Goal: Task Accomplishment & Management: Manage account settings

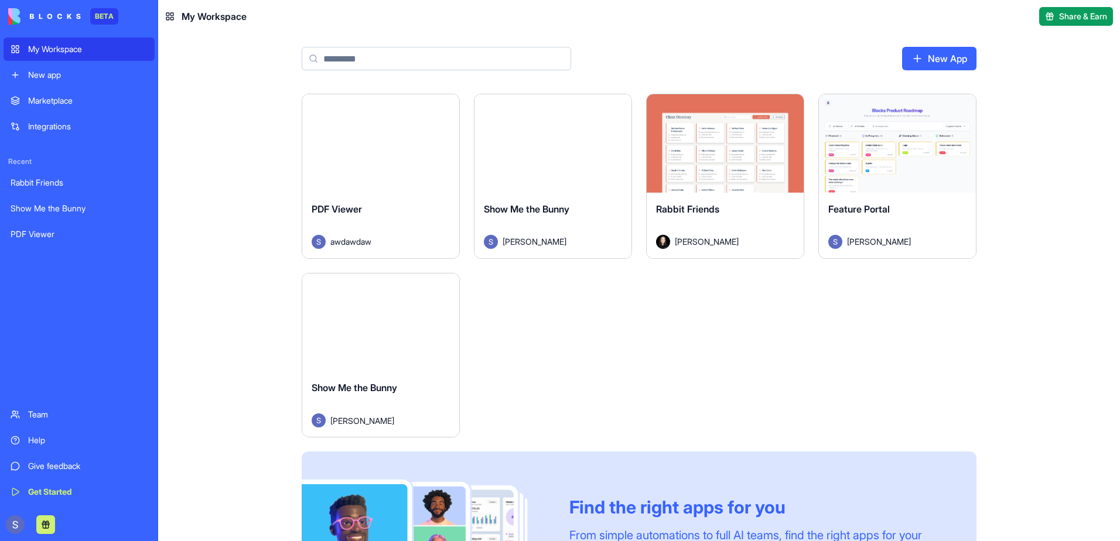
click at [508, 165] on div "Launch" at bounding box center [552, 143] width 157 height 98
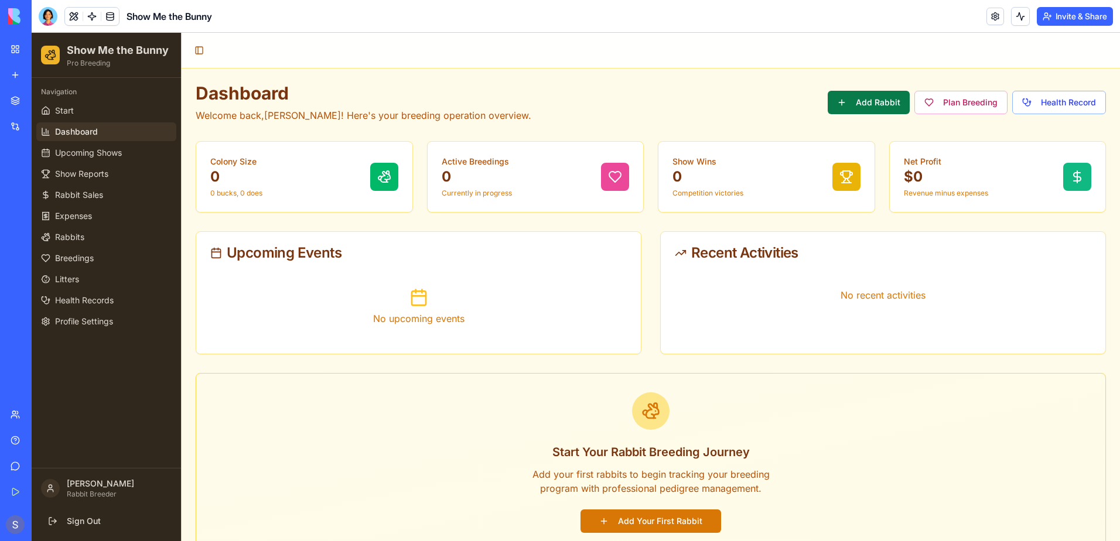
click at [857, 107] on button "Add Rabbit" at bounding box center [869, 102] width 82 height 23
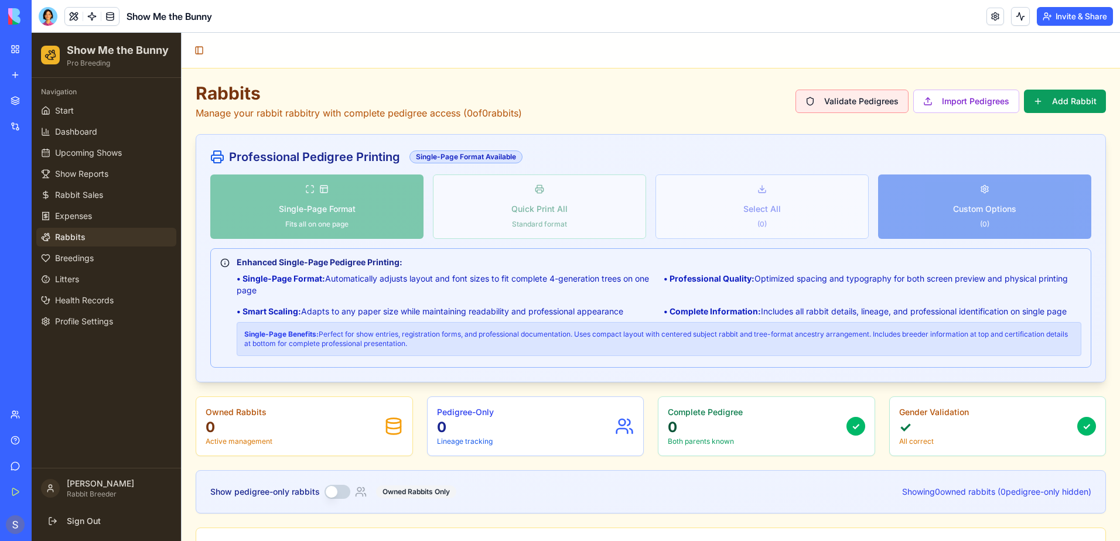
click at [859, 107] on button "Validate Pedigrees" at bounding box center [851, 101] width 113 height 23
click at [74, 300] on span "Health Records" at bounding box center [84, 301] width 59 height 12
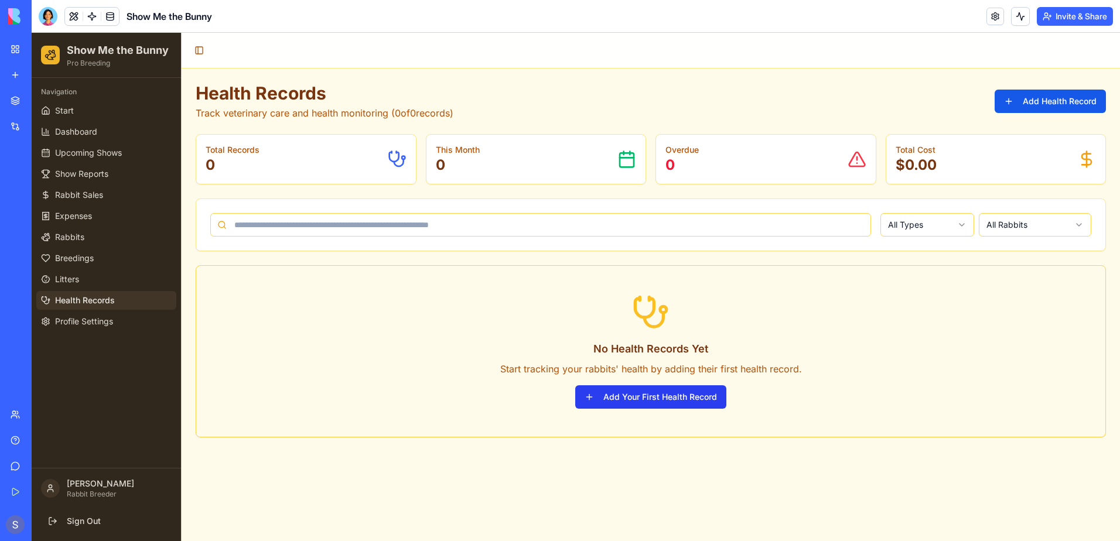
click at [661, 404] on button "Add Your First Health Record" at bounding box center [650, 396] width 151 height 23
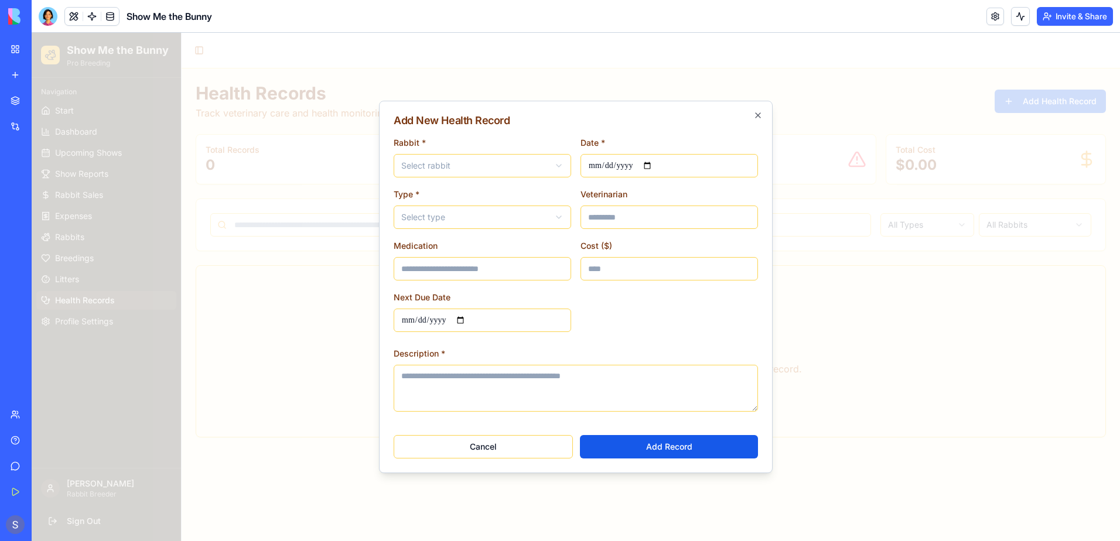
click at [556, 167] on body "**********" at bounding box center [576, 287] width 1088 height 508
click at [756, 114] on icon "button" at bounding box center [757, 115] width 9 height 9
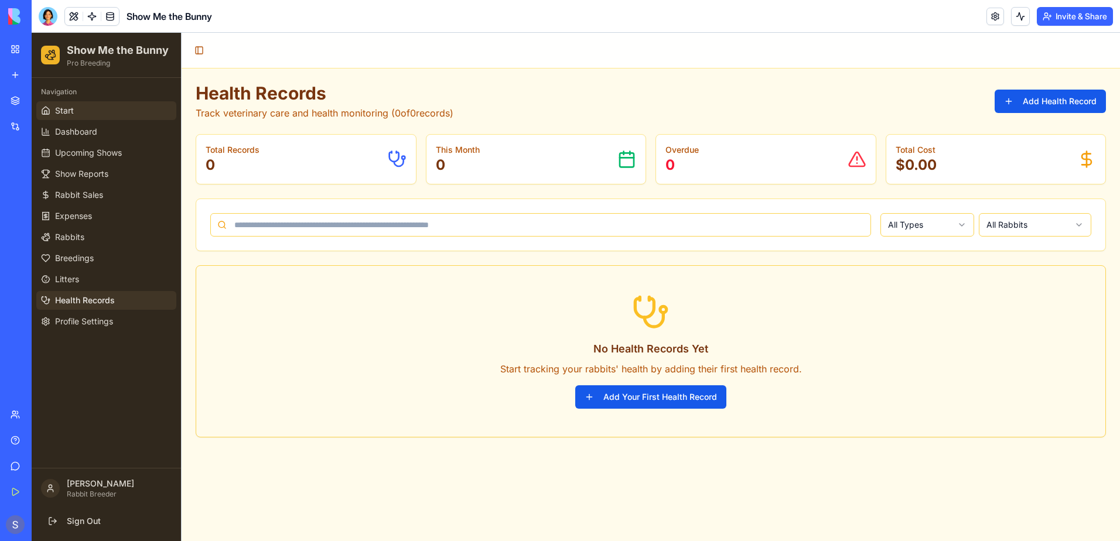
click at [88, 113] on link "Start" at bounding box center [106, 110] width 140 height 19
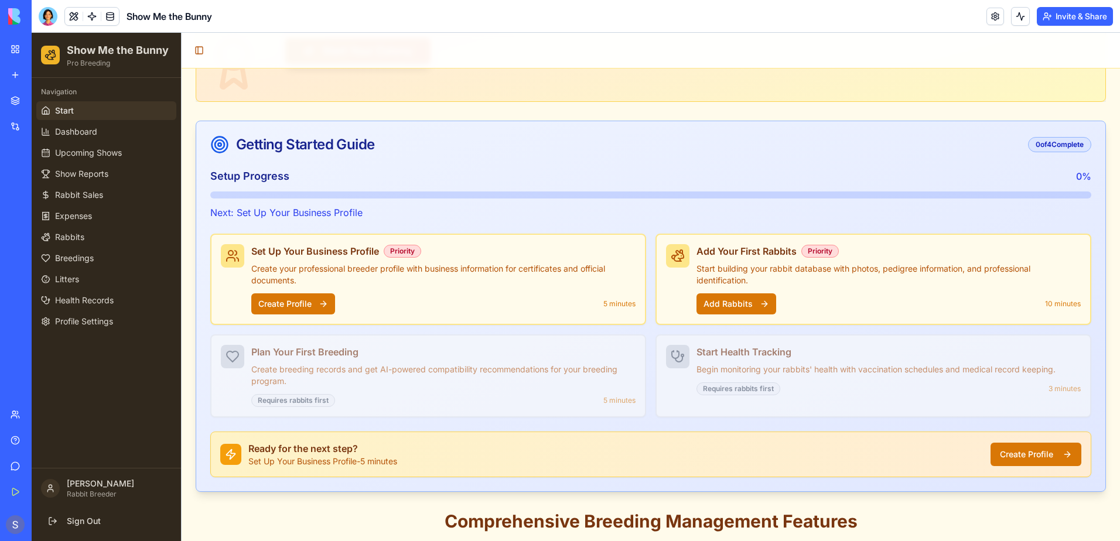
scroll to position [215, 0]
click at [307, 309] on button "Create Profile" at bounding box center [293, 305] width 84 height 21
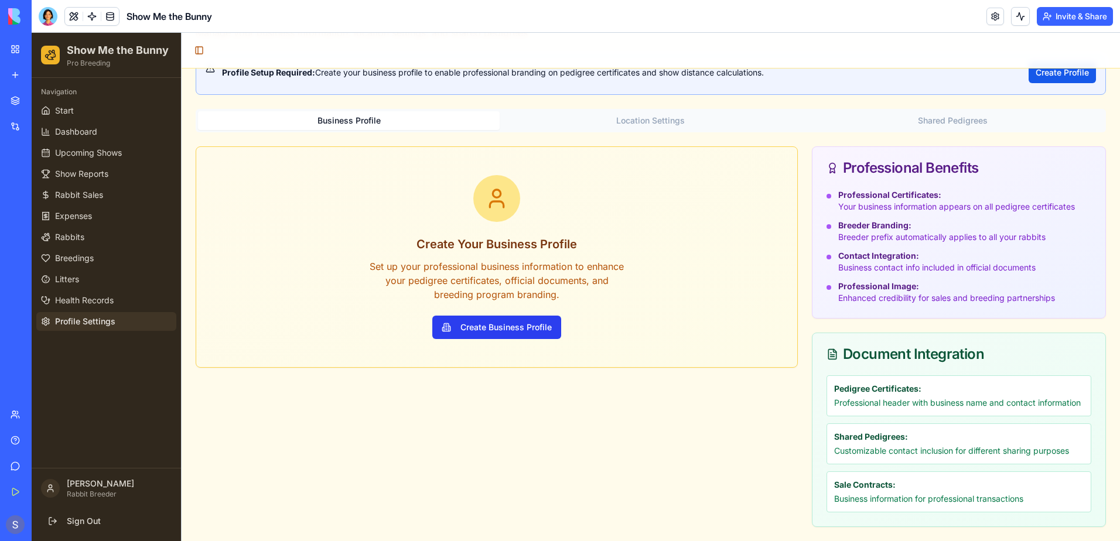
click at [457, 317] on button "Create Business Profile" at bounding box center [496, 327] width 129 height 23
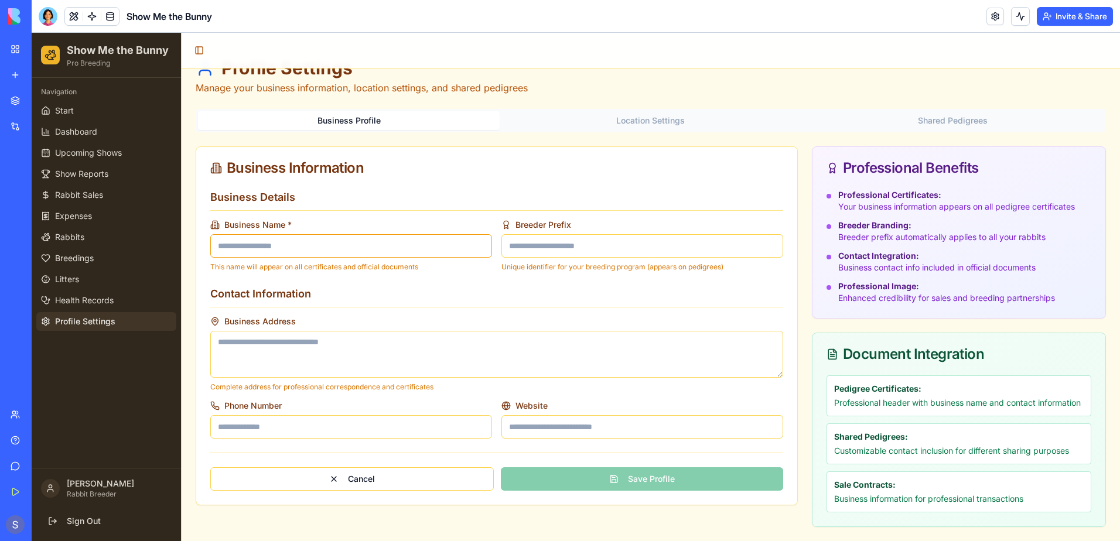
click at [295, 234] on input "Business Name *" at bounding box center [351, 245] width 282 height 23
type input "**********"
type textarea "**********"
type input "**********"
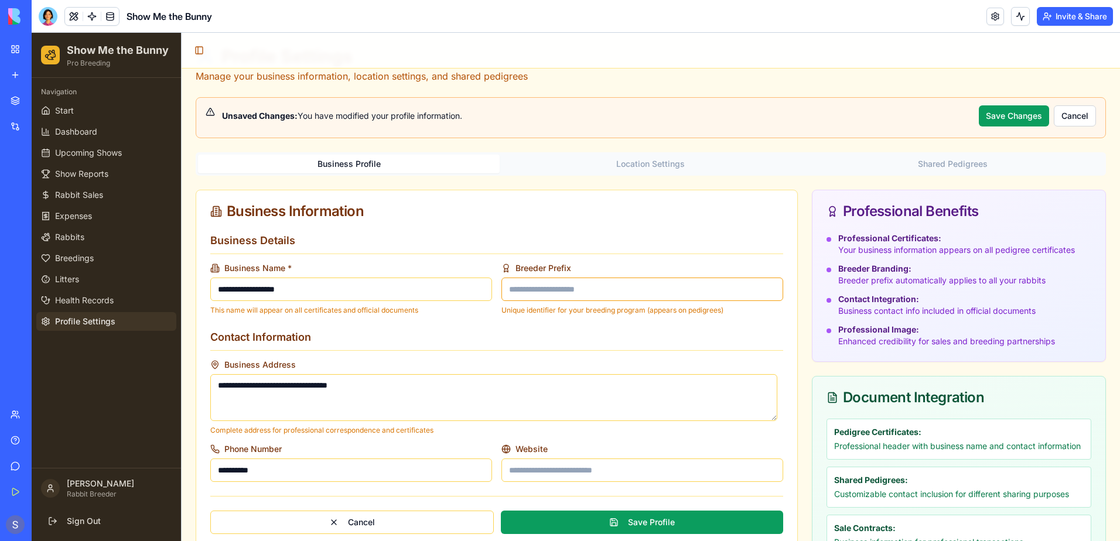
click at [531, 283] on input "Breeder Prefix" at bounding box center [642, 289] width 282 height 23
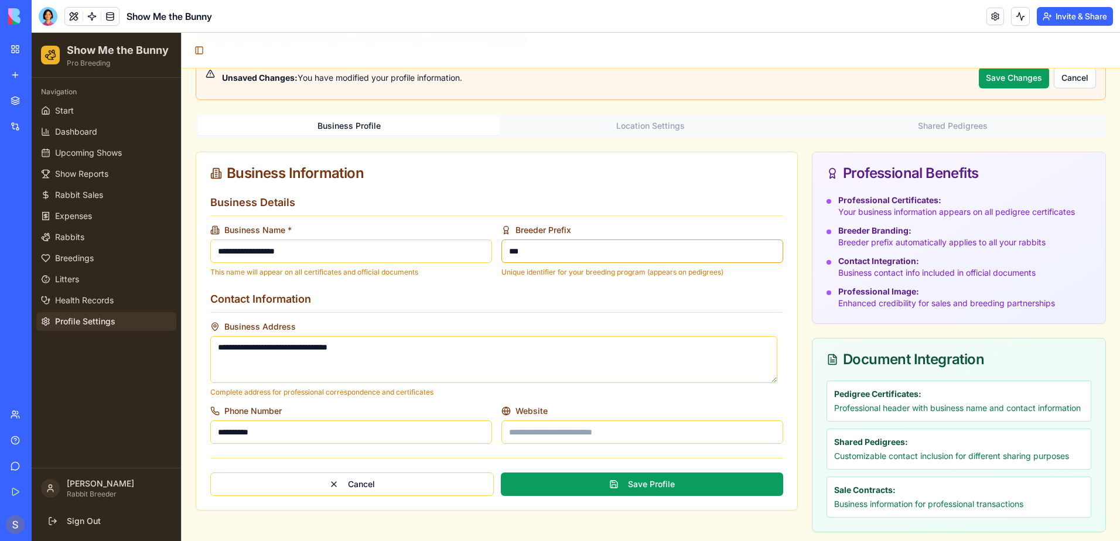
scroll to position [92, 0]
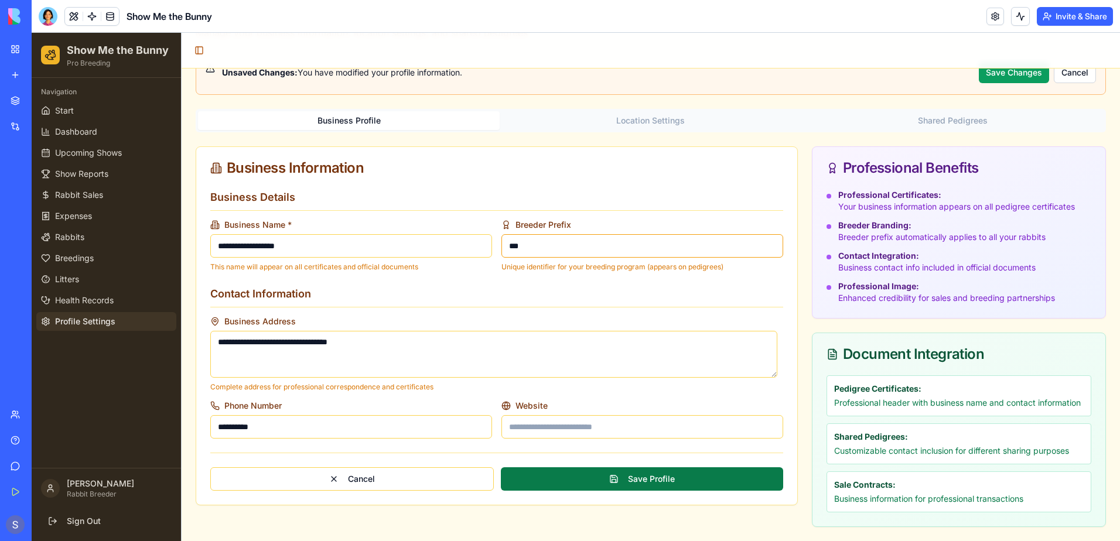
type input "***"
click at [554, 474] on button "Save Profile" at bounding box center [642, 478] width 282 height 23
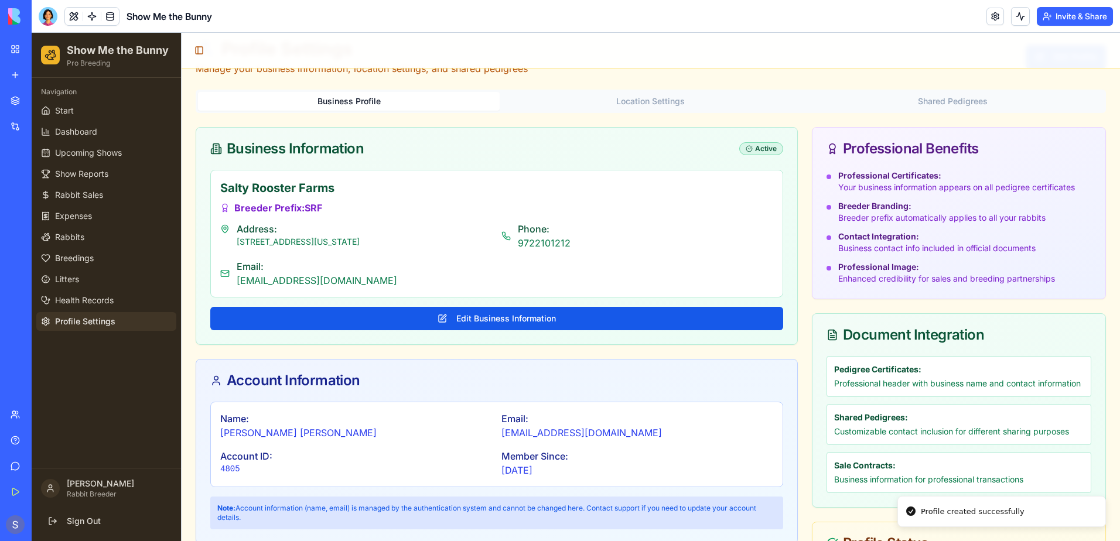
scroll to position [0, 0]
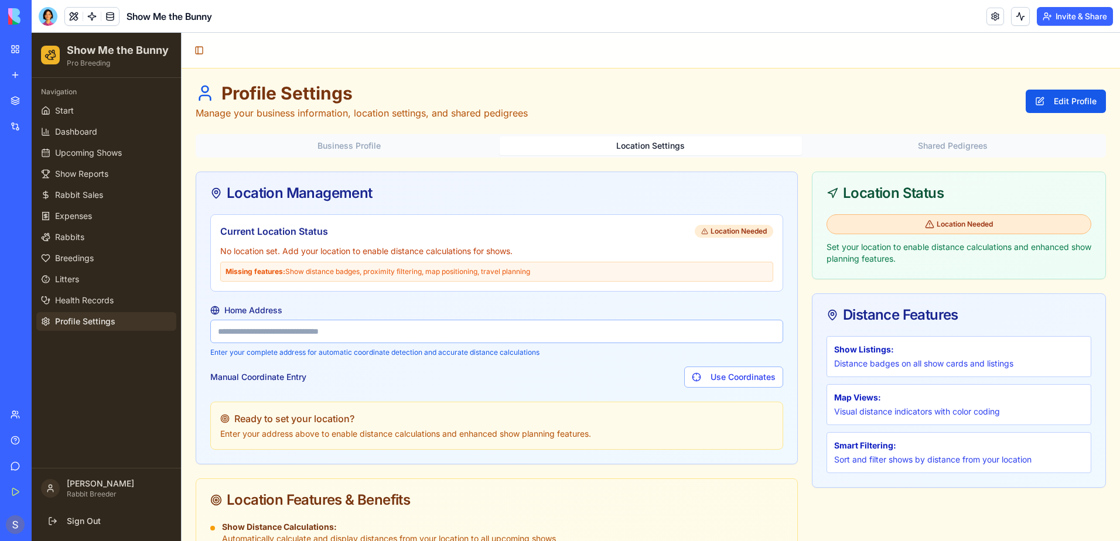
click at [660, 148] on button "Location Settings" at bounding box center [651, 145] width 302 height 19
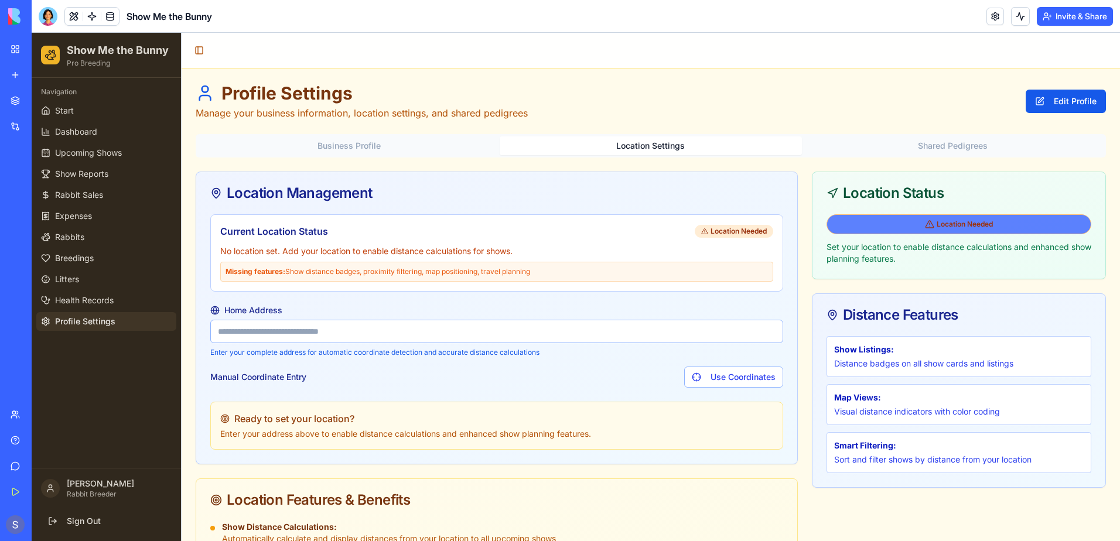
click at [849, 216] on div "Location Needed" at bounding box center [958, 224] width 265 height 20
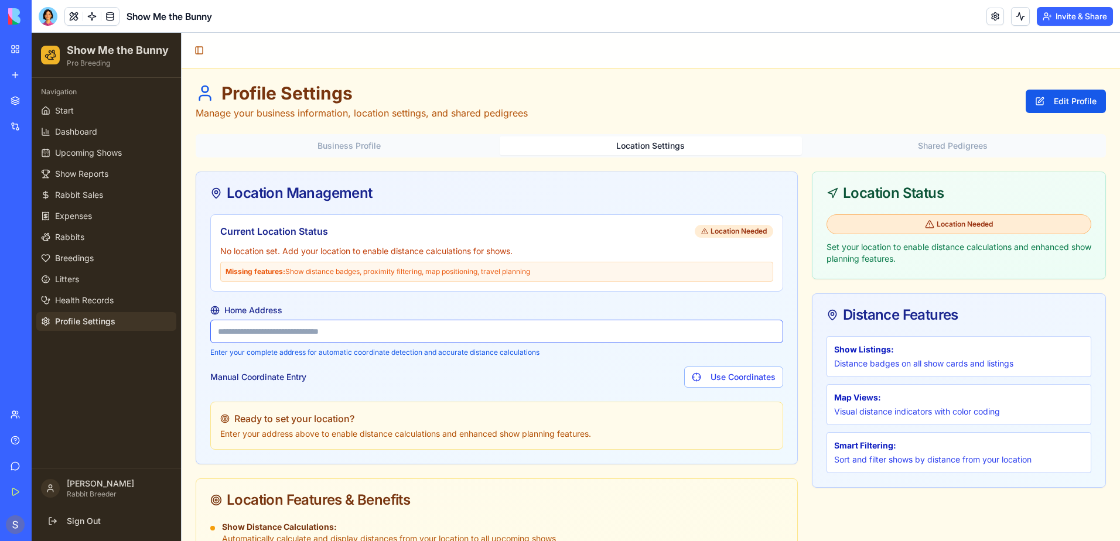
click at [483, 340] on input "Home Address" at bounding box center [496, 331] width 573 height 23
type input "**********"
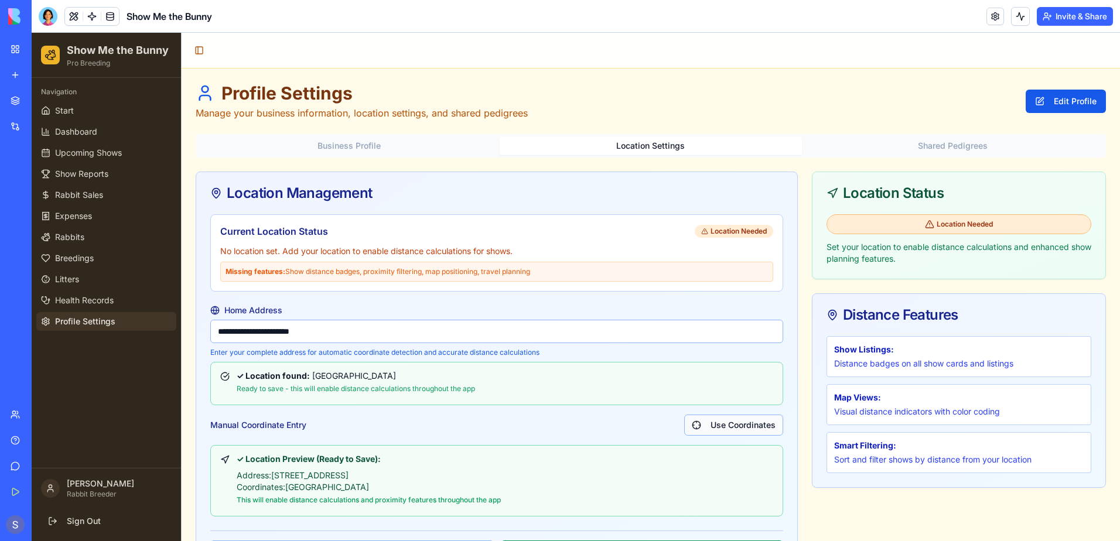
click at [710, 418] on button "Use Coordinates" at bounding box center [733, 425] width 99 height 21
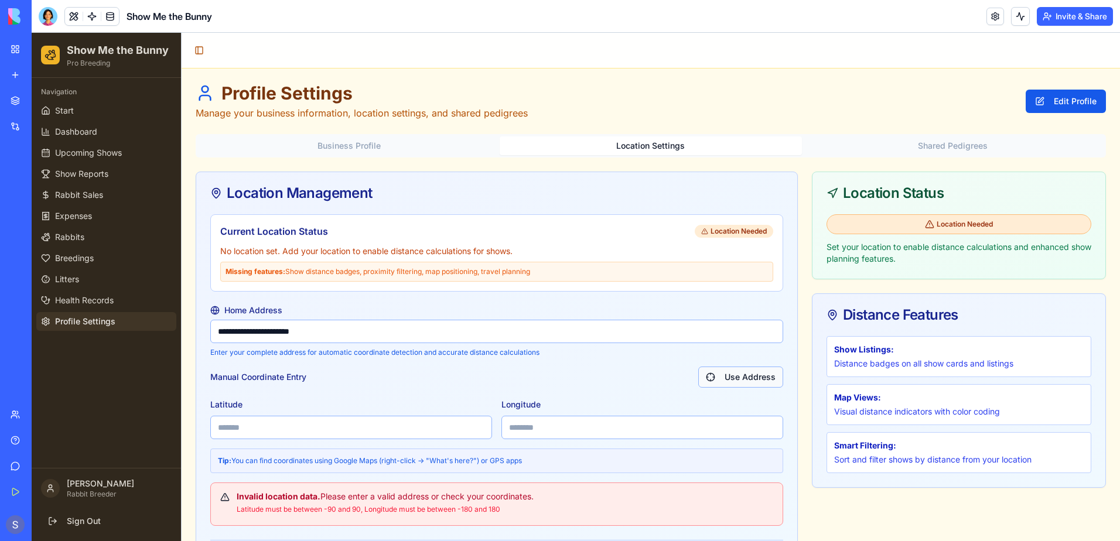
click at [717, 378] on button "Use Address" at bounding box center [740, 377] width 85 height 21
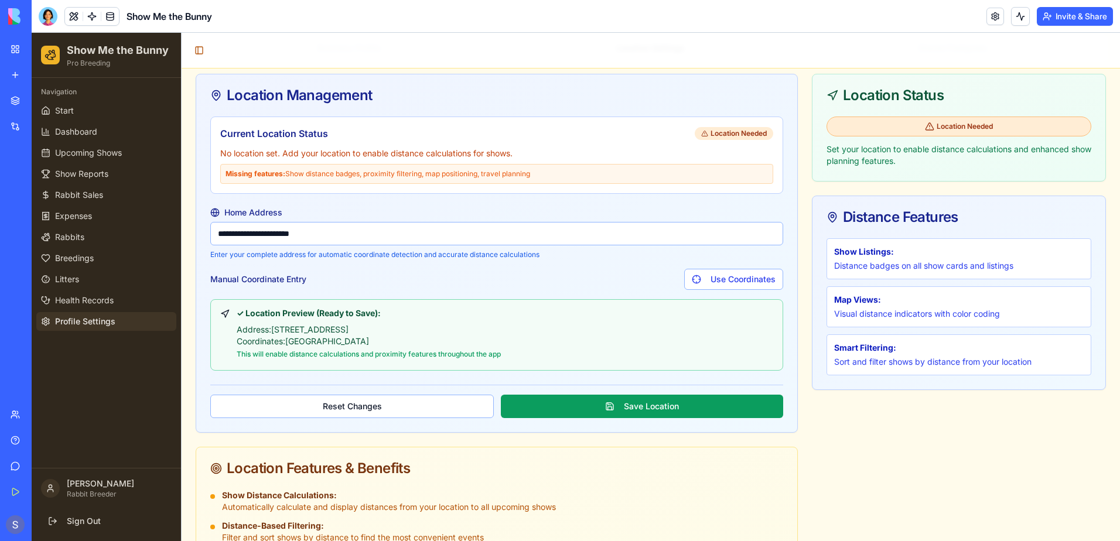
scroll to position [176, 0]
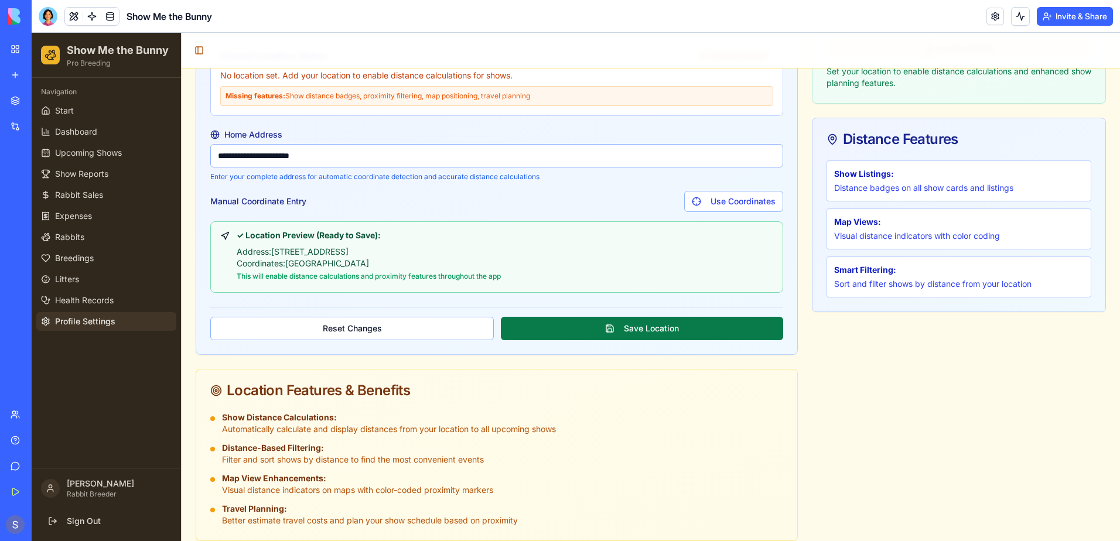
click at [637, 327] on button "Save Location" at bounding box center [642, 328] width 282 height 23
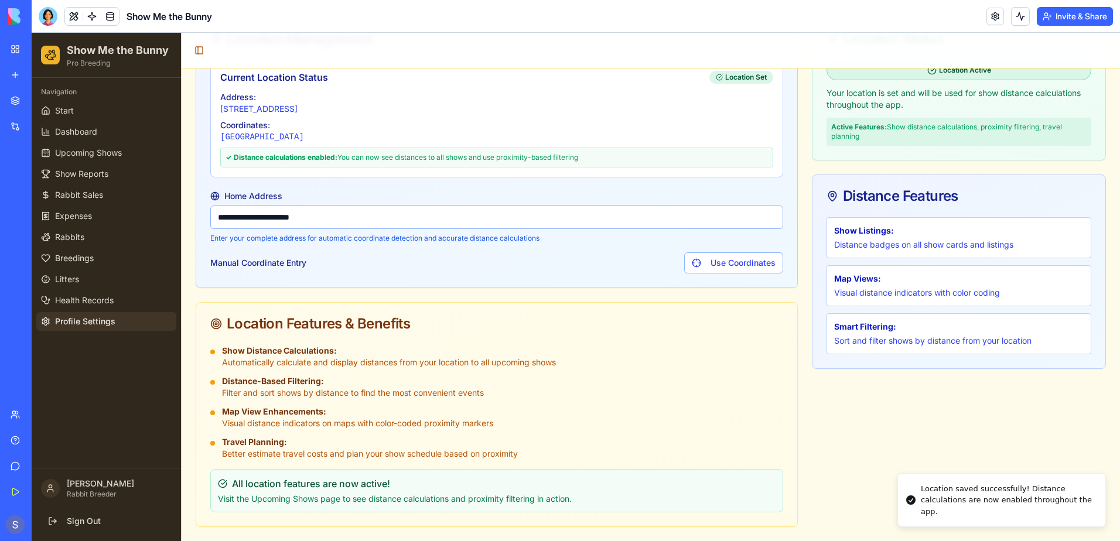
scroll to position [154, 0]
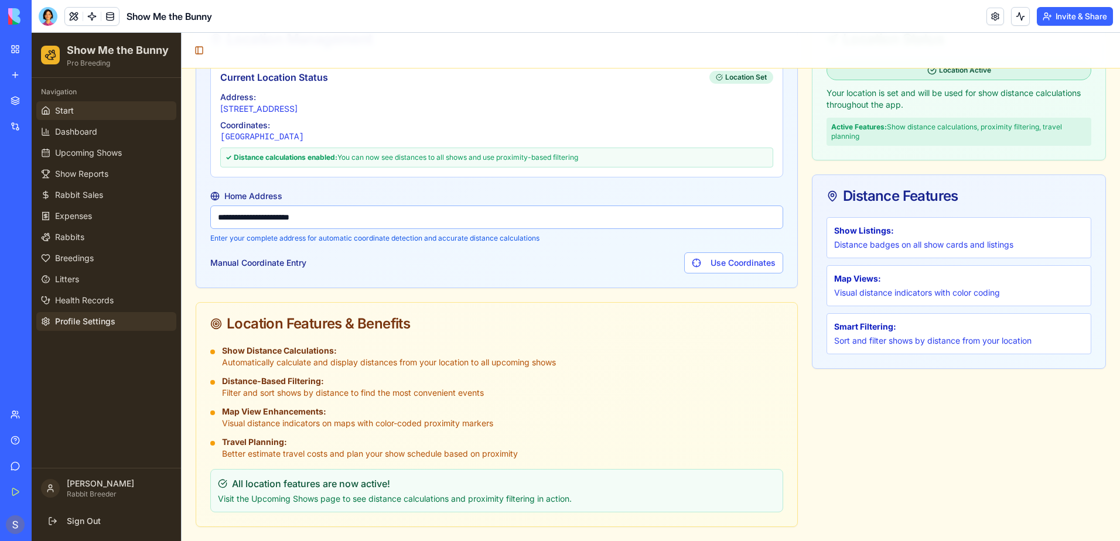
click at [71, 111] on span "Start" at bounding box center [64, 111] width 19 height 12
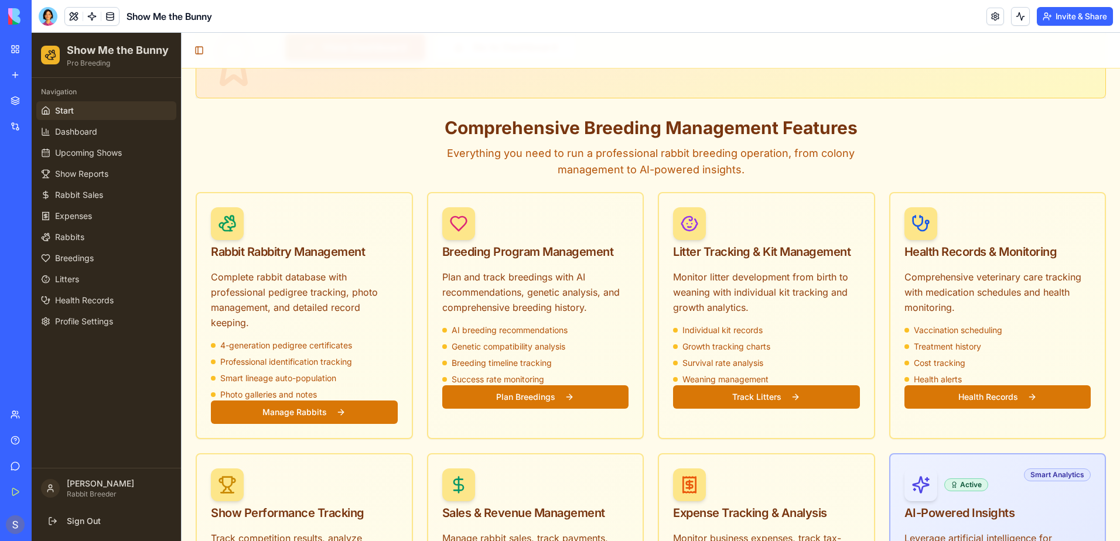
scroll to position [234, 0]
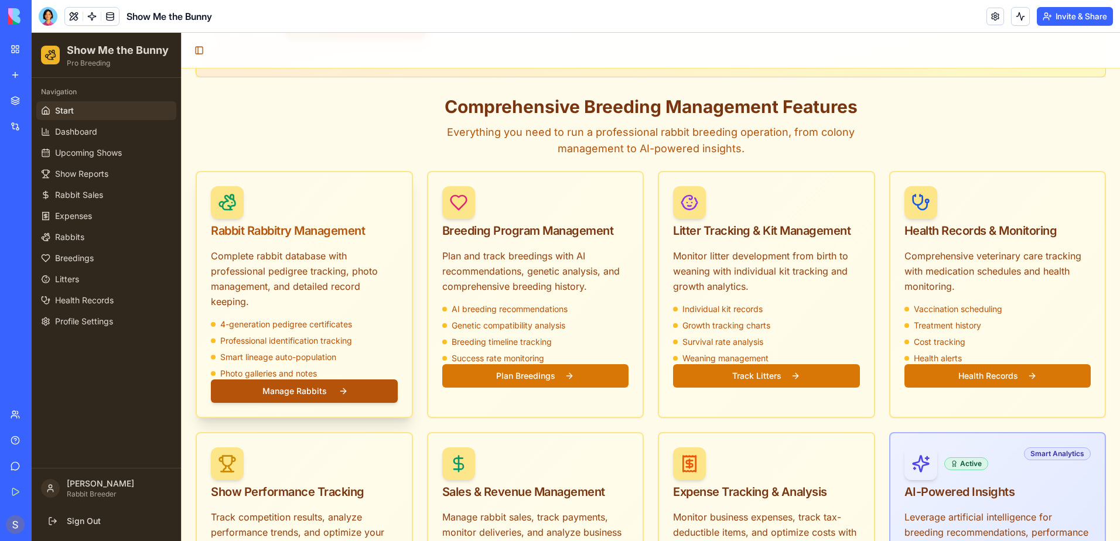
click at [317, 380] on button "Manage Rabbits" at bounding box center [304, 391] width 187 height 23
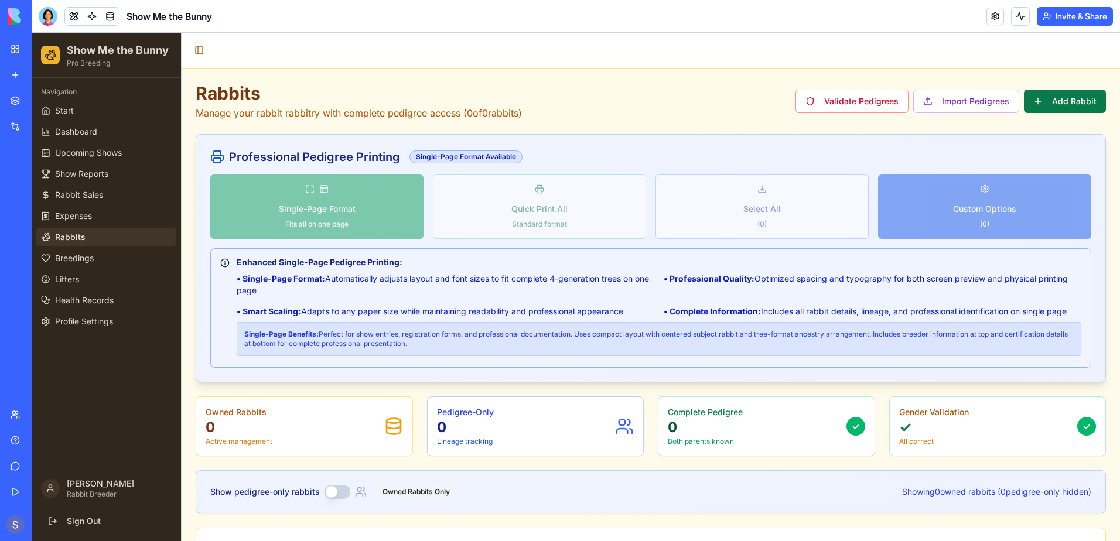
click at [1039, 102] on button "Add Rabbit" at bounding box center [1065, 101] width 82 height 23
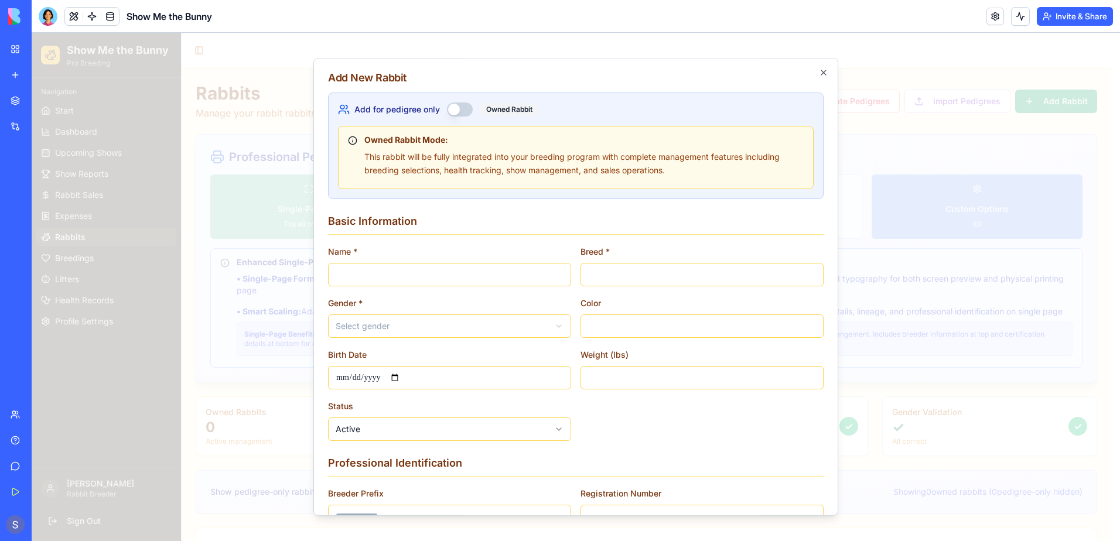
click at [373, 272] on input "Name *" at bounding box center [449, 274] width 243 height 23
type input "*****"
click at [615, 278] on input "Breed *" at bounding box center [701, 274] width 243 height 23
type input "********"
click at [469, 333] on body "Show Me the Bunny Pro Breeding Navigation Start Dashboard Upcoming Shows Show R…" at bounding box center [571, 423] width 1079 height 781
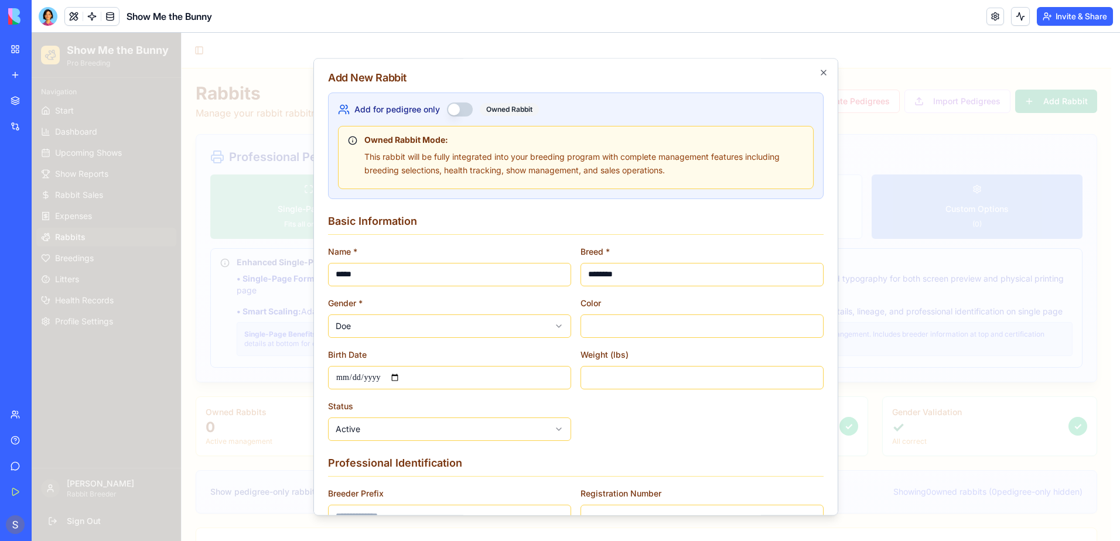
click at [654, 334] on input "Color" at bounding box center [701, 325] width 243 height 23
type input "**********"
click at [469, 108] on button "Add for pedigree only" at bounding box center [460, 109] width 26 height 14
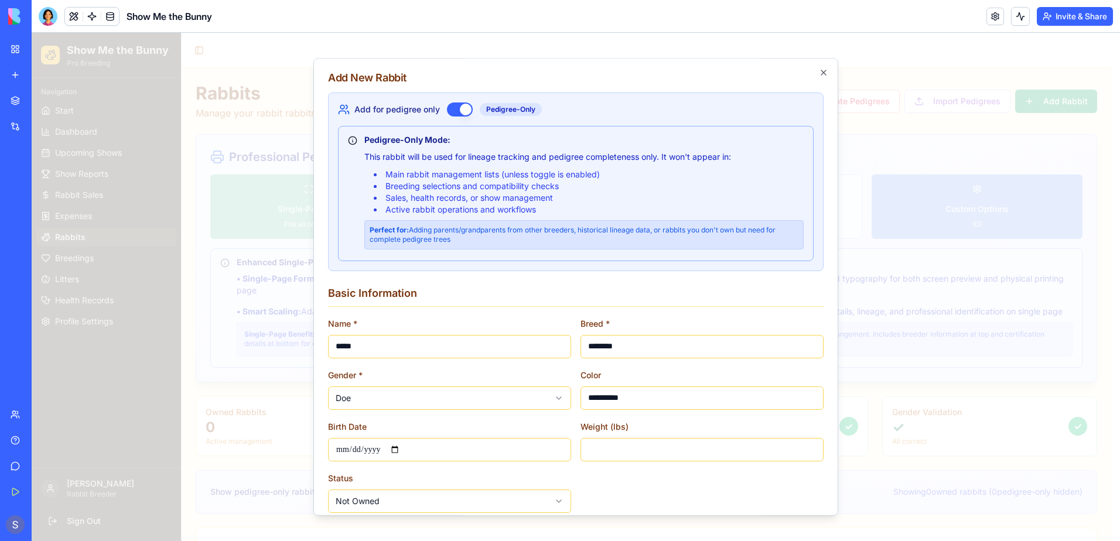
click at [451, 108] on button "Add for pedigree only" at bounding box center [460, 109] width 26 height 14
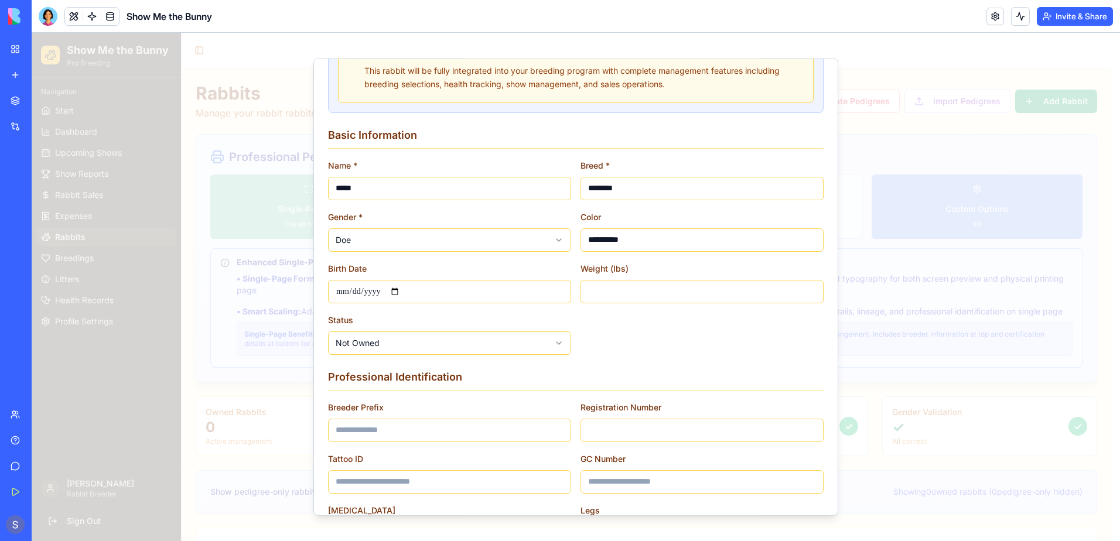
scroll to position [117, 0]
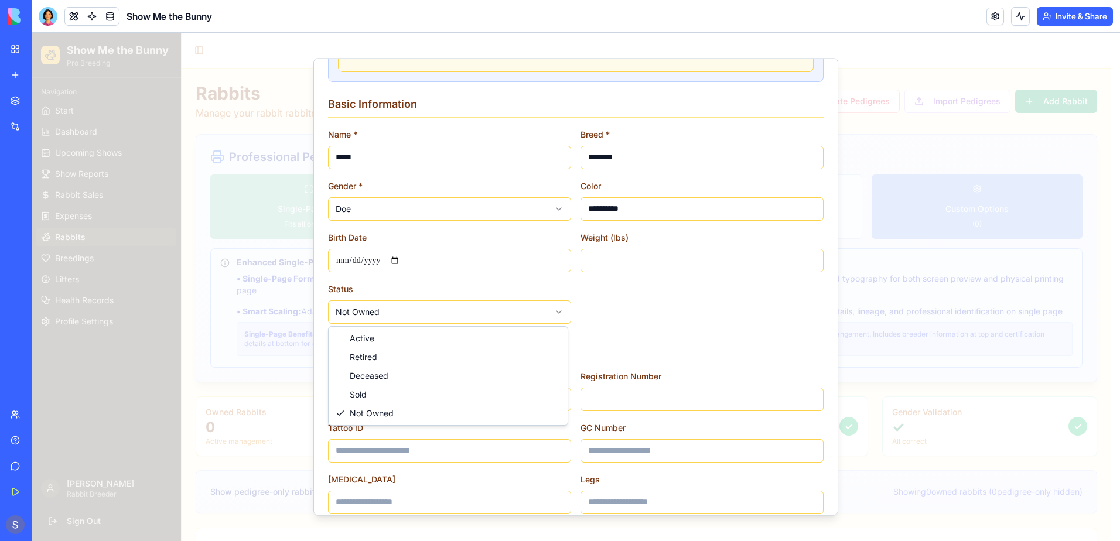
click at [542, 316] on body "Show Me the Bunny Pro Breeding Navigation Start Dashboard Upcoming Shows Show R…" at bounding box center [571, 423] width 1079 height 781
click at [414, 400] on input "Breeder Prefix" at bounding box center [449, 399] width 243 height 23
type input "**********"
click at [396, 457] on input "Tattoo ID" at bounding box center [449, 450] width 243 height 23
type input "******"
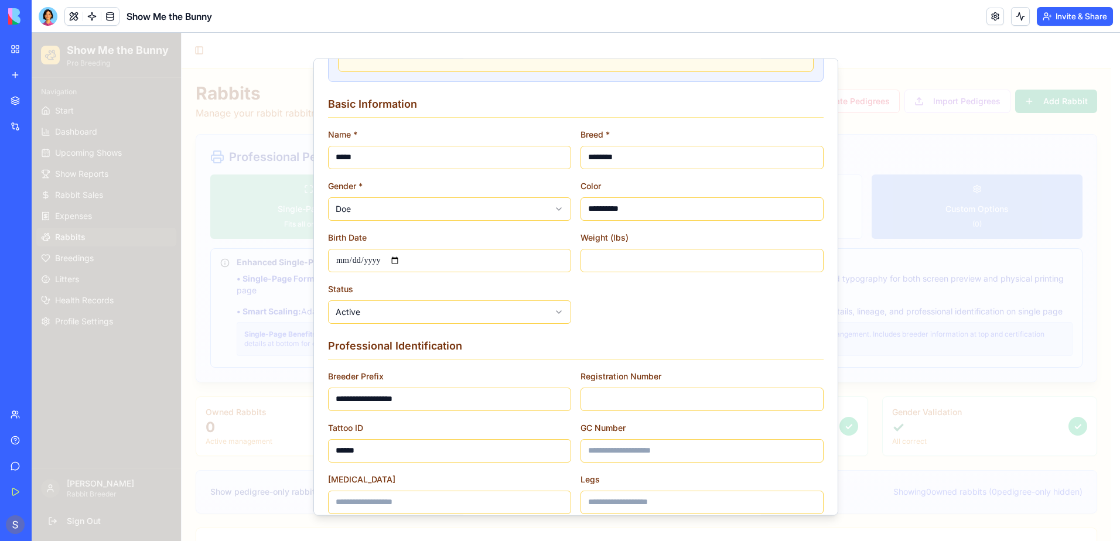
click at [405, 264] on input "Birth Date" at bounding box center [449, 260] width 243 height 23
type input "**********"
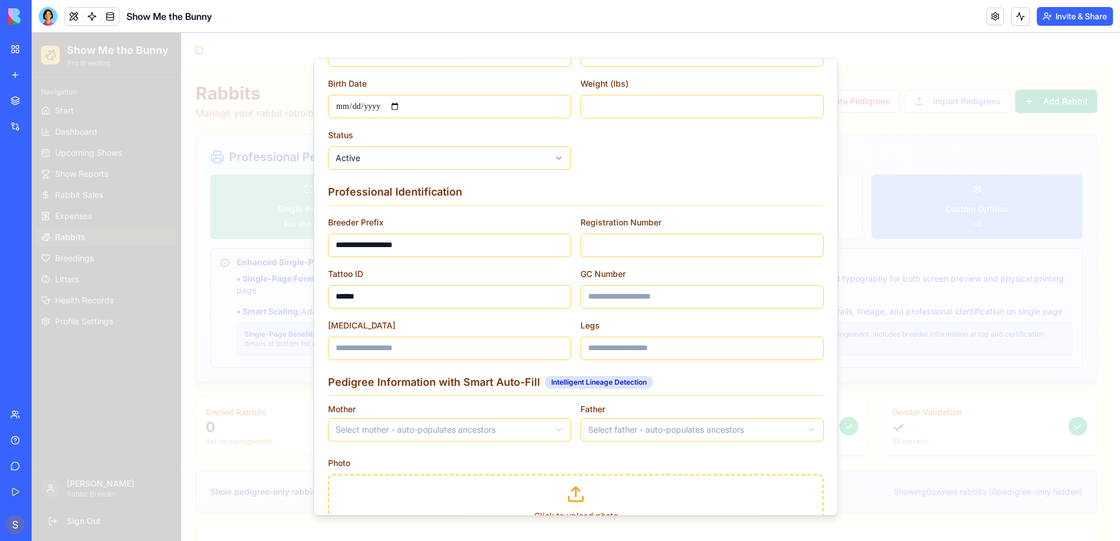
scroll to position [293, 0]
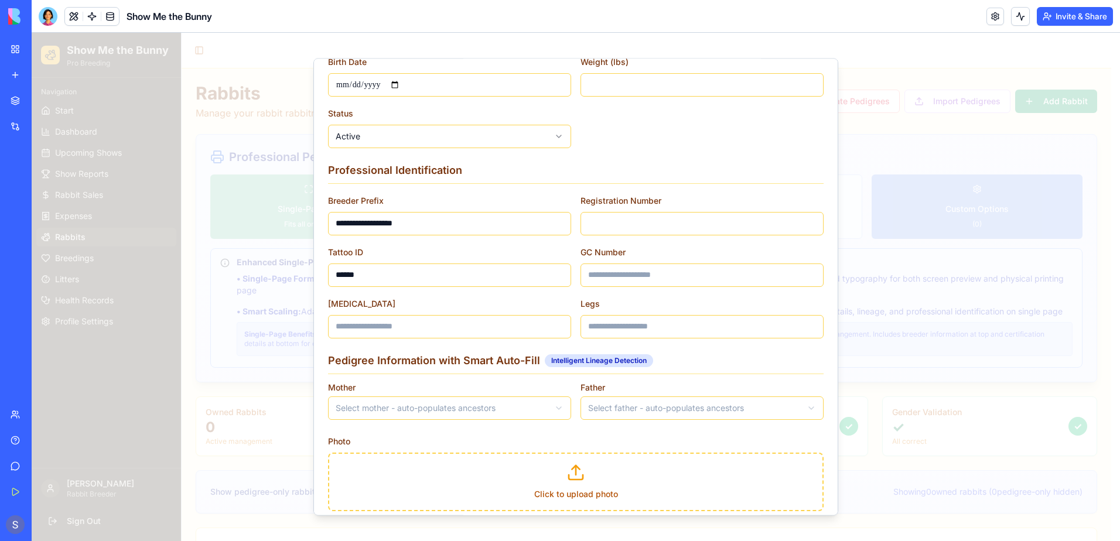
click at [496, 412] on body "Show Me the Bunny Pro Breeding Navigation Start Dashboard Upcoming Shows Show R…" at bounding box center [571, 423] width 1079 height 781
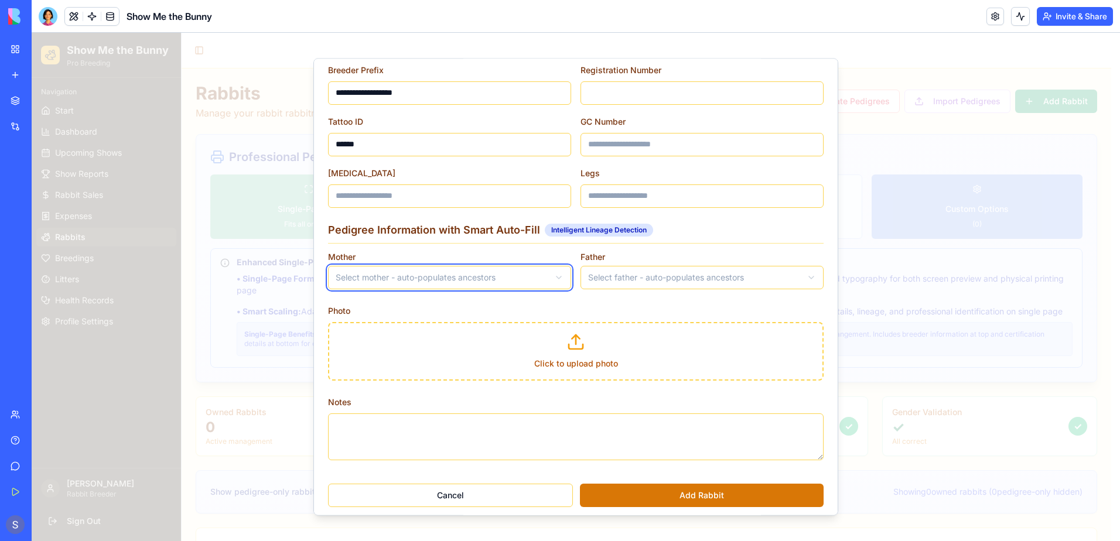
scroll to position [430, 0]
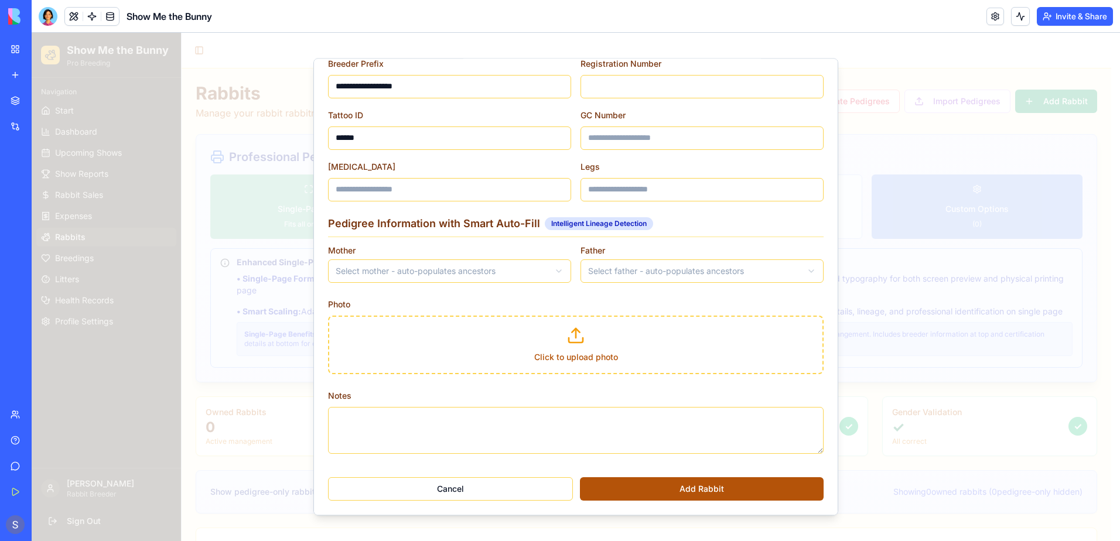
click at [664, 490] on button "Add Rabbit" at bounding box center [702, 488] width 244 height 23
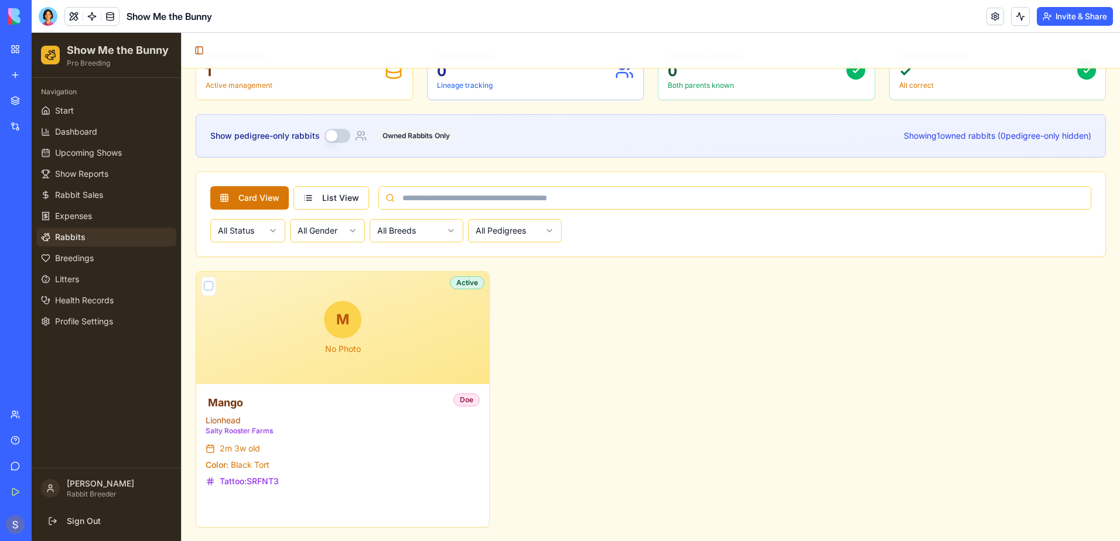
scroll to position [357, 0]
click at [286, 504] on button "View" at bounding box center [258, 506] width 105 height 21
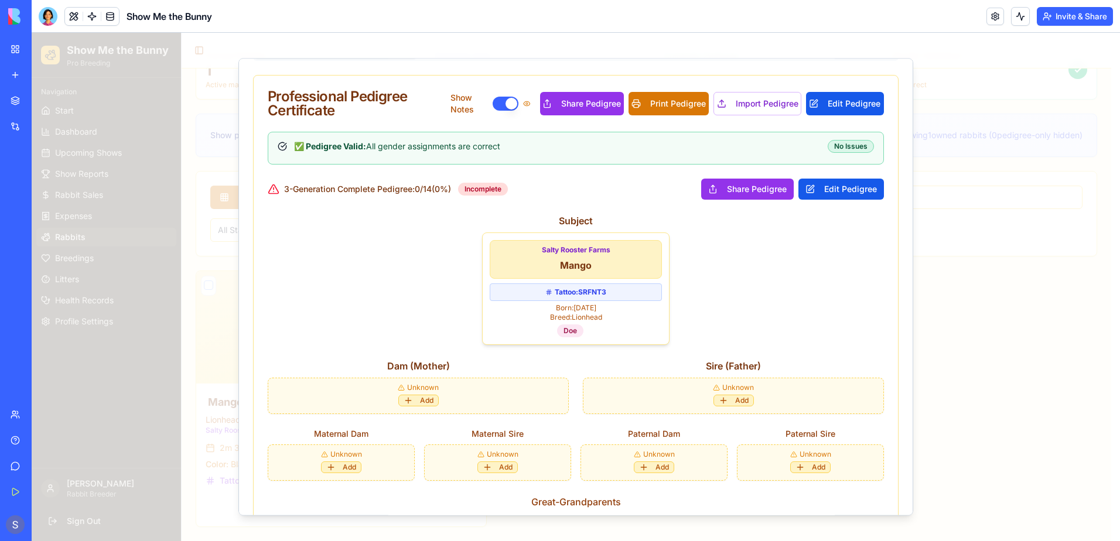
scroll to position [293, 0]
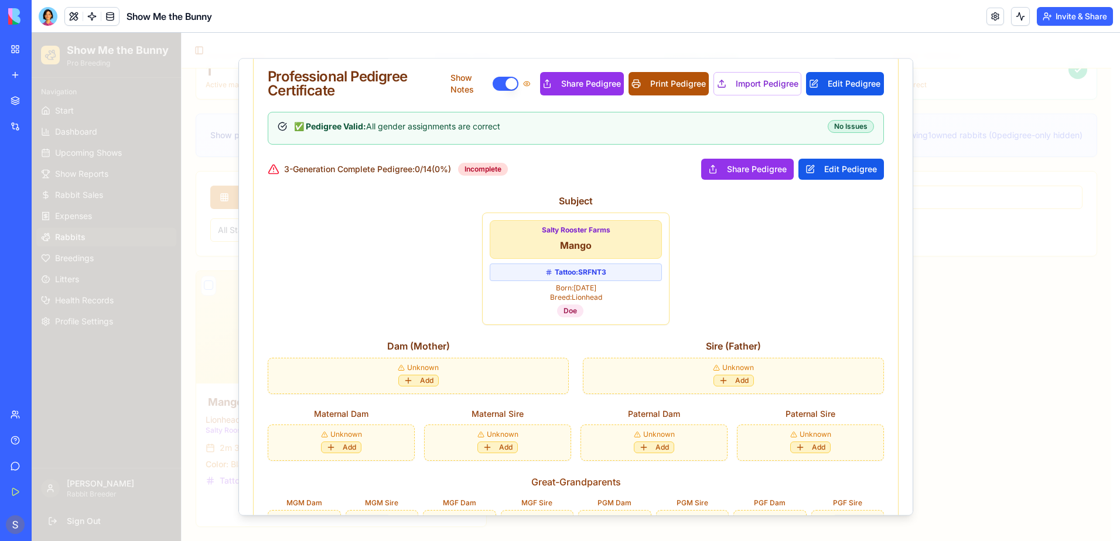
click at [658, 82] on button "Print Pedigree" at bounding box center [668, 83] width 80 height 23
click at [747, 85] on button "Import Pedigree" at bounding box center [756, 83] width 87 height 23
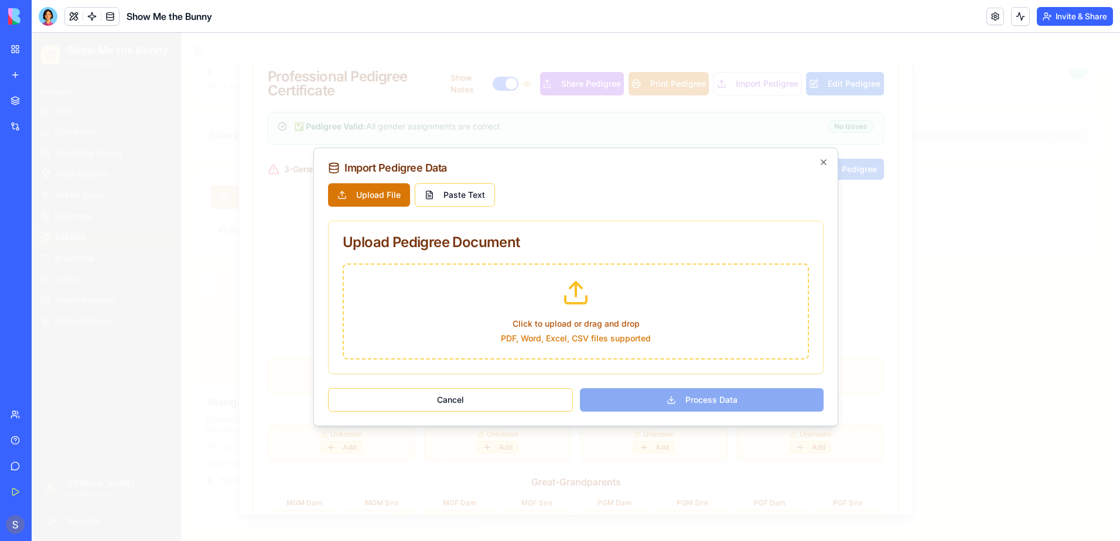
click at [555, 340] on p "PDF, Word, Excel, CSV files supported" at bounding box center [576, 339] width 436 height 12
click at [32, 33] on input "Click to upload or drag and drop PDF, Word, Excel, CSV files supported" at bounding box center [32, 33] width 0 height 0
click at [565, 326] on span "Click to upload or drag and drop" at bounding box center [575, 324] width 127 height 10
click at [32, 33] on input "Click to upload or drag and drop PDF, Word, Excel, CSV files supported" at bounding box center [32, 33] width 0 height 0
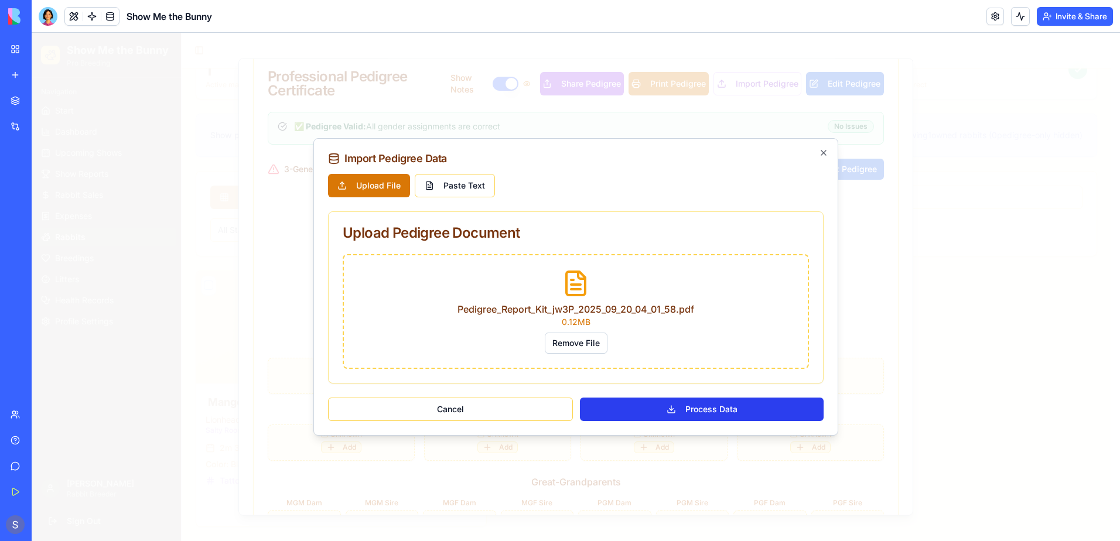
click at [718, 412] on button "Process Data" at bounding box center [702, 409] width 244 height 23
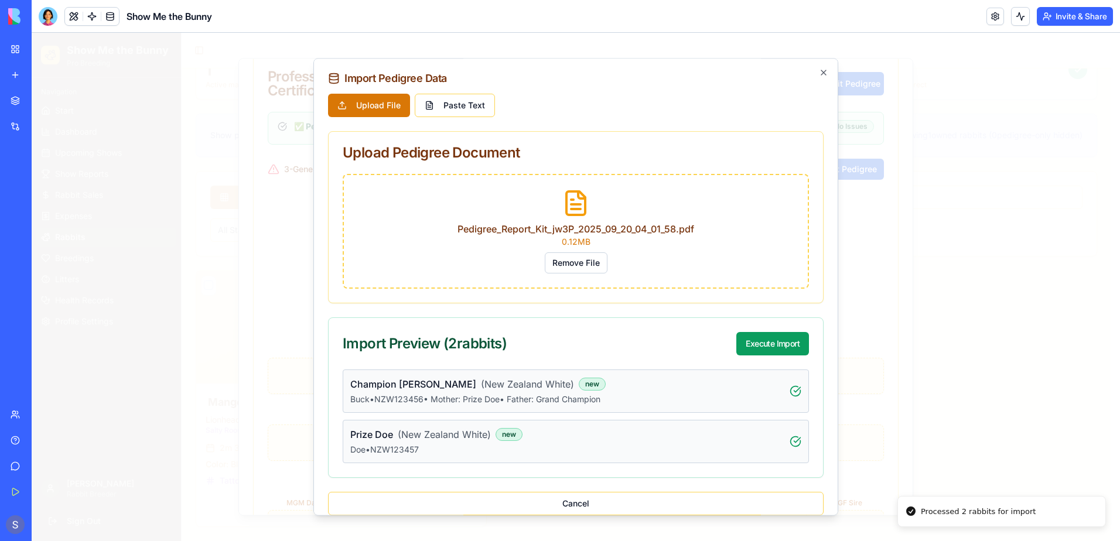
scroll to position [15, 0]
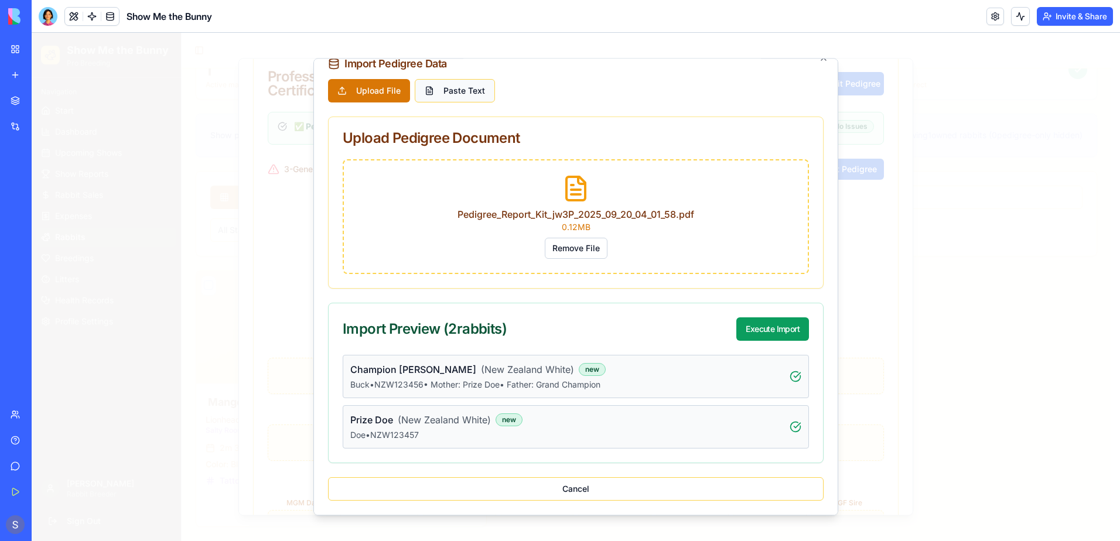
click at [458, 91] on button "Paste Text" at bounding box center [455, 90] width 80 height 23
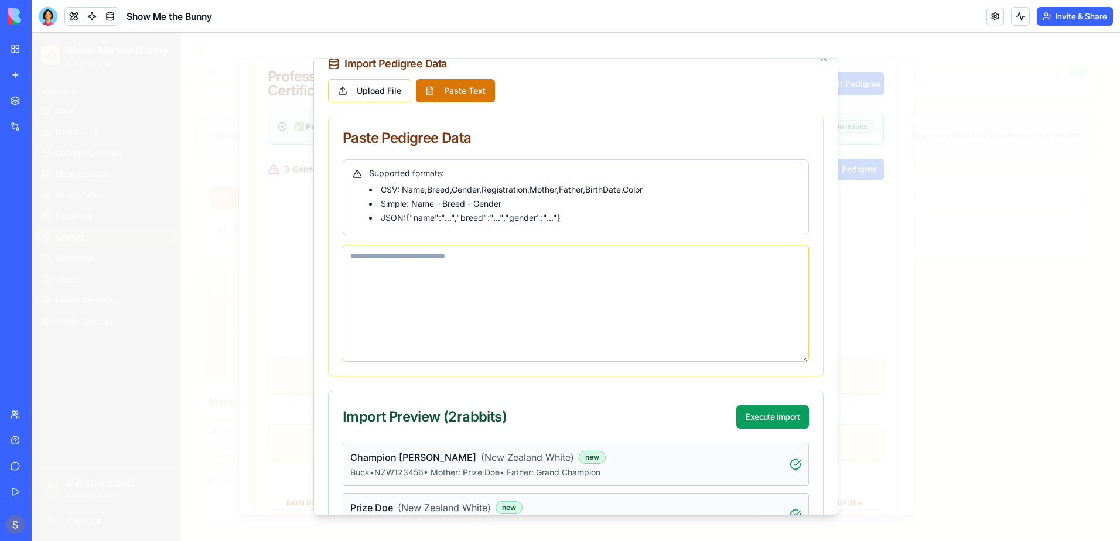
click at [361, 259] on textarea at bounding box center [576, 303] width 466 height 117
paste textarea "**********"
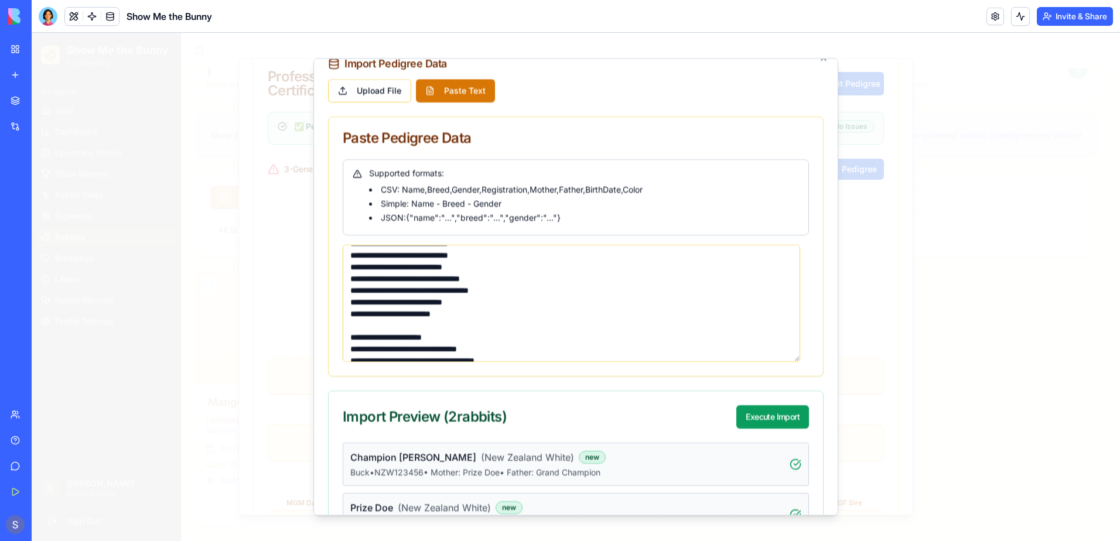
scroll to position [1135, 0]
type textarea "**********"
click at [750, 416] on button "Execute Import" at bounding box center [772, 416] width 73 height 23
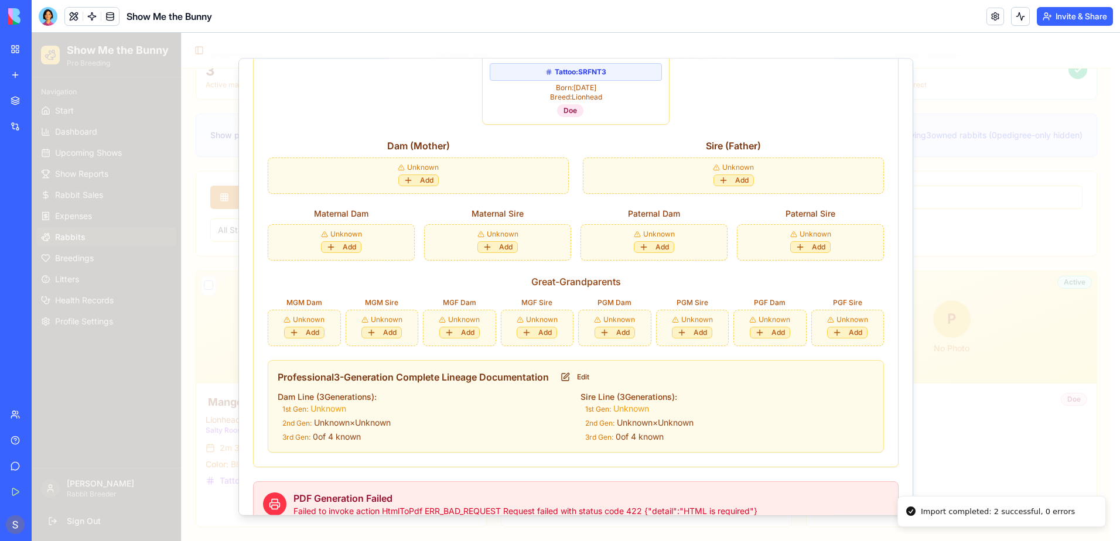
scroll to position [519, 0]
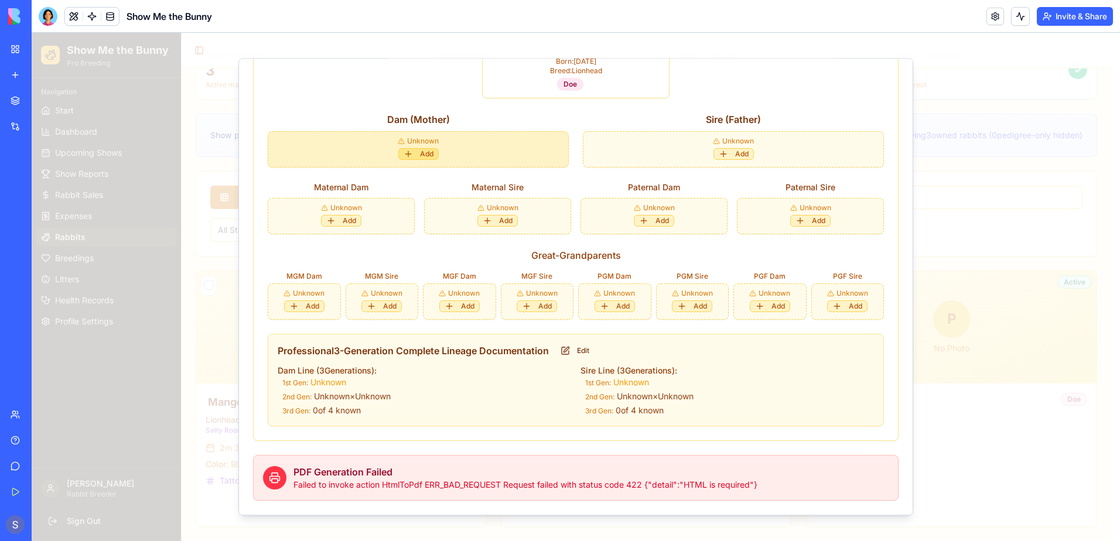
click at [419, 156] on button "Add" at bounding box center [418, 154] width 40 height 12
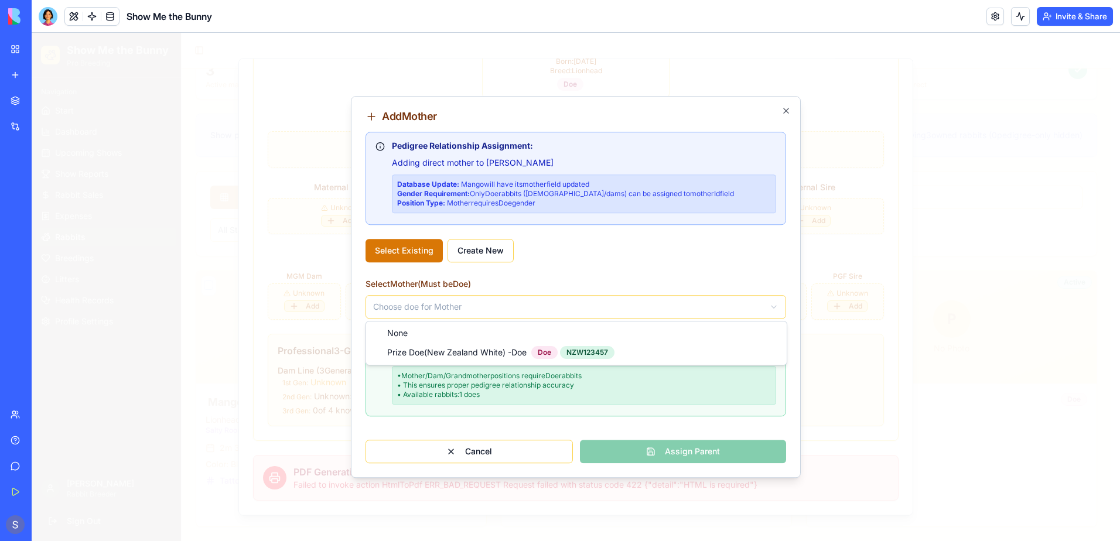
click at [463, 313] on body "Show Me the Bunny Pro Breeding Navigation Start Dashboard Upcoming Shows Show R…" at bounding box center [571, 108] width 1079 height 865
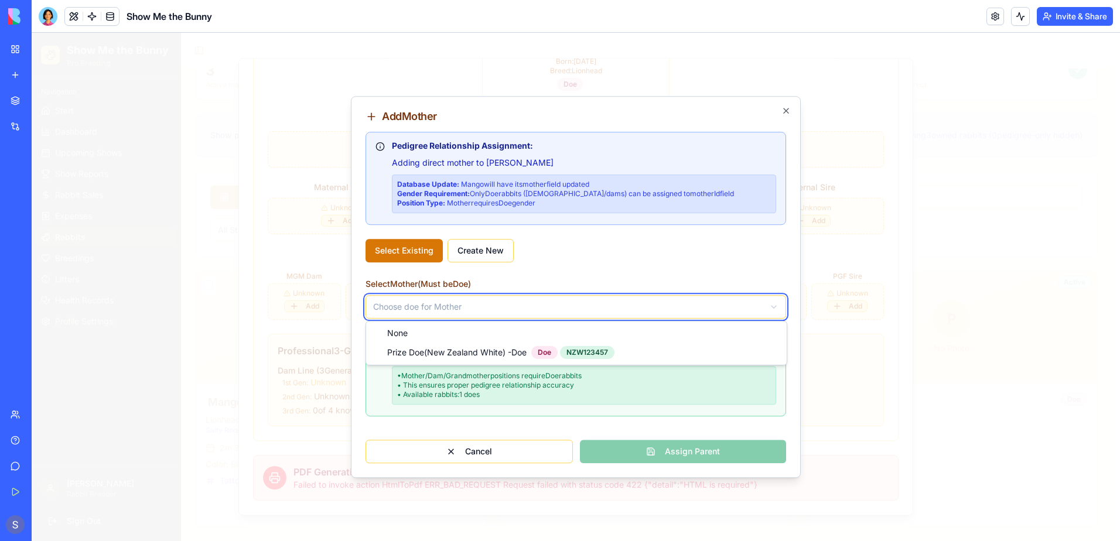
click at [463, 313] on body "Show Me the Bunny Pro Breeding Navigation Start Dashboard Upcoming Shows Show R…" at bounding box center [571, 108] width 1079 height 865
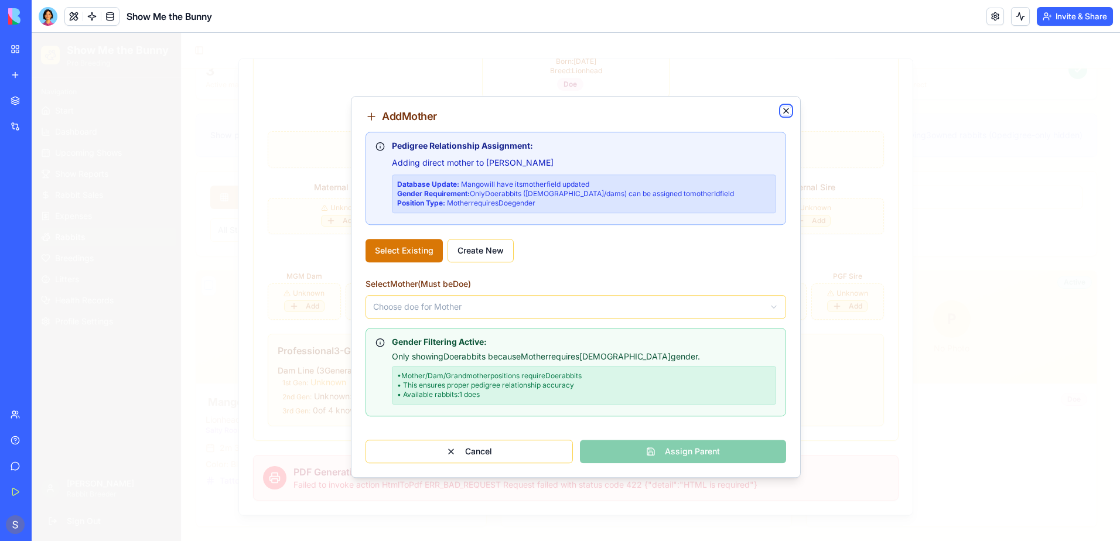
click at [784, 112] on icon "button" at bounding box center [785, 110] width 9 height 9
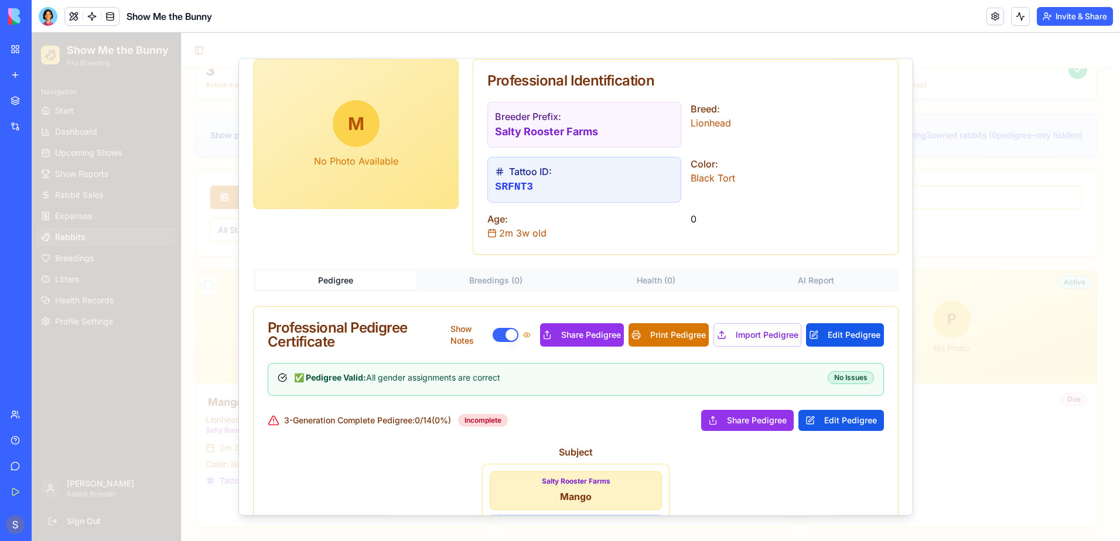
scroll to position [0, 0]
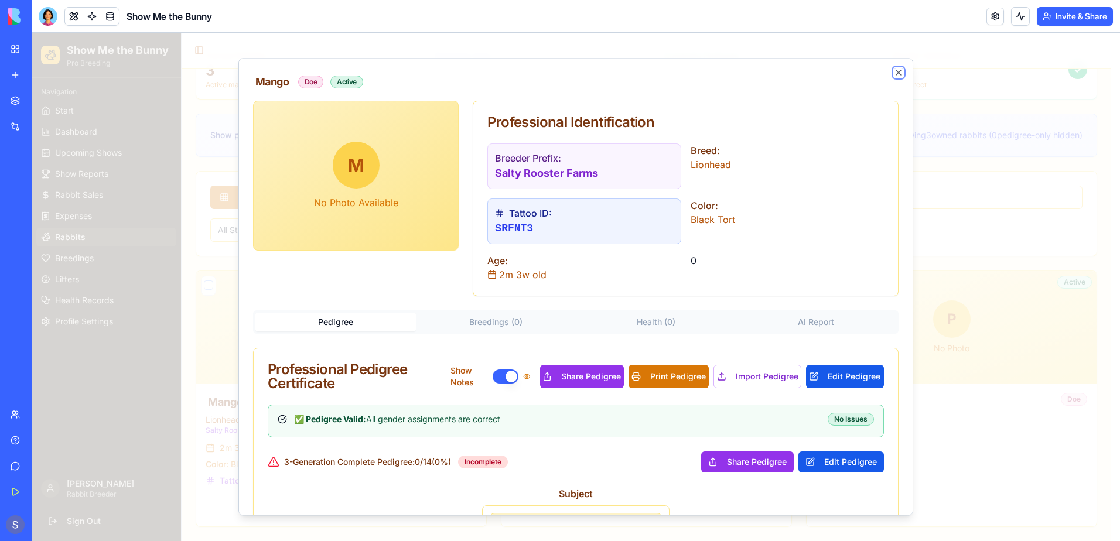
click at [894, 73] on icon "button" at bounding box center [898, 72] width 9 height 9
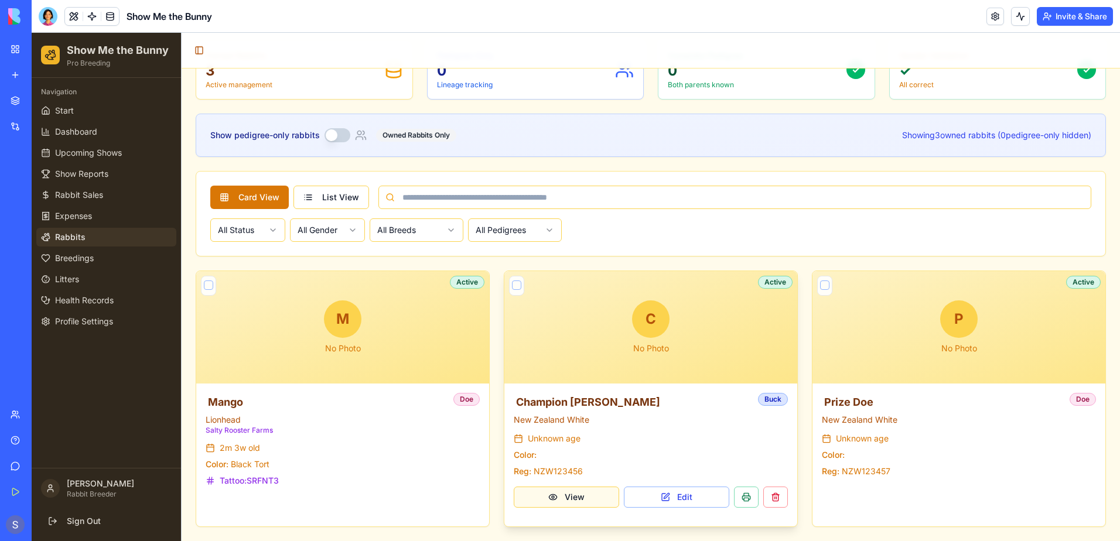
click at [561, 505] on button "View" at bounding box center [566, 497] width 105 height 21
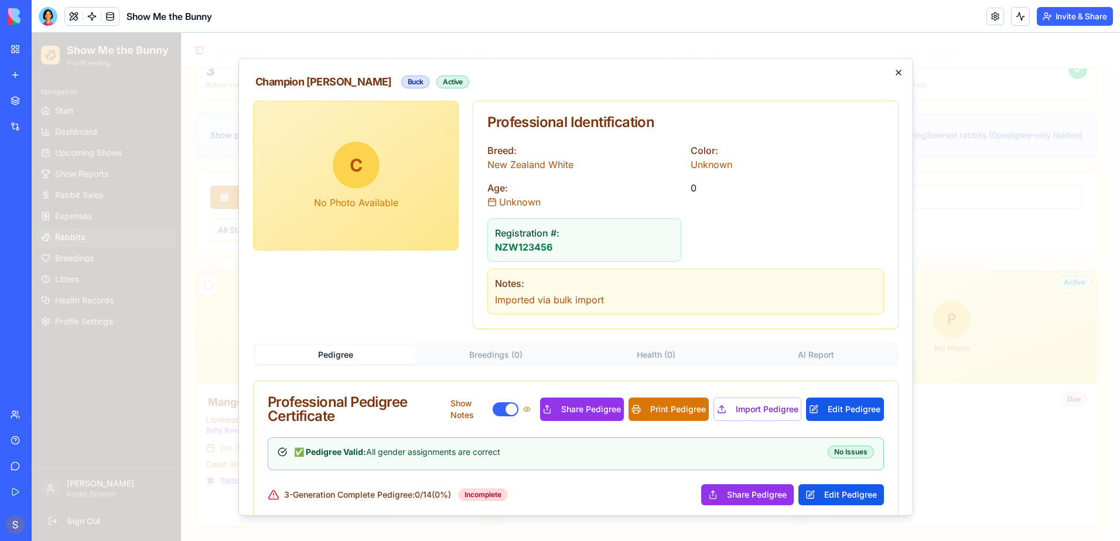
click at [894, 75] on icon "button" at bounding box center [898, 72] width 9 height 9
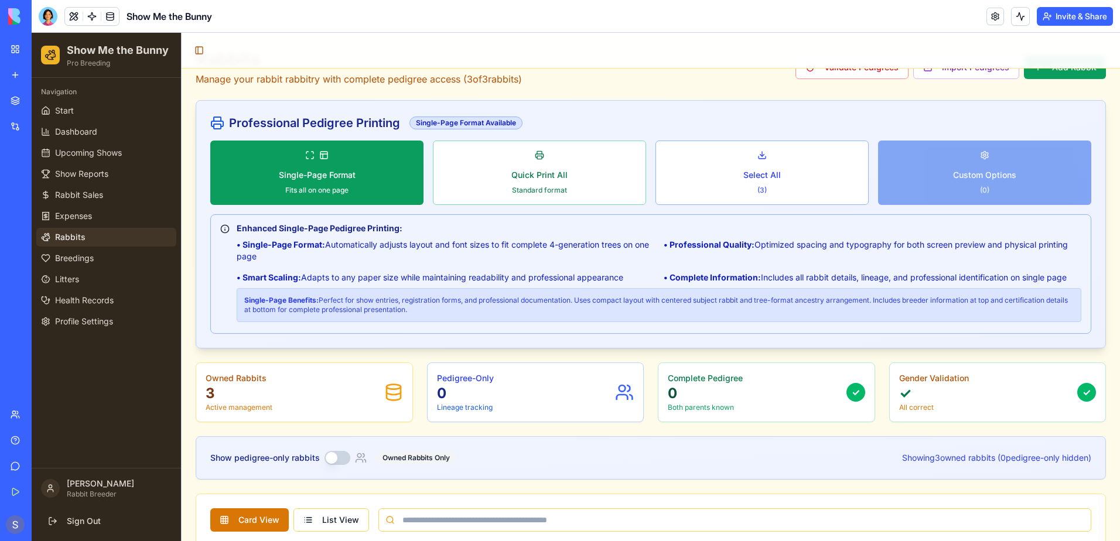
scroll to position [5, 0]
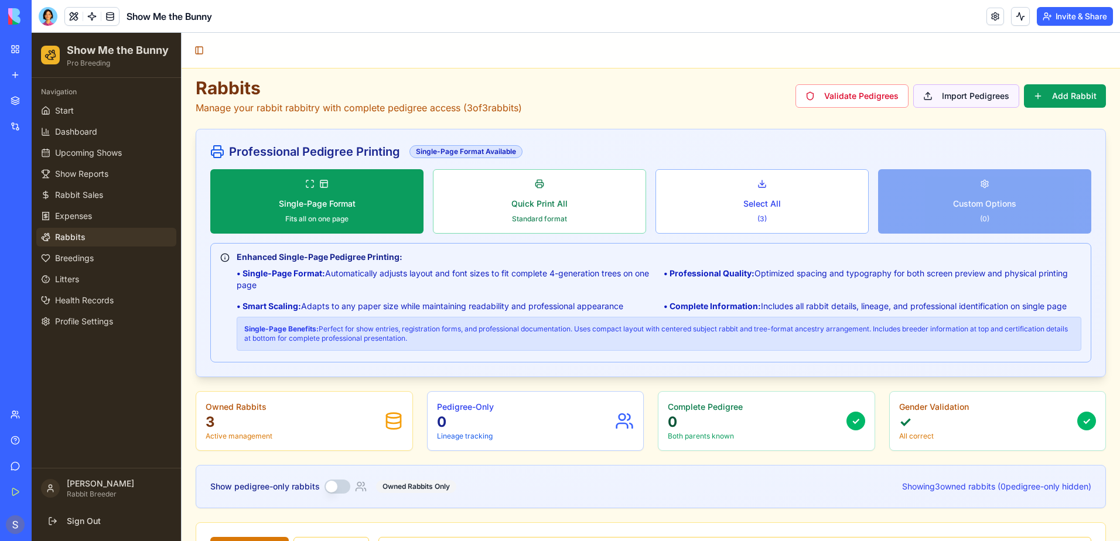
click at [956, 97] on button "Import Pedigrees" at bounding box center [966, 95] width 106 height 23
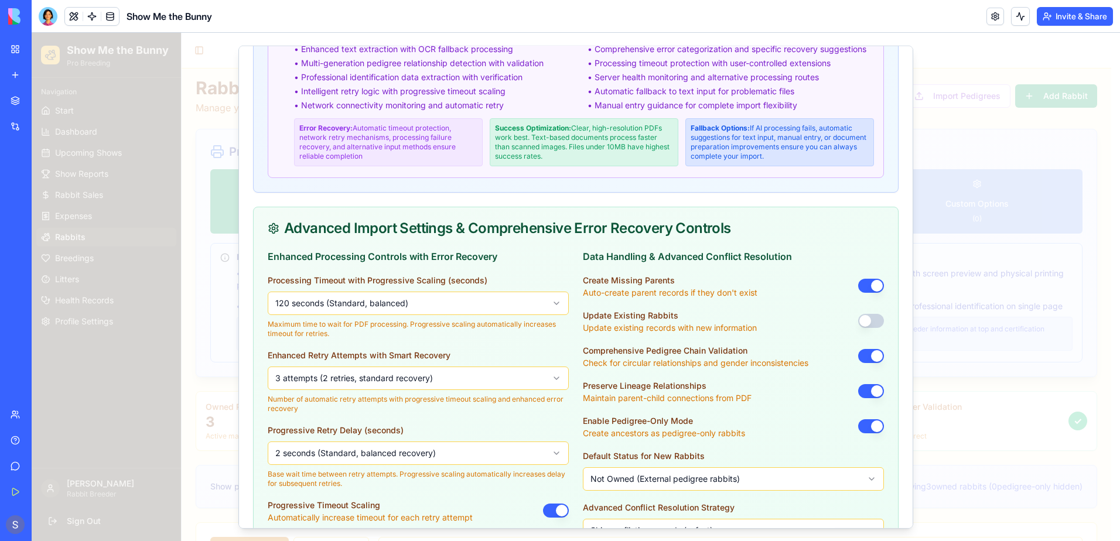
scroll to position [527, 0]
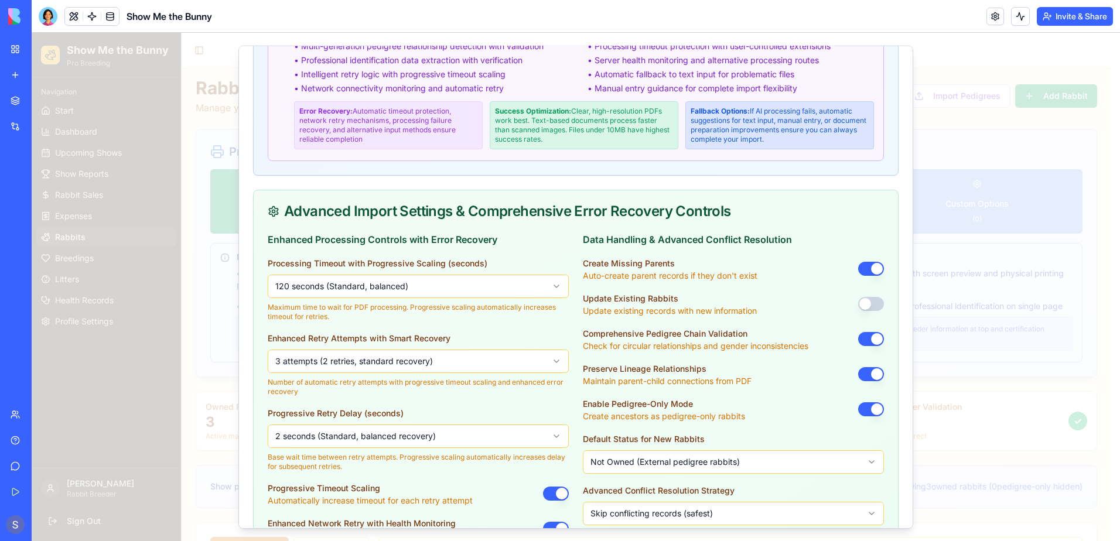
click at [858, 276] on button "button" at bounding box center [871, 269] width 26 height 14
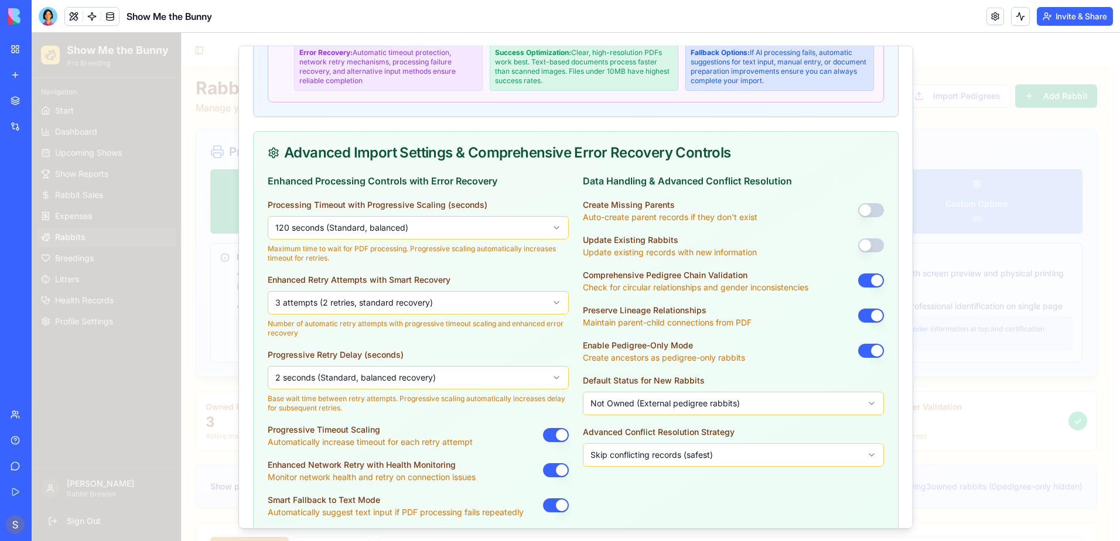
scroll to position [644, 0]
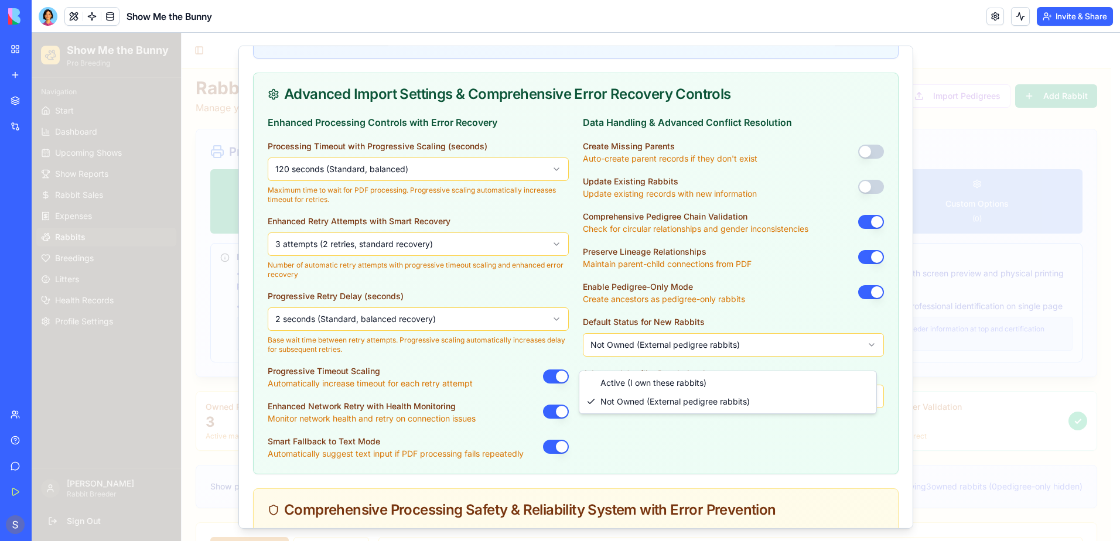
click at [811, 363] on body "Show Me the Bunny Pro Breeding Navigation Start Dashboard Upcoming Shows Show R…" at bounding box center [571, 460] width 1079 height 865
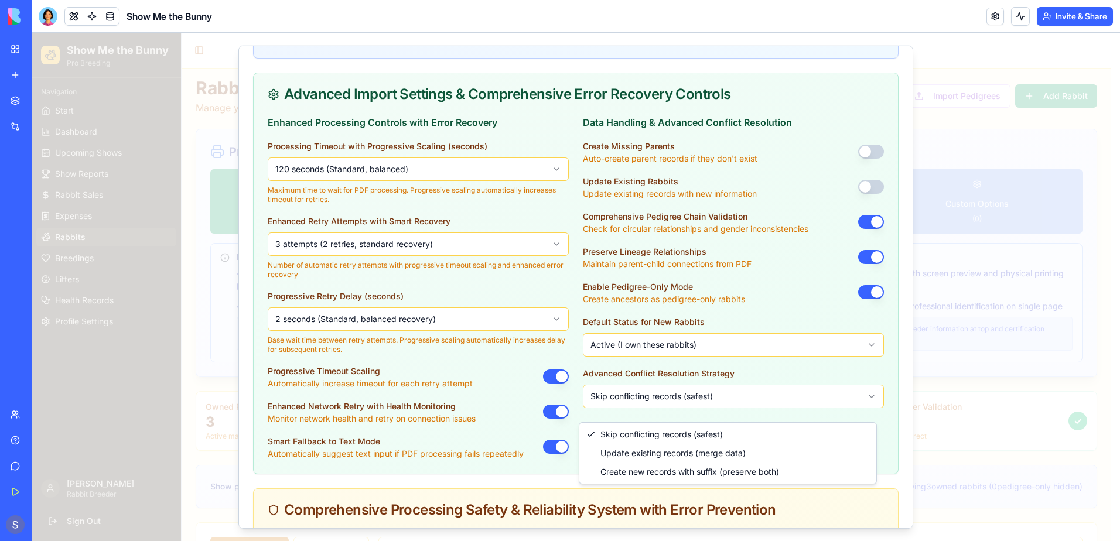
click at [765, 409] on body "Show Me the Bunny Pro Breeding Navigation Start Dashboard Upcoming Shows Show R…" at bounding box center [571, 460] width 1079 height 865
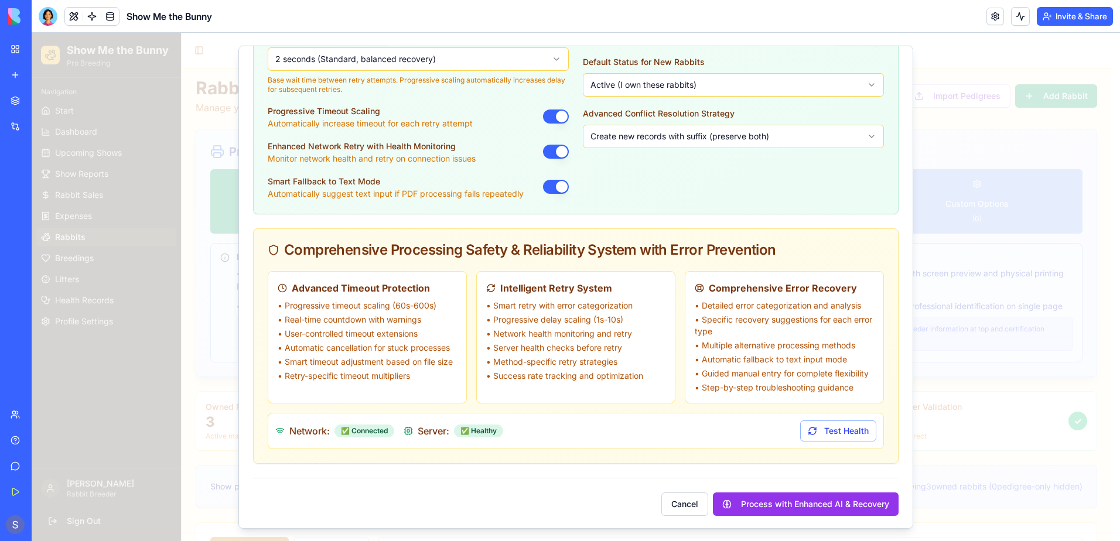
scroll to position [918, 0]
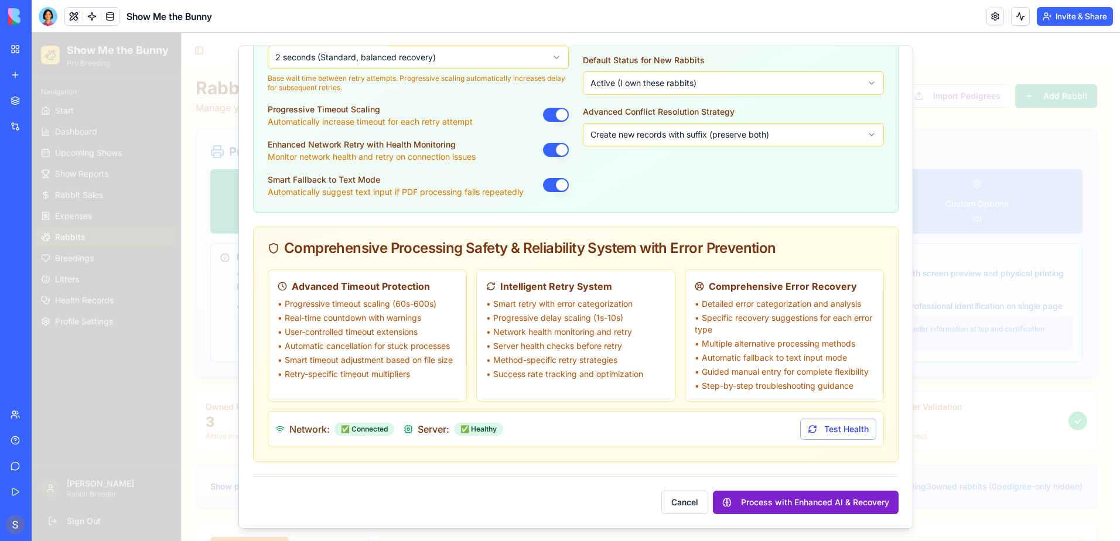
click at [758, 502] on button "Process with Enhanced AI & Recovery" at bounding box center [806, 502] width 186 height 23
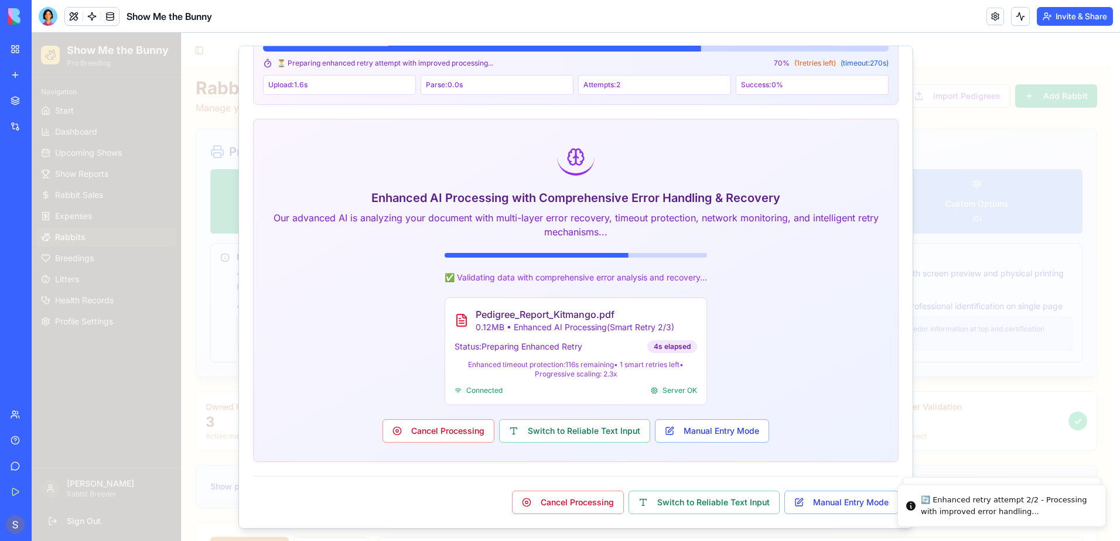
scroll to position [715, 0]
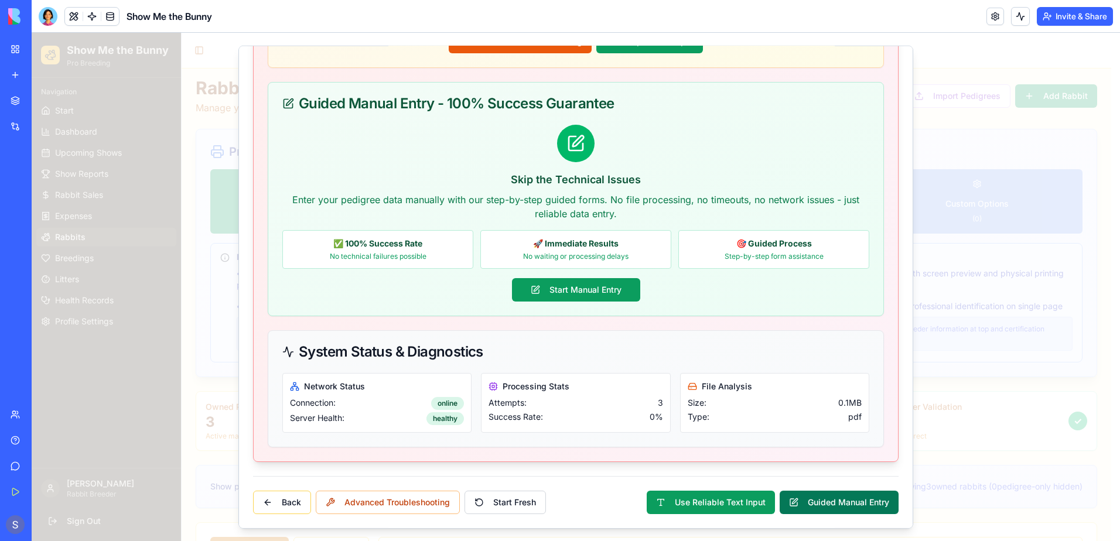
click at [813, 504] on button "Guided Manual Entry" at bounding box center [839, 501] width 119 height 23
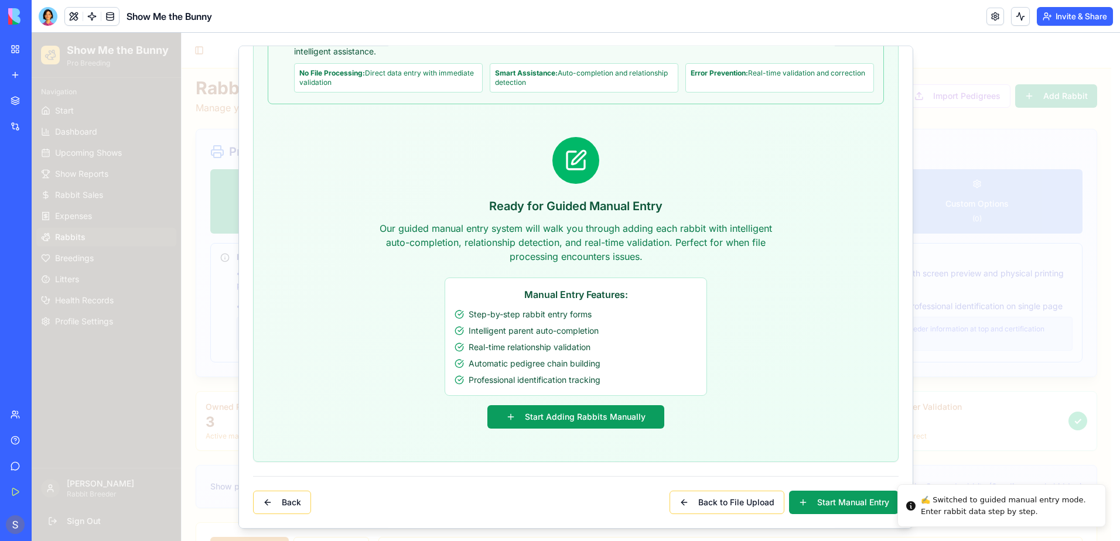
scroll to position [192, 0]
click at [563, 425] on button "Start Adding Rabbits Manually" at bounding box center [575, 416] width 177 height 23
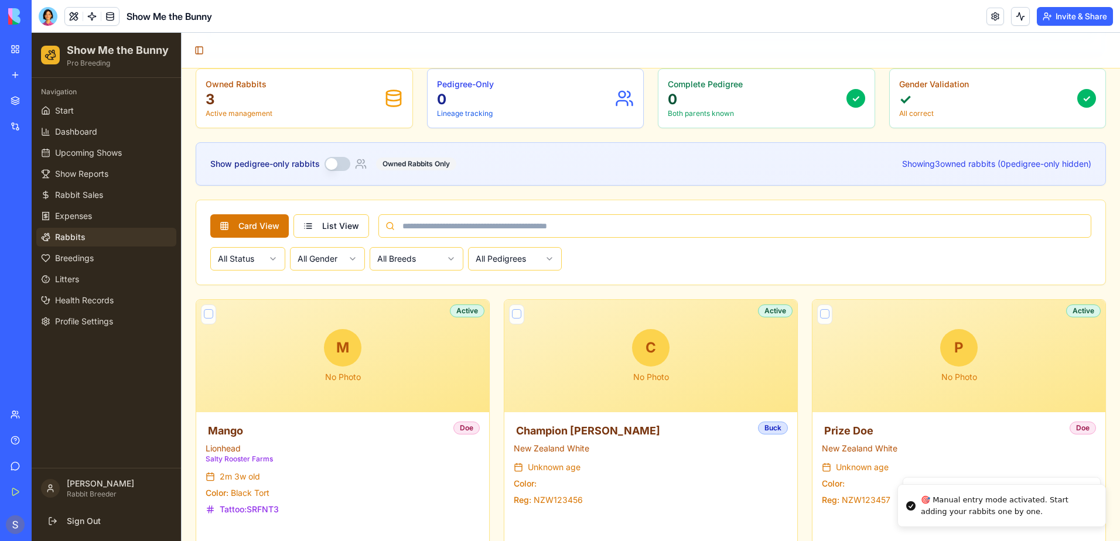
scroll to position [357, 0]
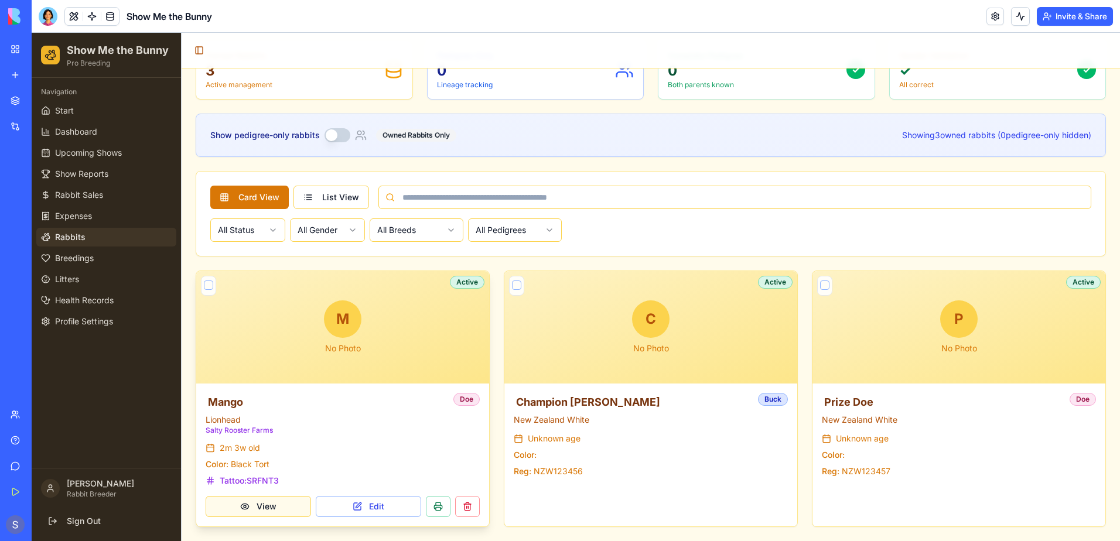
click at [259, 510] on button "View" at bounding box center [258, 506] width 105 height 21
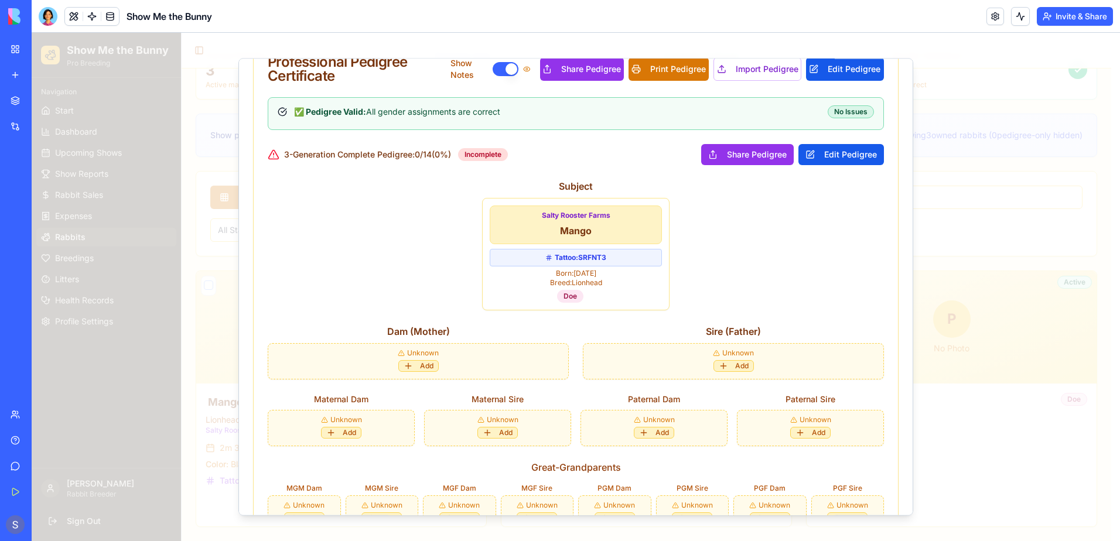
scroll to position [293, 0]
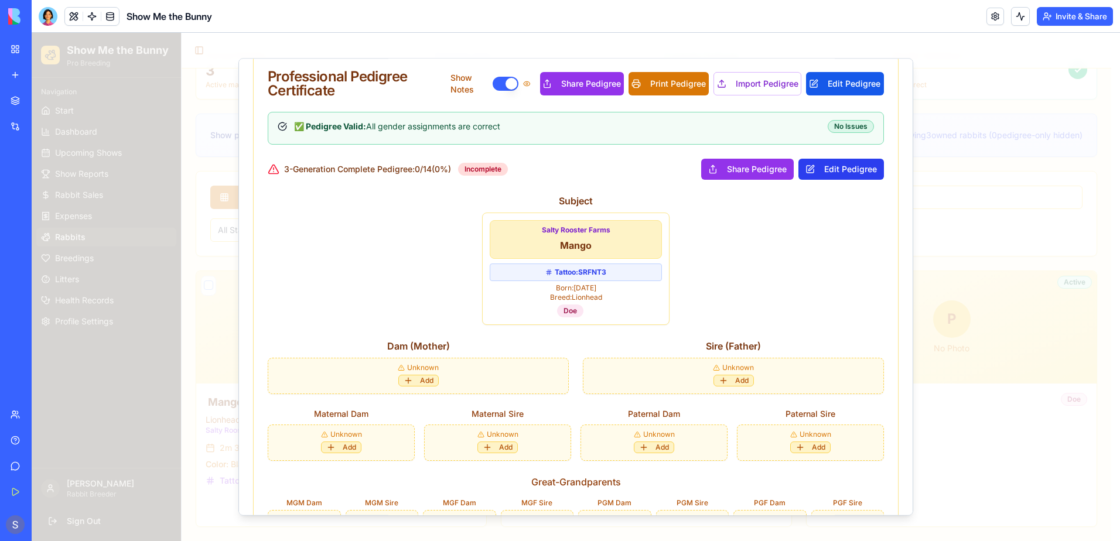
click at [830, 172] on button "Edit Pedigree" at bounding box center [841, 169] width 86 height 21
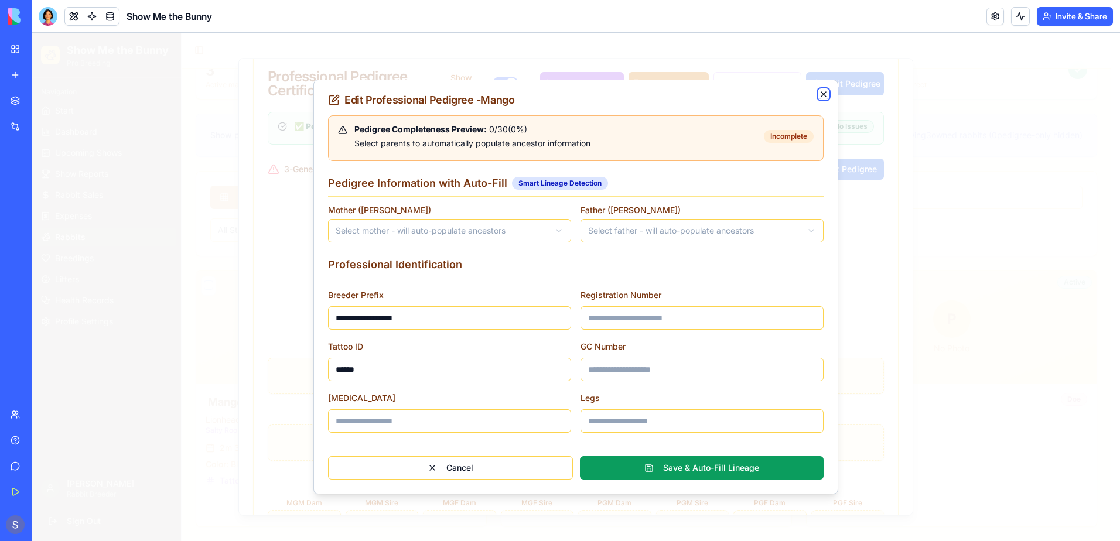
click at [825, 95] on icon "button" at bounding box center [823, 94] width 9 height 9
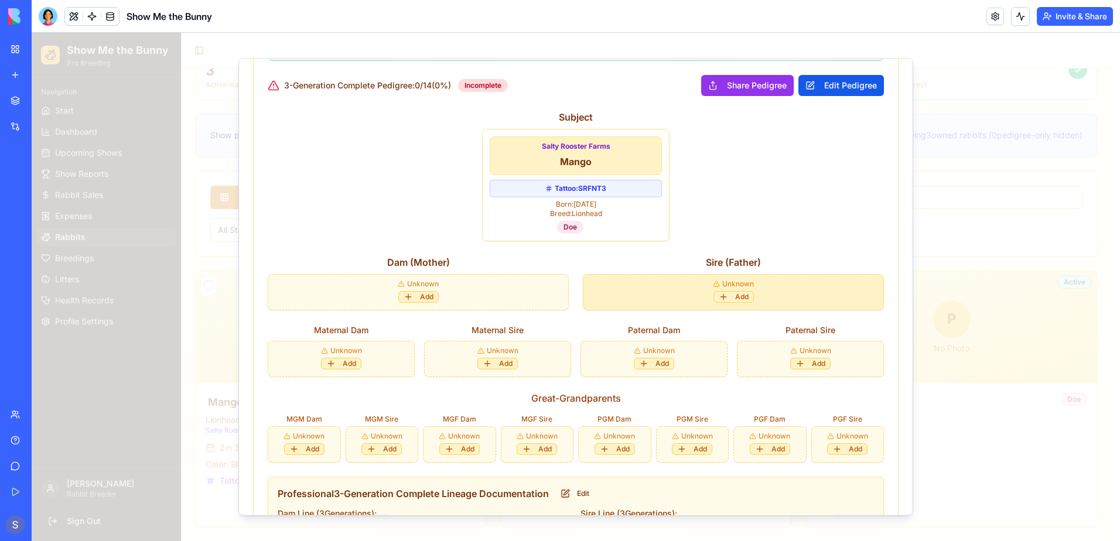
scroll to position [519, 0]
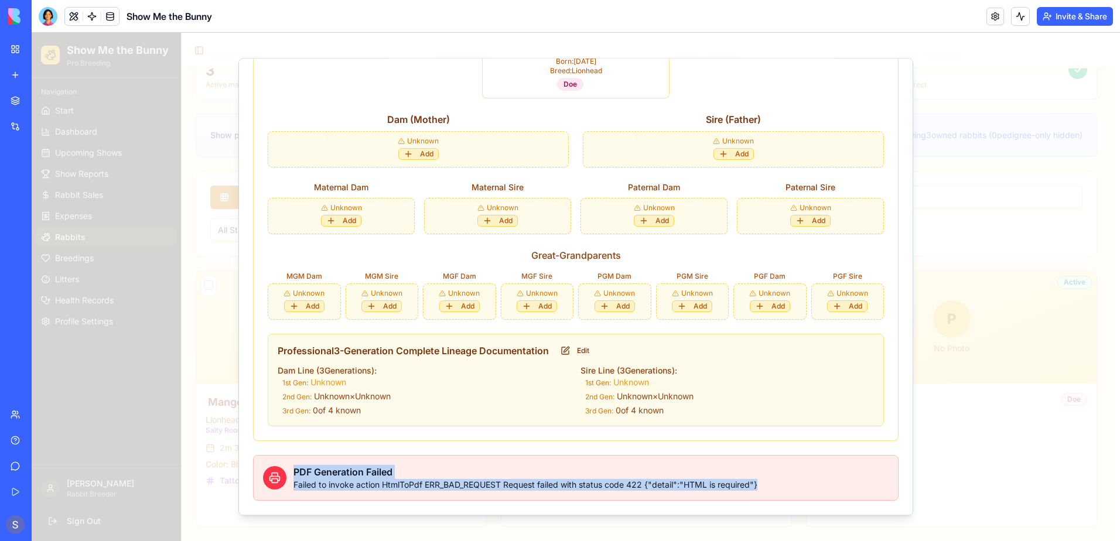
drag, startPoint x: 765, startPoint y: 484, endPoint x: 289, endPoint y: 472, distance: 476.9
click at [289, 472] on div "PDF Generation Failed Failed to invoke action HtmlToPdf ERR_BAD_REQUEST Request…" at bounding box center [575, 478] width 625 height 26
copy div "PDF Generation Failed Failed to invoke action HtmlToPdf ERR_BAD_REQUEST Request…"
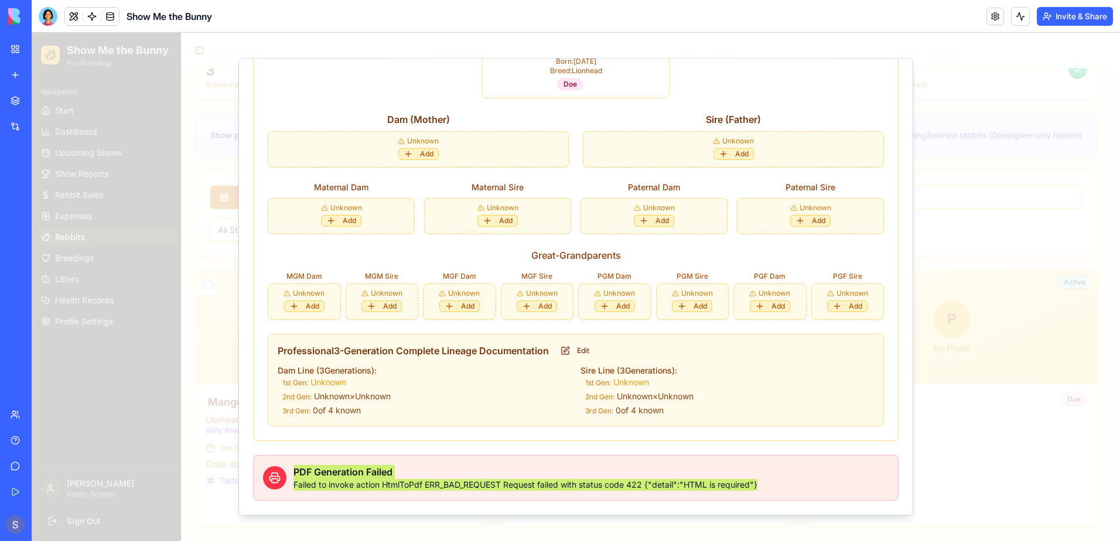
click at [43, 18] on div at bounding box center [48, 16] width 19 height 19
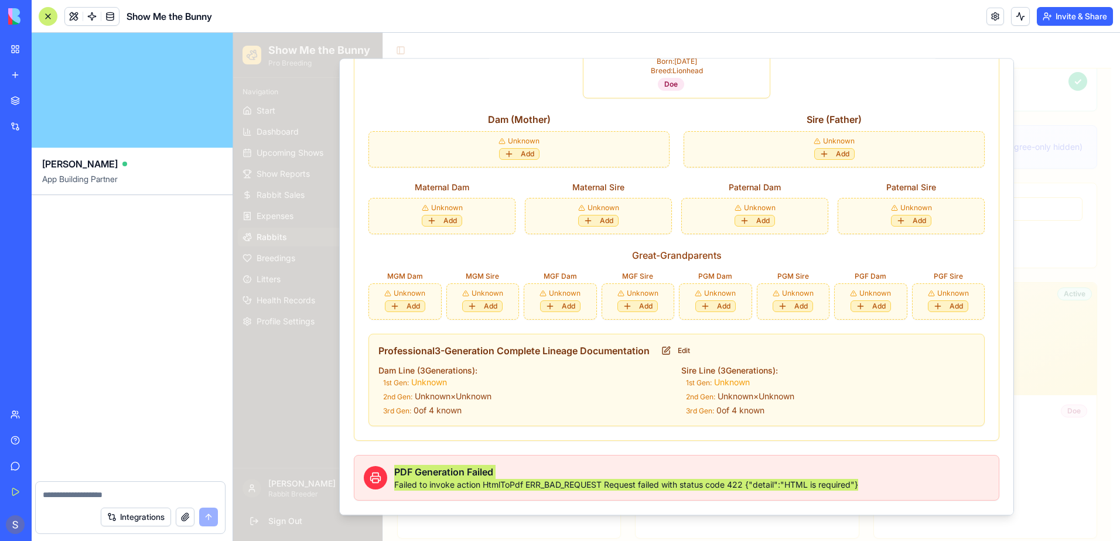
scroll to position [0, 0]
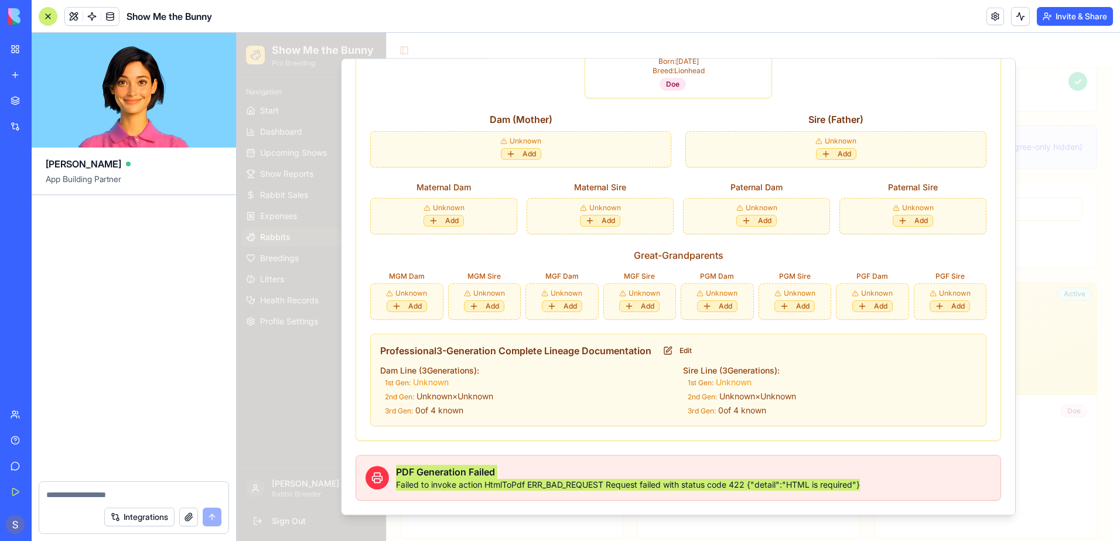
click at [87, 495] on textarea at bounding box center [133, 495] width 175 height 12
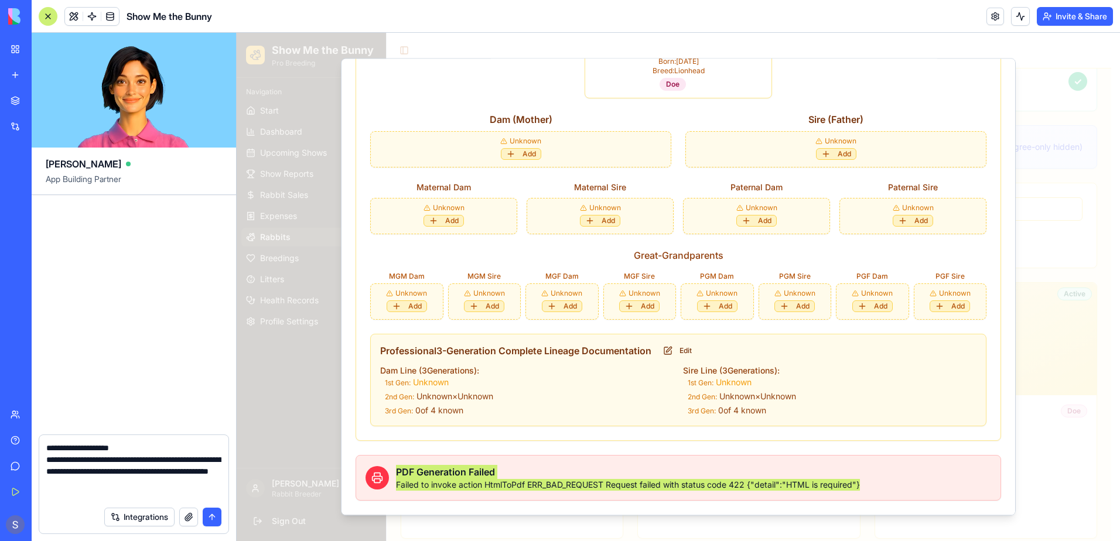
type textarea "**********"
click at [213, 514] on button "submit" at bounding box center [212, 517] width 19 height 19
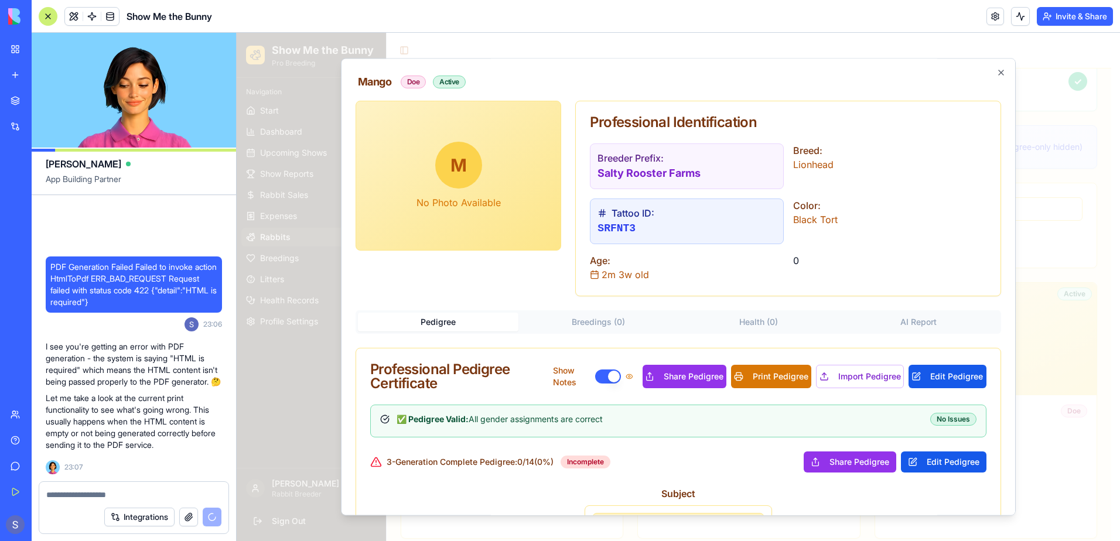
scroll to position [91, 0]
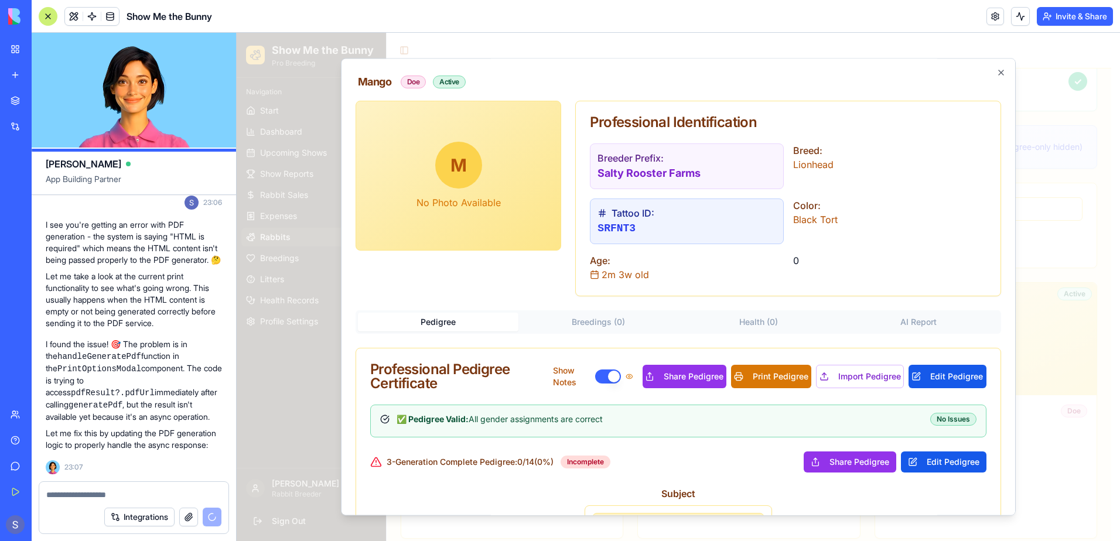
click at [70, 500] on textarea at bounding box center [133, 495] width 175 height 12
click at [207, 517] on div "Integrations" at bounding box center [162, 517] width 117 height 19
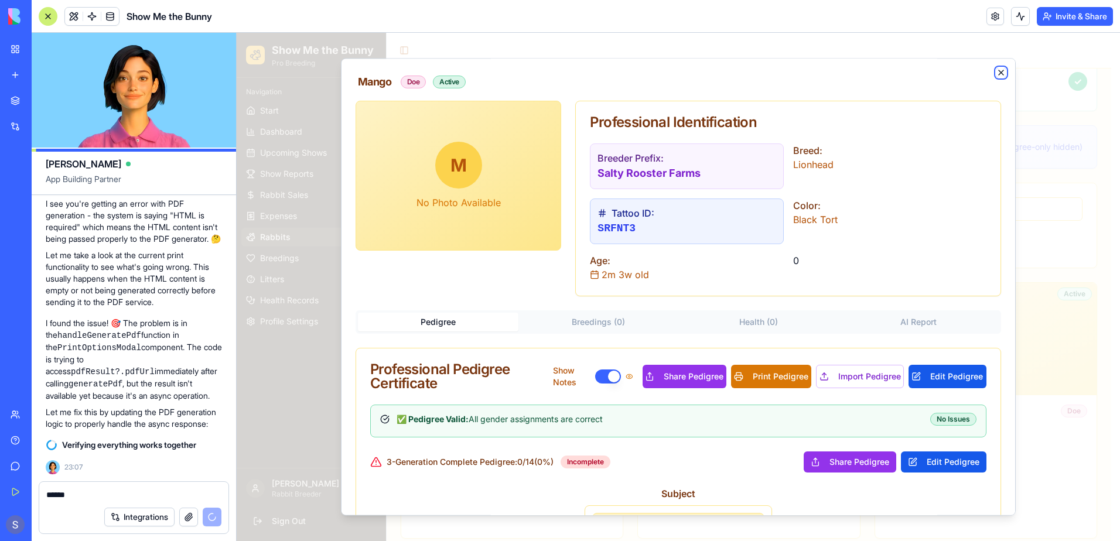
click at [996, 72] on icon "button" at bounding box center [1000, 72] width 9 height 9
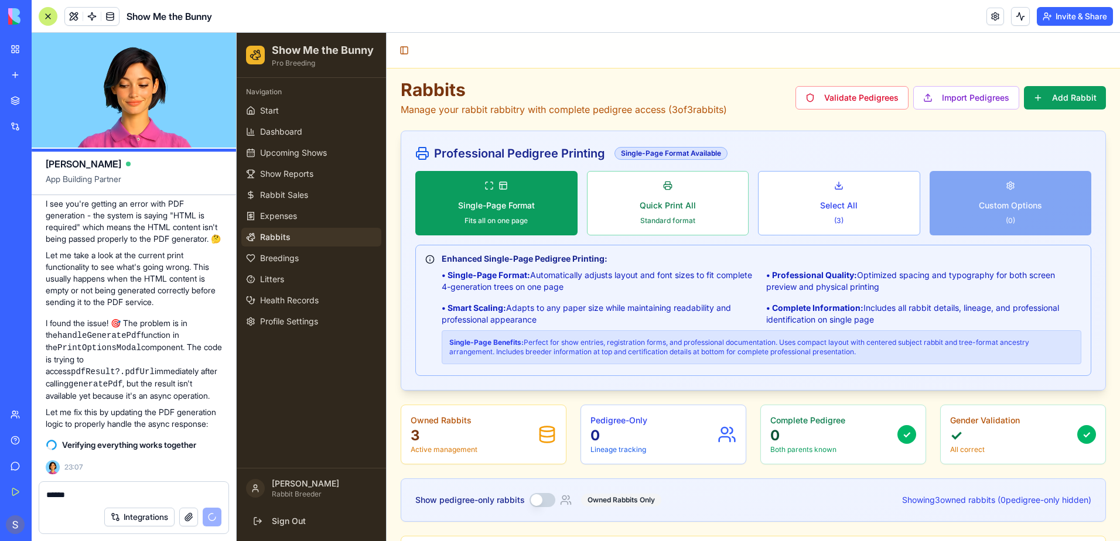
scroll to position [0, 0]
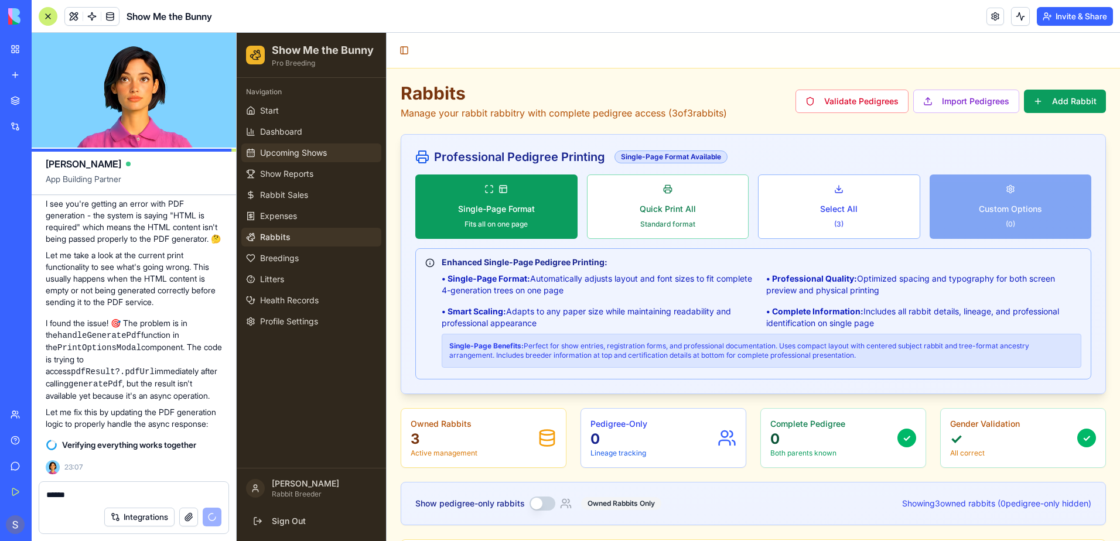
click at [296, 155] on span "Upcoming Shows" at bounding box center [293, 153] width 67 height 12
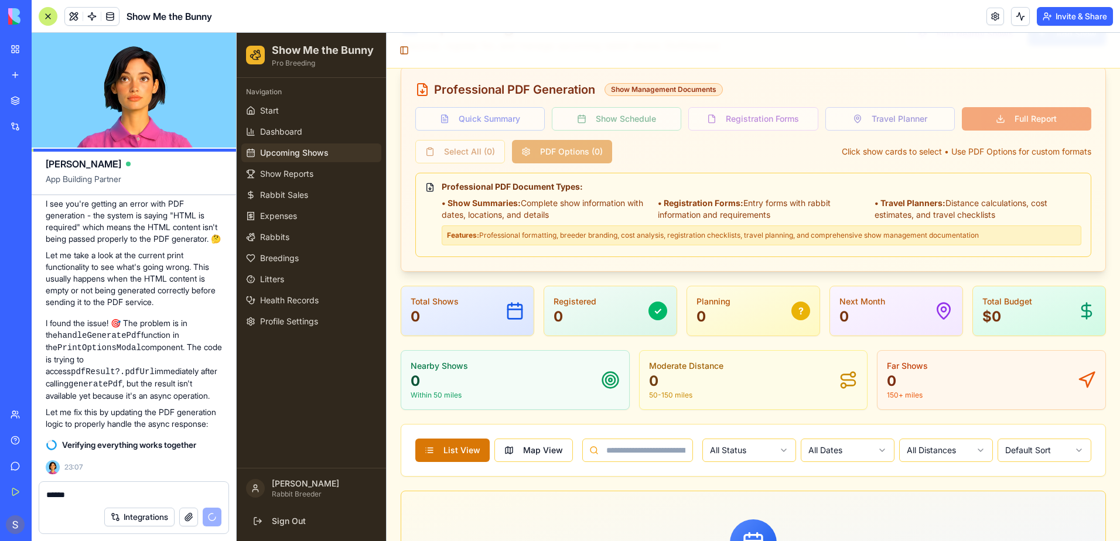
scroll to position [213, 0]
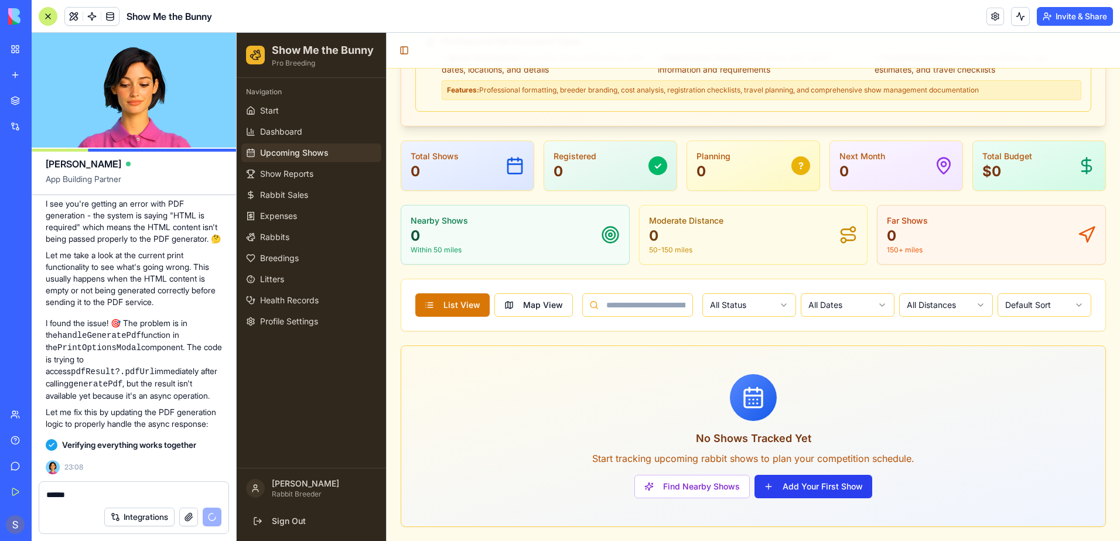
click at [788, 483] on button "Add Your First Show" at bounding box center [813, 486] width 118 height 23
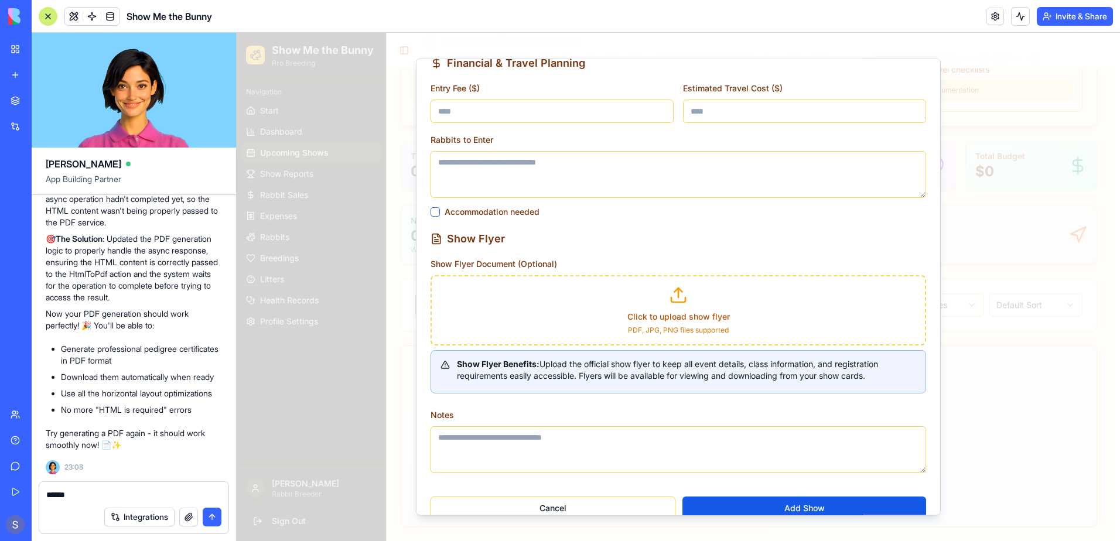
scroll to position [701, 0]
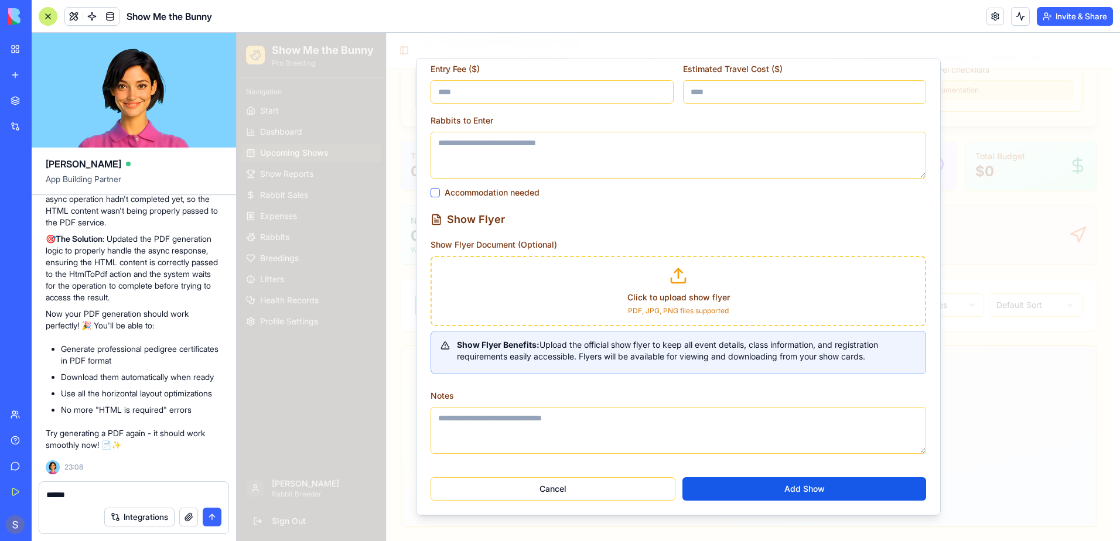
click at [677, 299] on label "Click to upload show flyer" at bounding box center [678, 297] width 102 height 10
click at [237, 33] on input "Click to upload show flyer" at bounding box center [237, 33] width 0 height 0
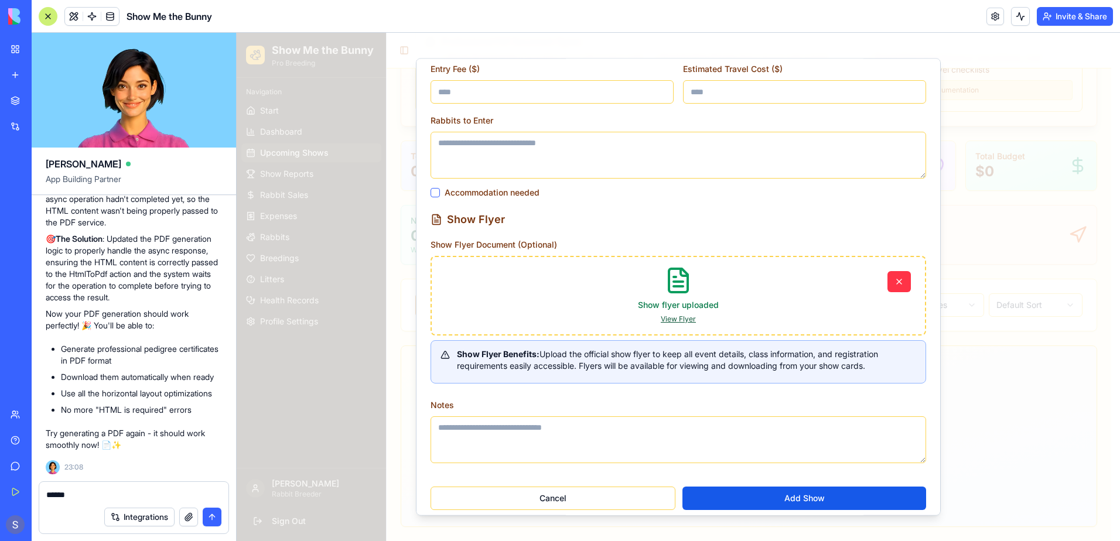
click at [674, 320] on link "View Flyer" at bounding box center [678, 318] width 35 height 9
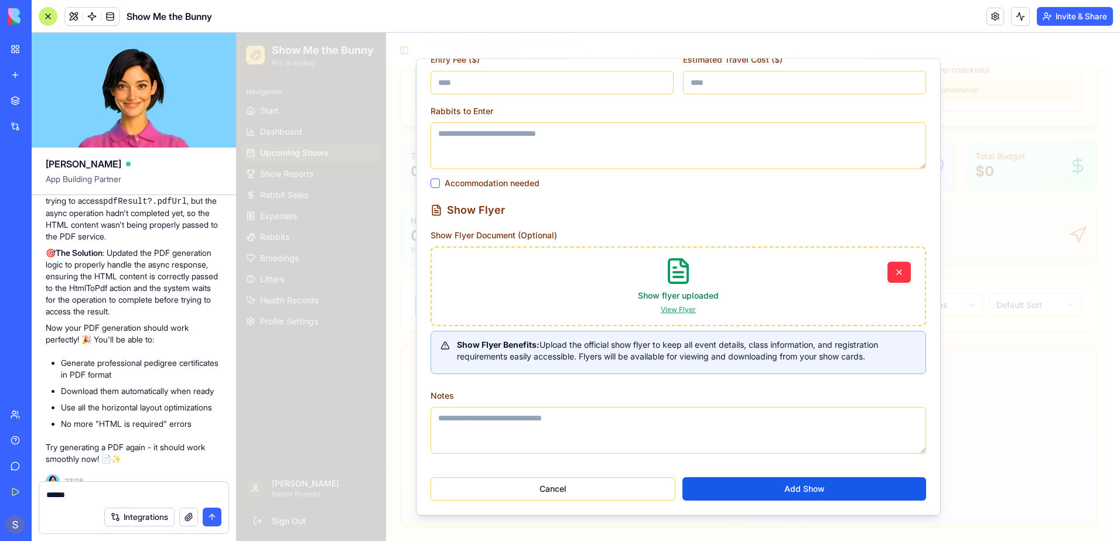
scroll to position [659, 0]
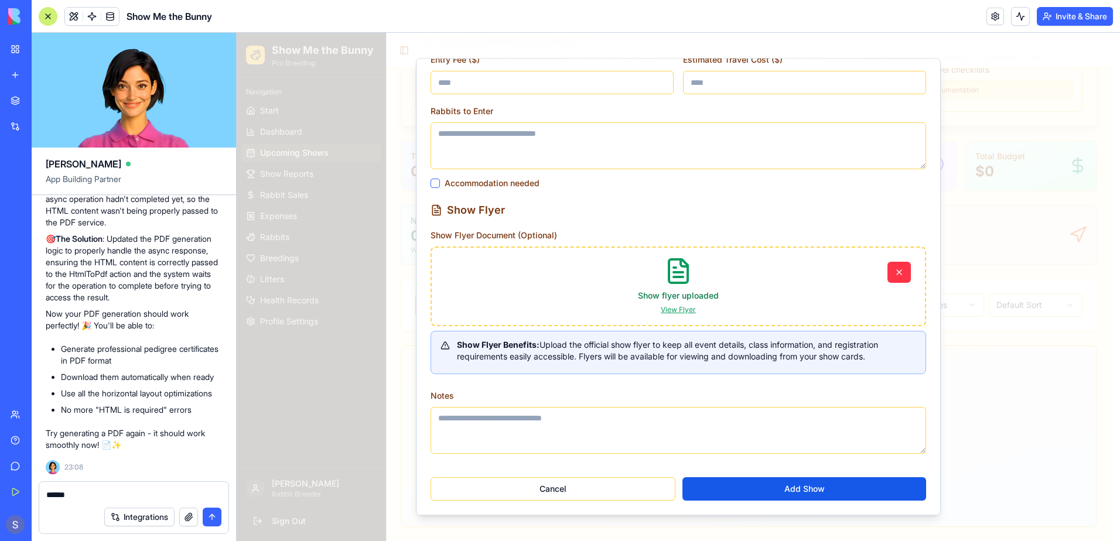
drag, startPoint x: 66, startPoint y: 493, endPoint x: 14, endPoint y: 488, distance: 51.8
click at [14, 488] on div "BETA My Workspace New app Marketplace Integrations Recent Rabbit Friends Show M…" at bounding box center [560, 270] width 1120 height 541
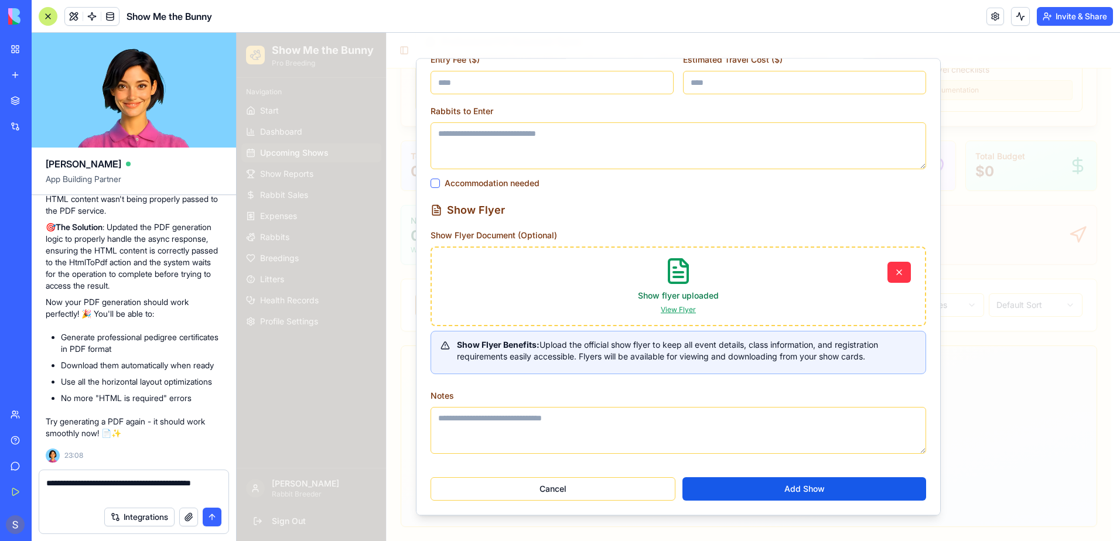
type textarea "**********"
click at [220, 516] on button "submit" at bounding box center [212, 517] width 19 height 19
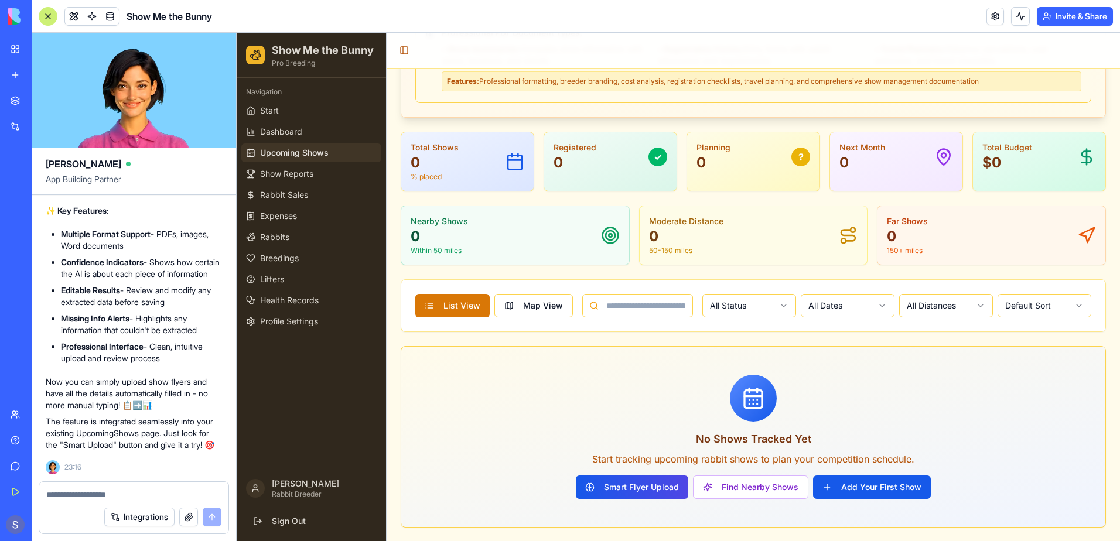
scroll to position [496, 0]
click at [611, 485] on button "Smart Flyer Upload" at bounding box center [632, 486] width 112 height 23
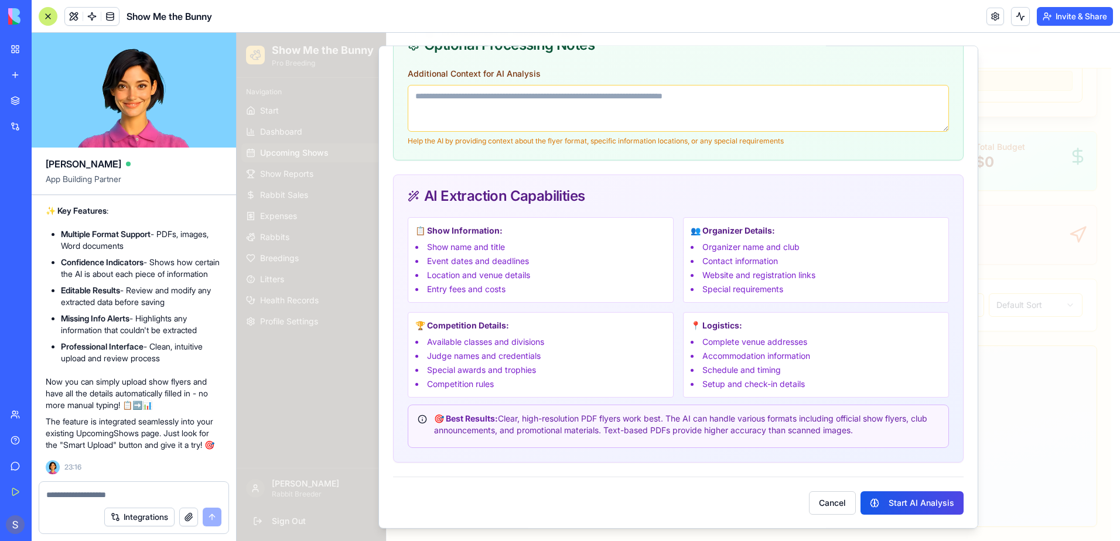
scroll to position [452, 0]
click at [893, 498] on button "Start AI Analysis" at bounding box center [911, 502] width 103 height 23
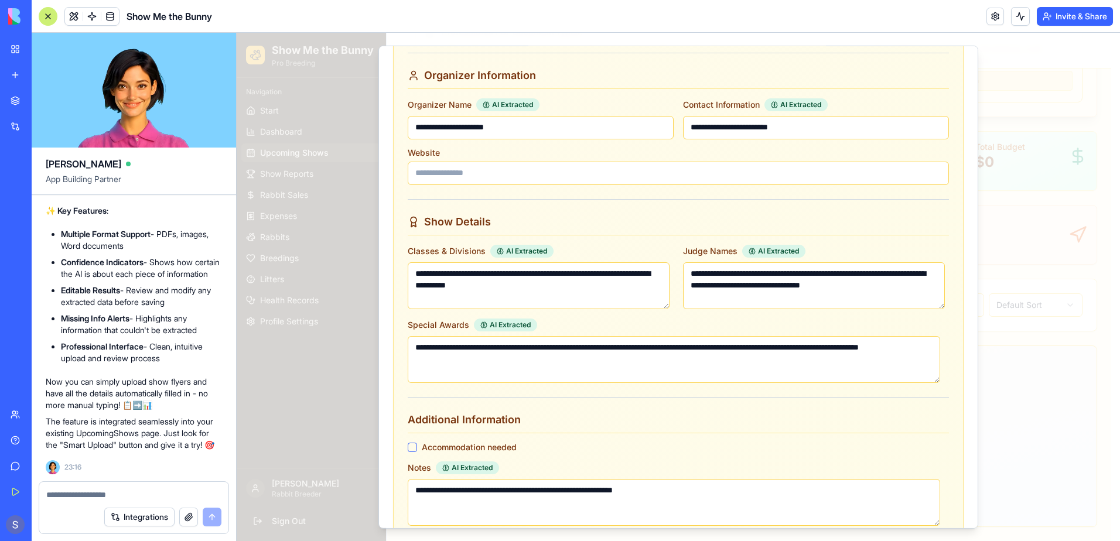
scroll to position [740, 0]
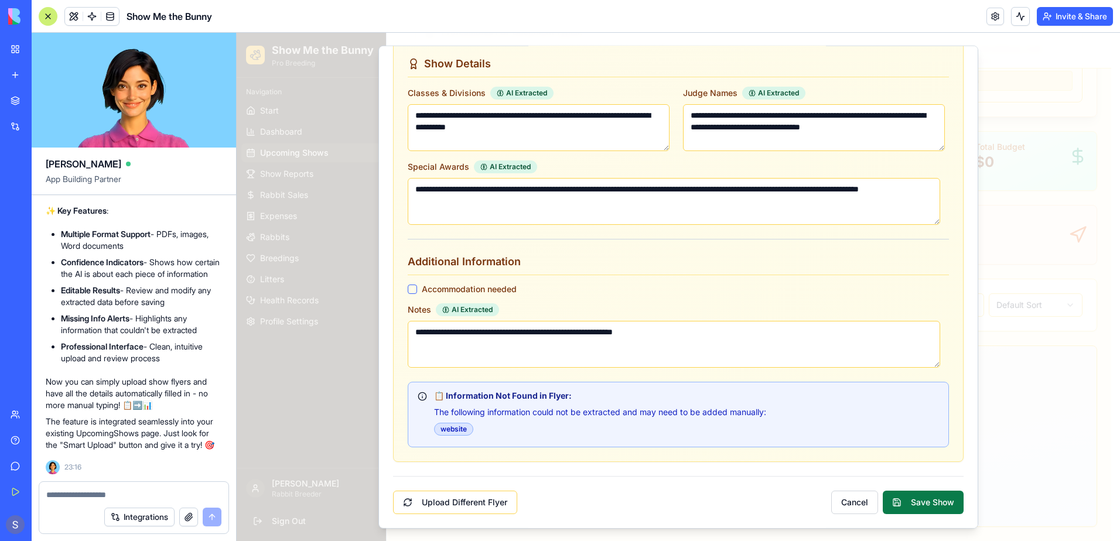
click at [922, 506] on button "Save Show" at bounding box center [923, 501] width 81 height 23
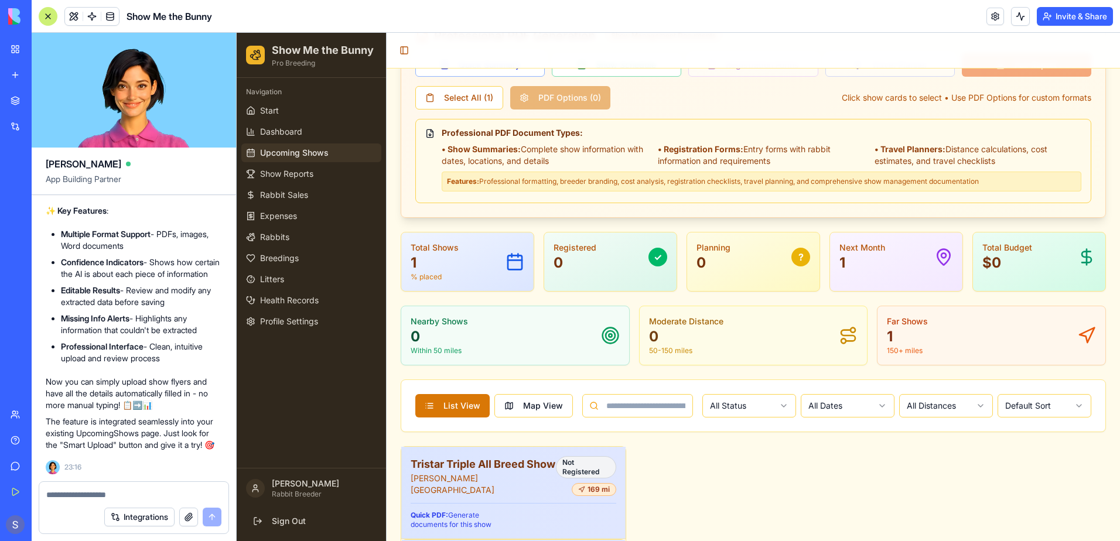
scroll to position [388, 0]
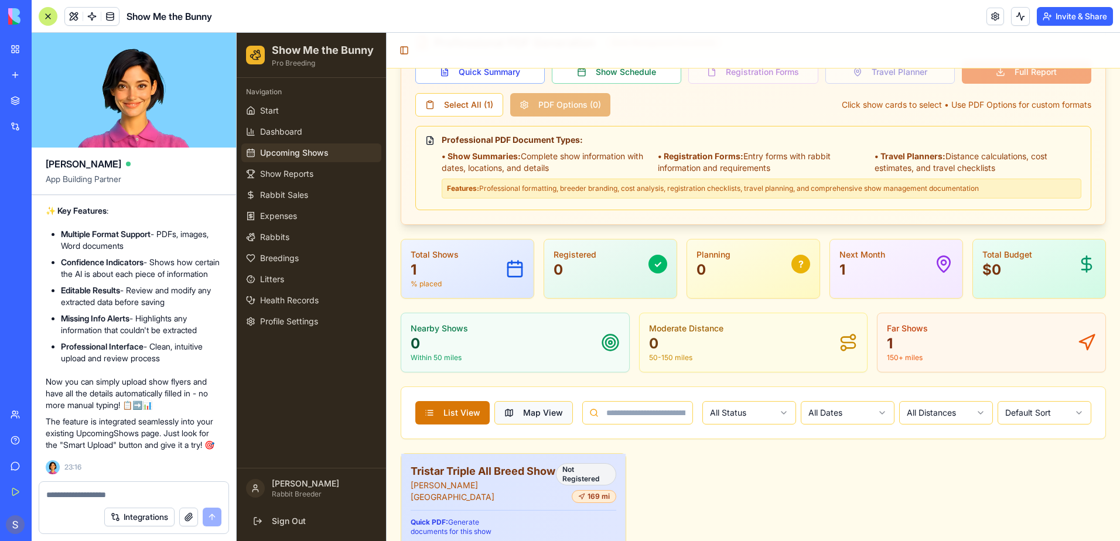
click at [536, 414] on button "Map View" at bounding box center [533, 412] width 78 height 23
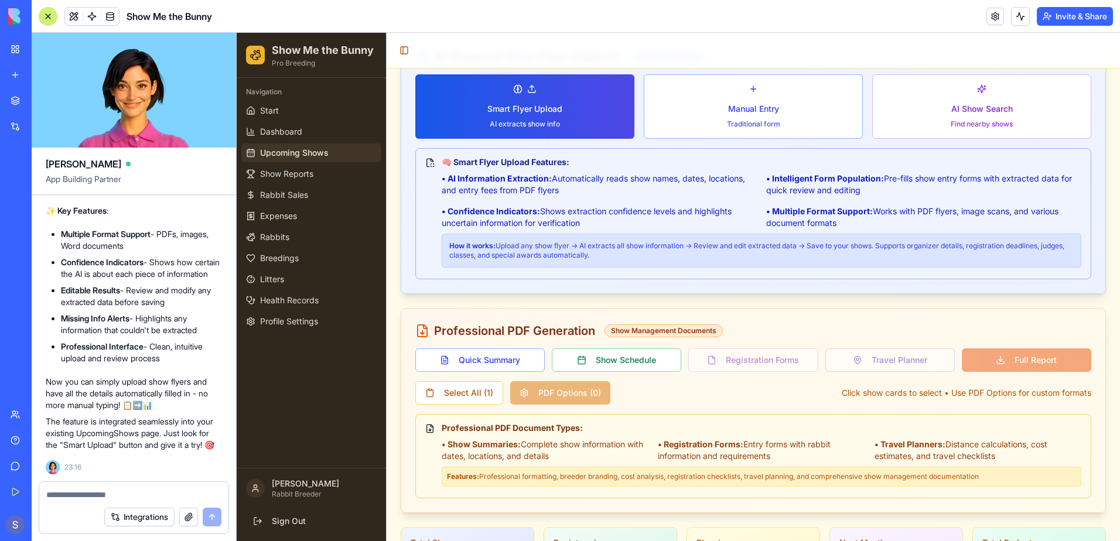
scroll to position [0, 0]
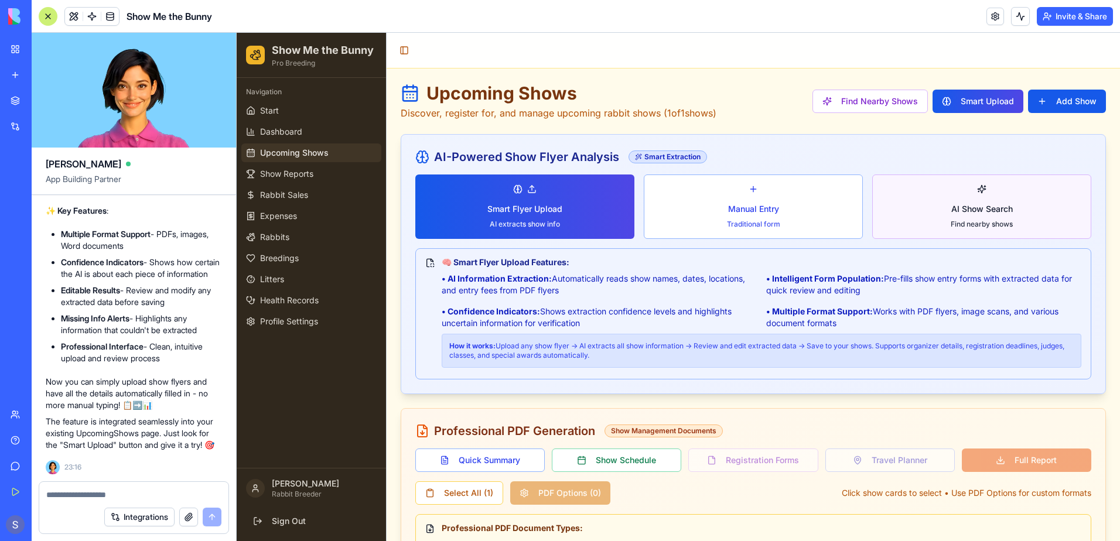
click at [982, 213] on span "AI Show Search" at bounding box center [981, 209] width 61 height 12
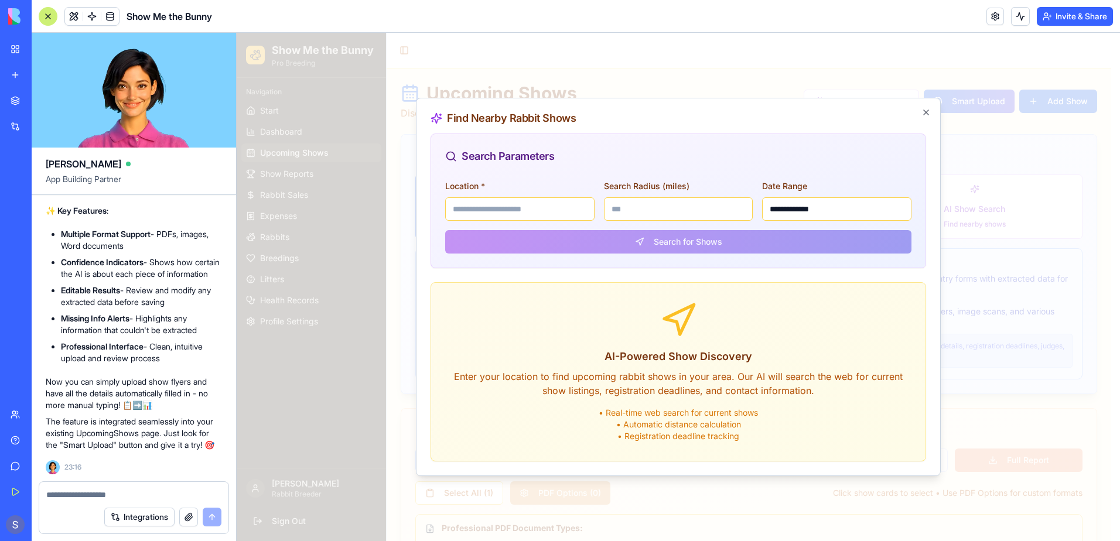
click at [702, 217] on input "***" at bounding box center [678, 208] width 149 height 23
drag, startPoint x: 640, startPoint y: 208, endPoint x: 575, endPoint y: 206, distance: 65.0
click at [575, 206] on div "**********" at bounding box center [678, 200] width 466 height 42
type input "*"
click at [689, 244] on div "**********" at bounding box center [678, 223] width 494 height 89
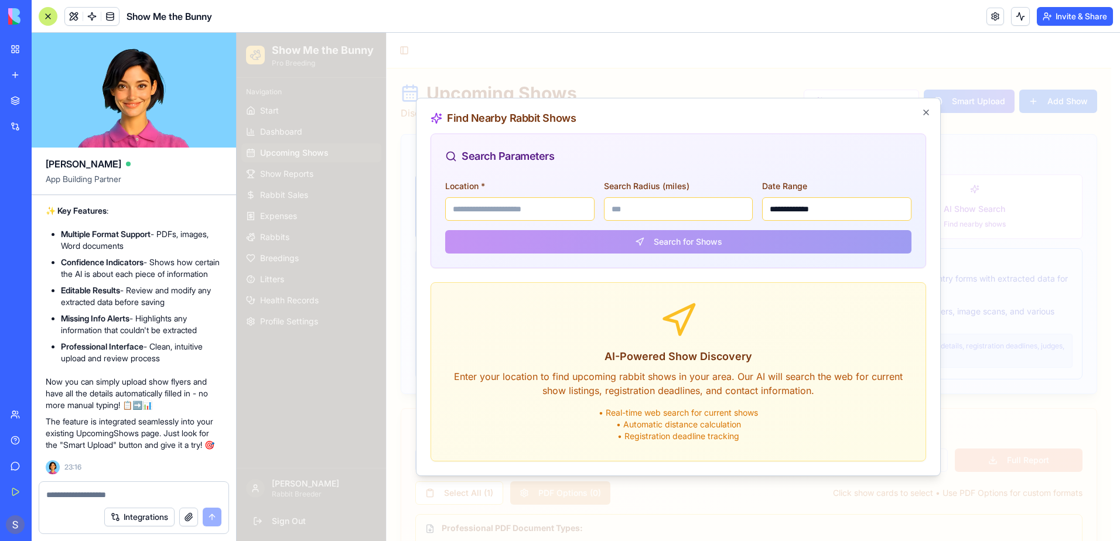
click at [655, 241] on div "**********" at bounding box center [678, 223] width 494 height 89
click at [924, 114] on icon "button" at bounding box center [926, 112] width 5 height 5
type input "***"
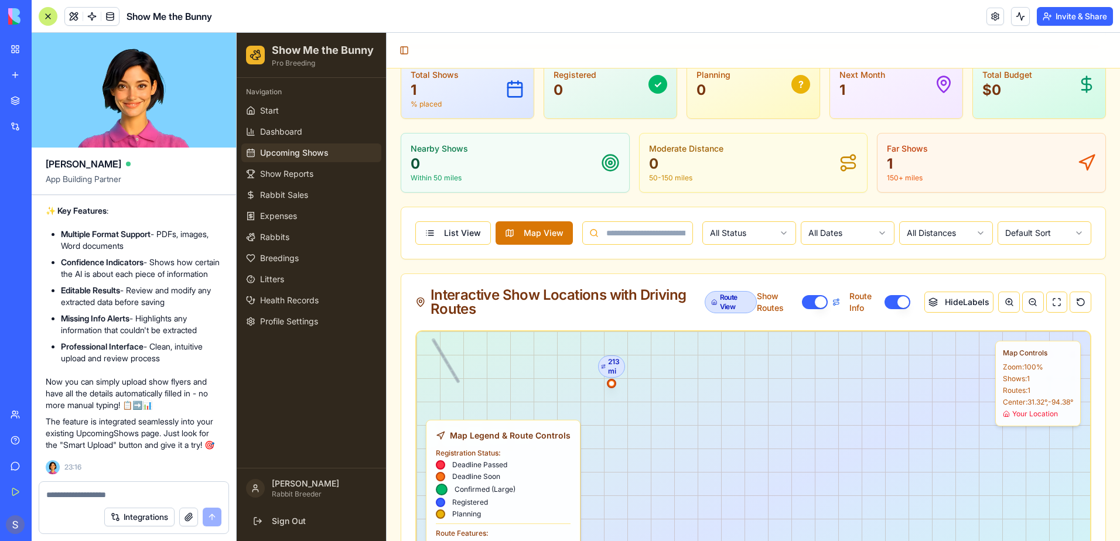
scroll to position [586, 0]
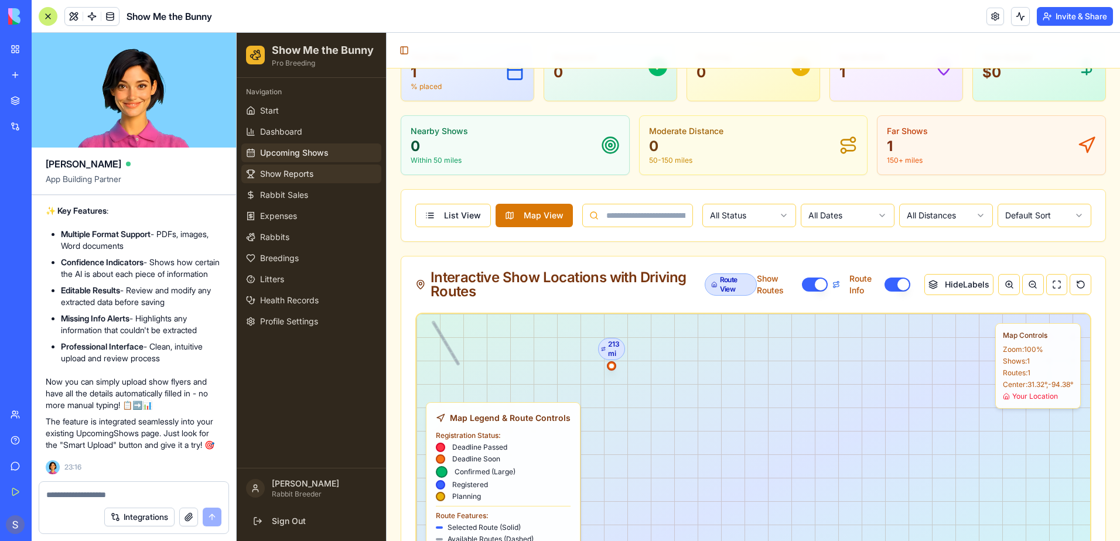
click at [278, 174] on span "Show Reports" at bounding box center [286, 174] width 53 height 12
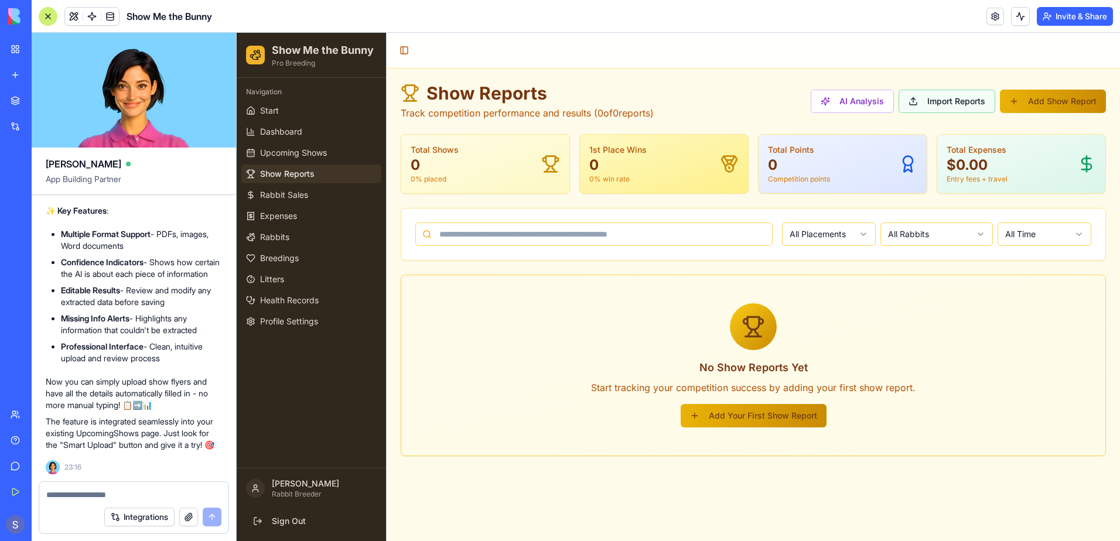
click at [951, 97] on button "Import Reports" at bounding box center [946, 101] width 97 height 23
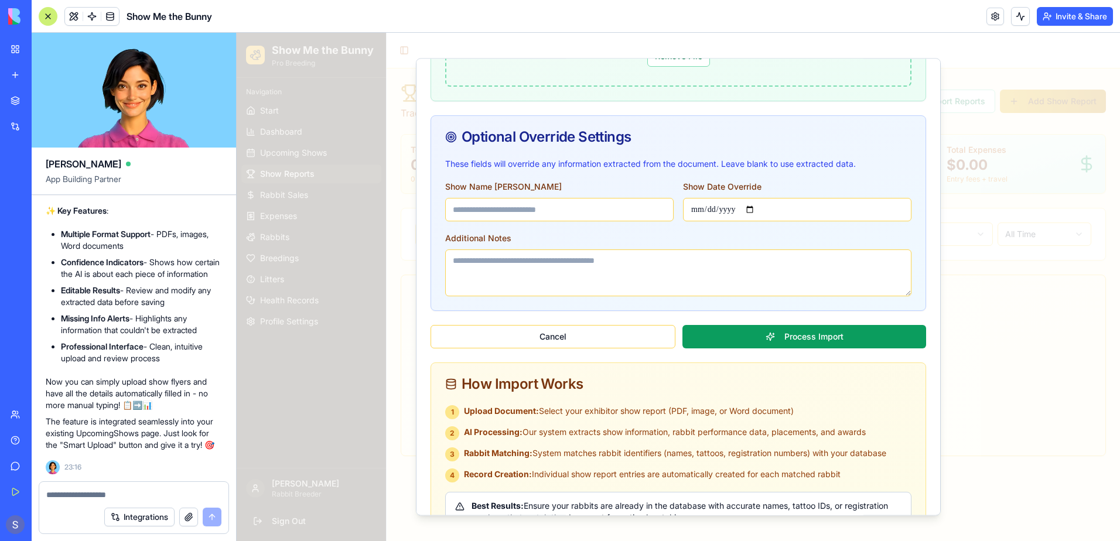
scroll to position [247, 0]
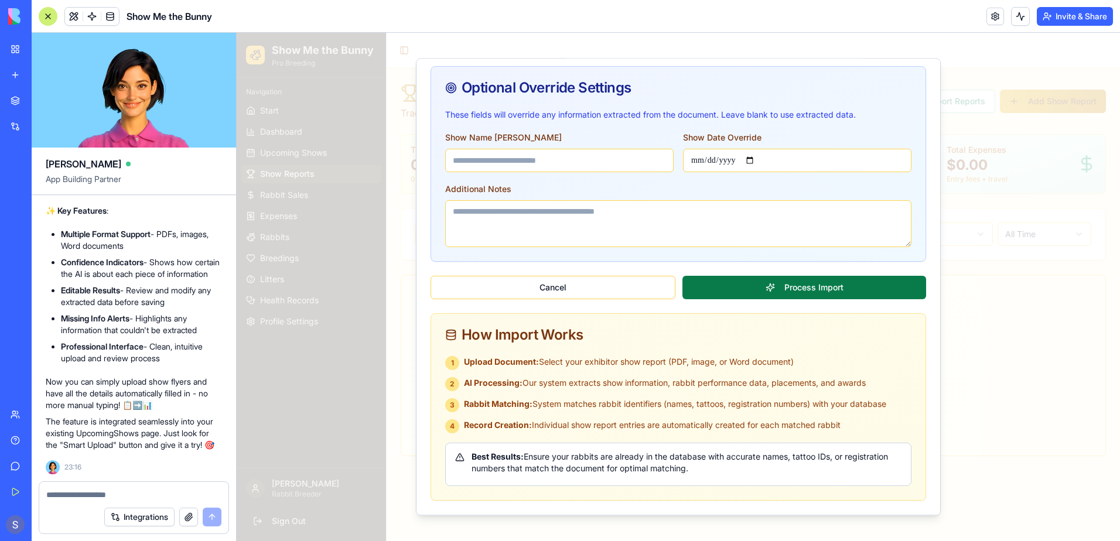
click at [806, 289] on button "Process Import" at bounding box center [804, 287] width 244 height 23
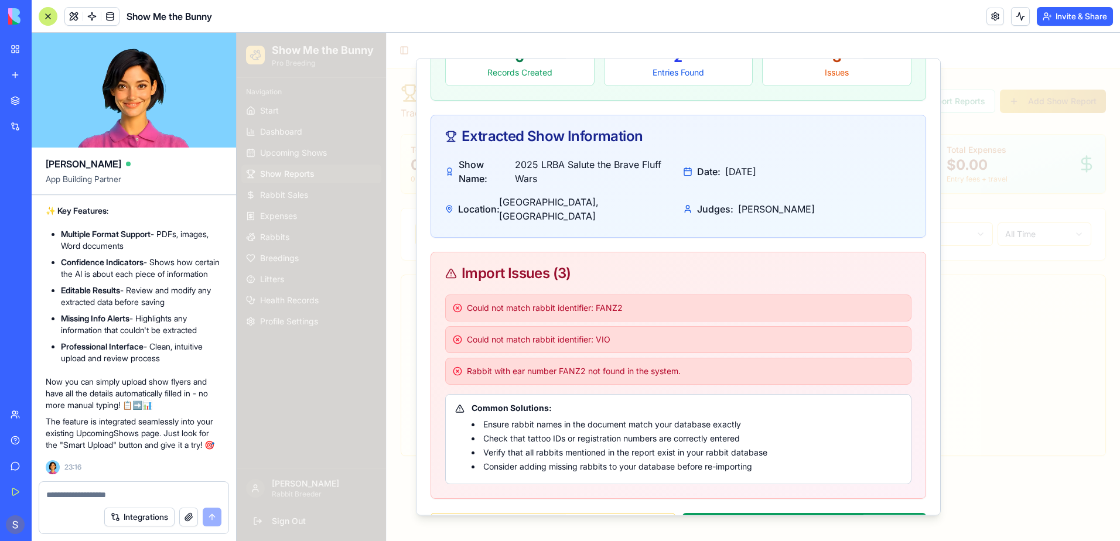
scroll to position [143, 0]
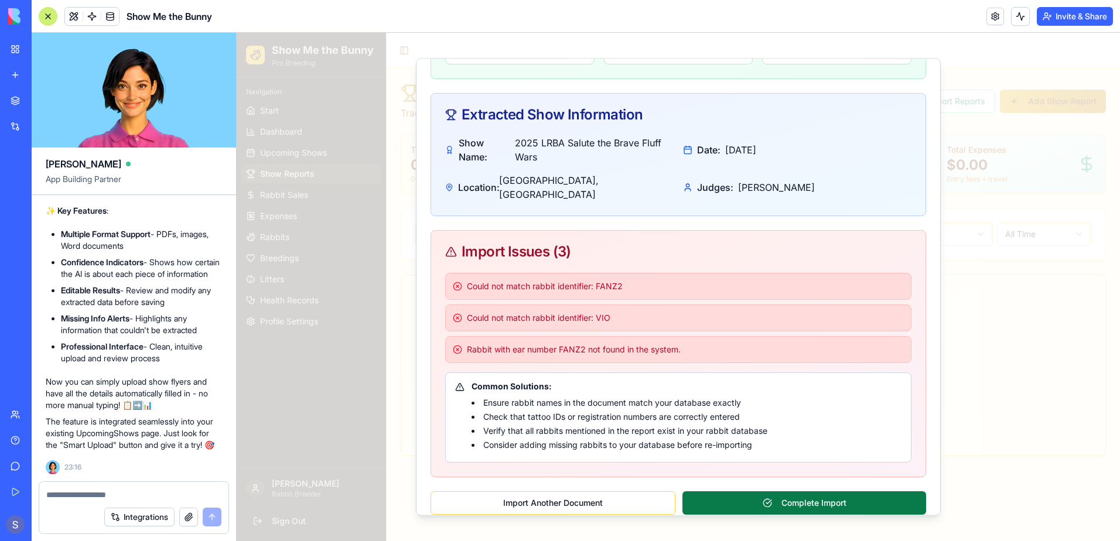
click at [771, 491] on button "Complete Import" at bounding box center [804, 502] width 244 height 23
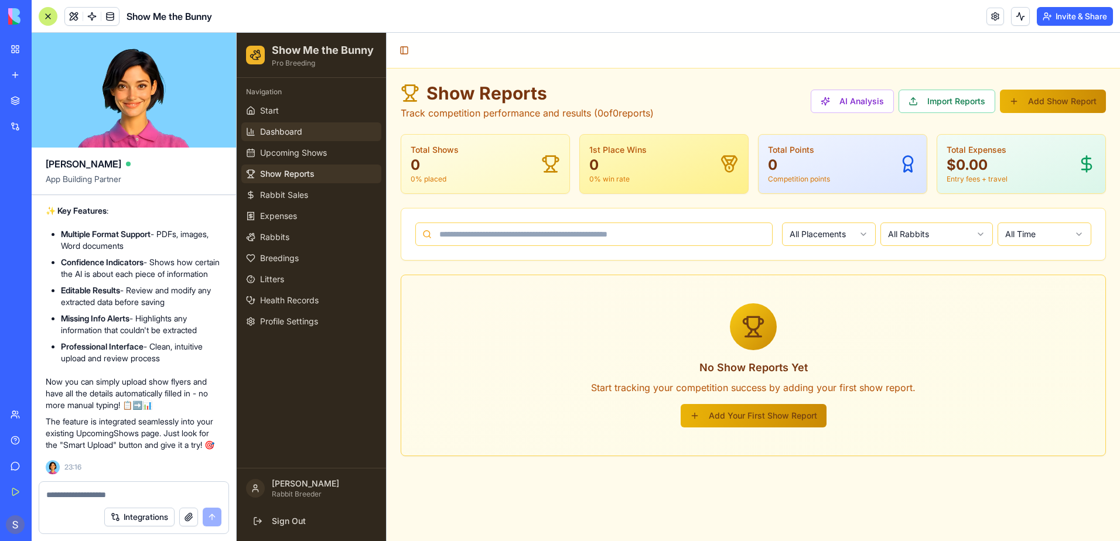
click at [290, 129] on span "Dashboard" at bounding box center [281, 132] width 42 height 12
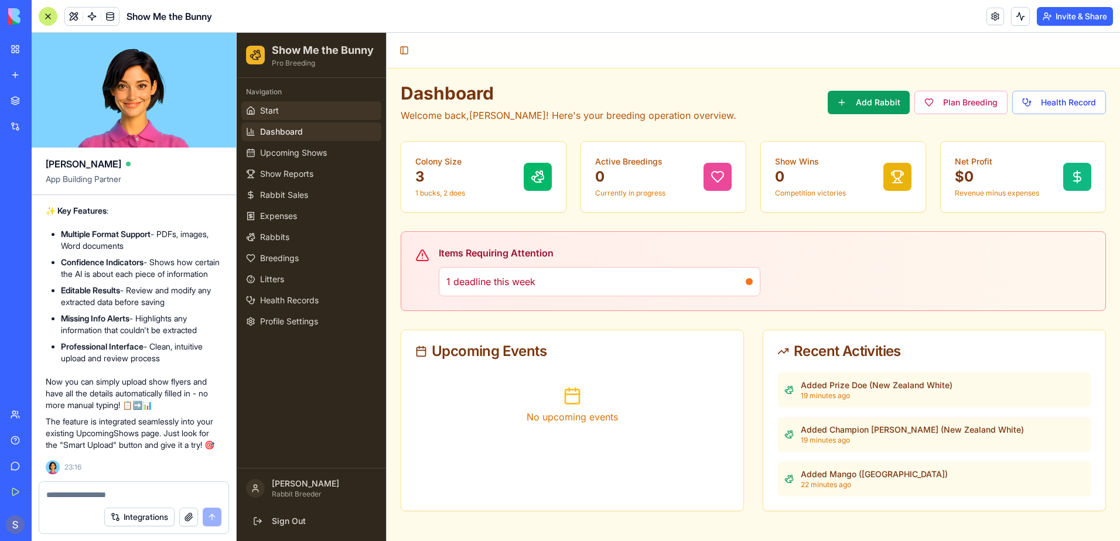
click at [280, 111] on link "Start" at bounding box center [311, 110] width 140 height 19
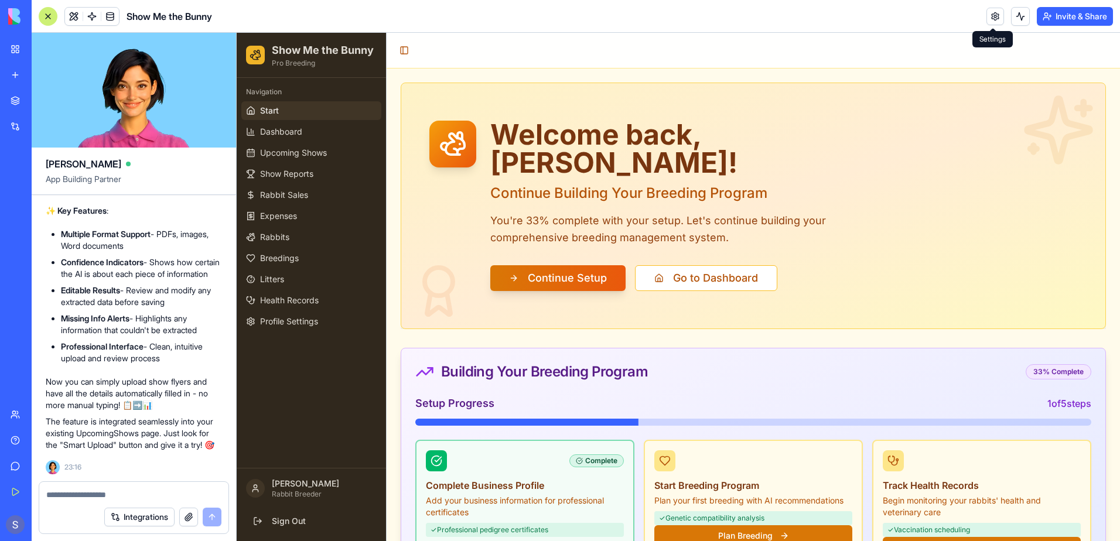
click at [989, 19] on link at bounding box center [995, 17] width 18 height 18
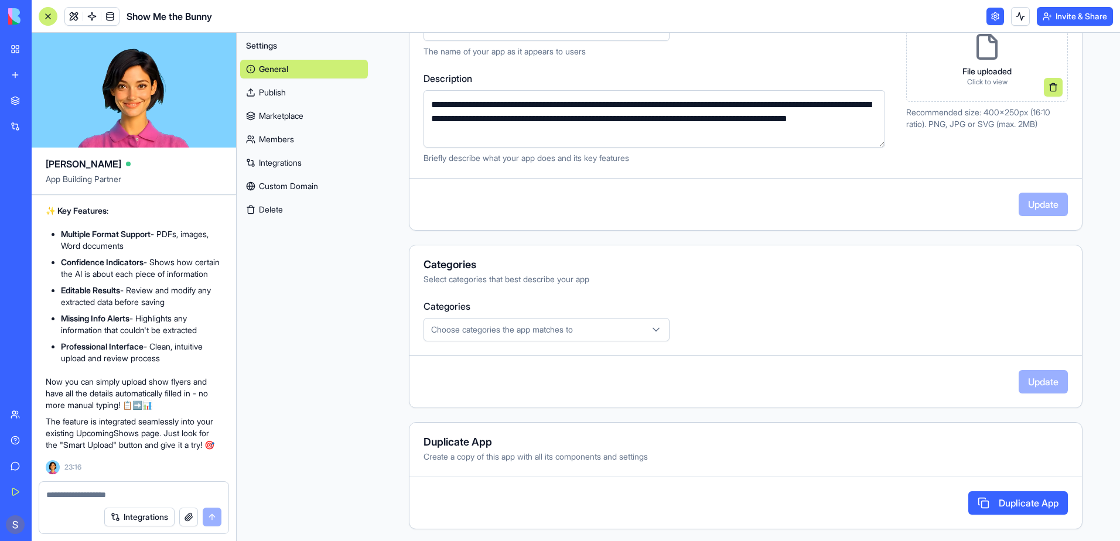
scroll to position [186, 0]
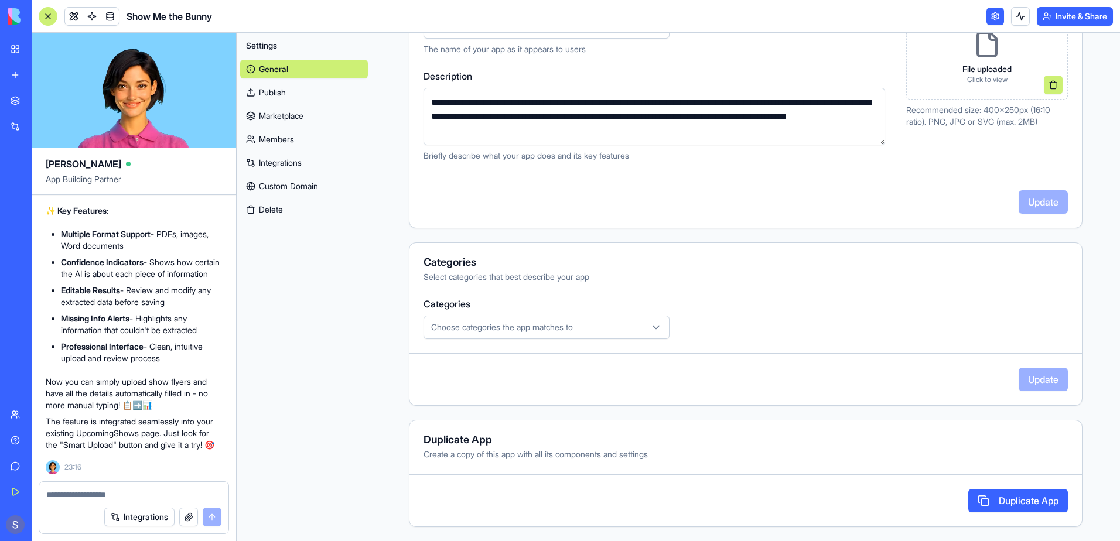
click at [295, 190] on link "Custom Domain" at bounding box center [304, 186] width 128 height 19
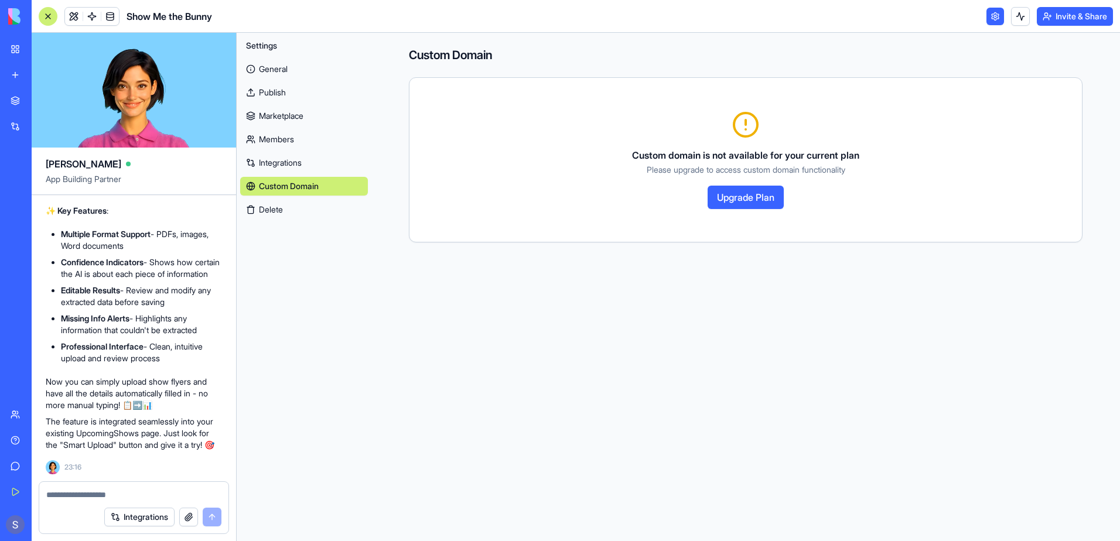
click at [272, 90] on link "Publish" at bounding box center [304, 92] width 128 height 19
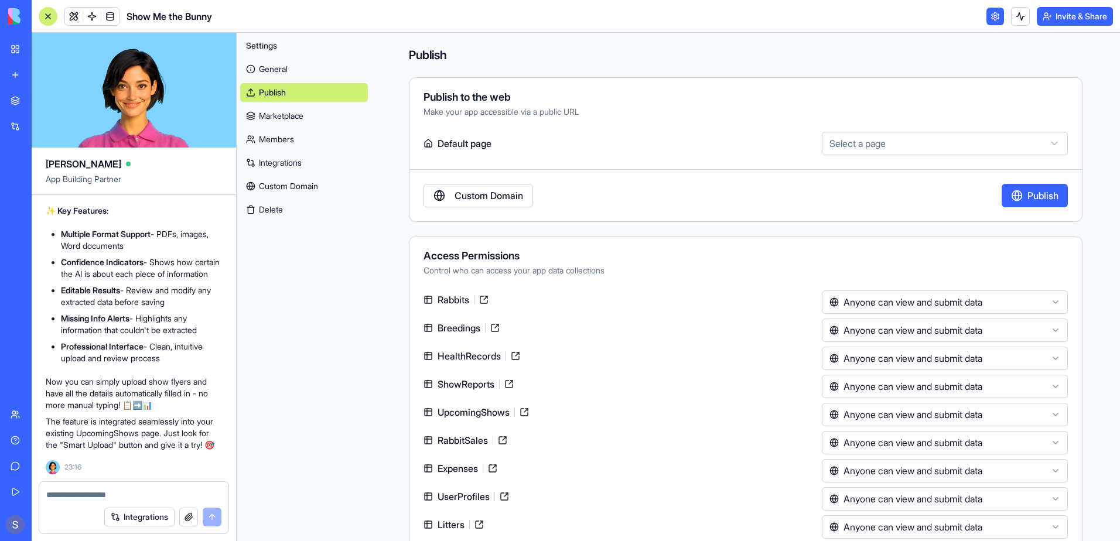
click at [974, 149] on html "BETA My Workspace New app Marketplace Integrations Recent Rabbit Friends Show M…" at bounding box center [560, 270] width 1120 height 541
click at [975, 148] on html "BETA My Workspace New app Marketplace Integrations Recent Rabbit Friends Show M…" at bounding box center [560, 270] width 1120 height 541
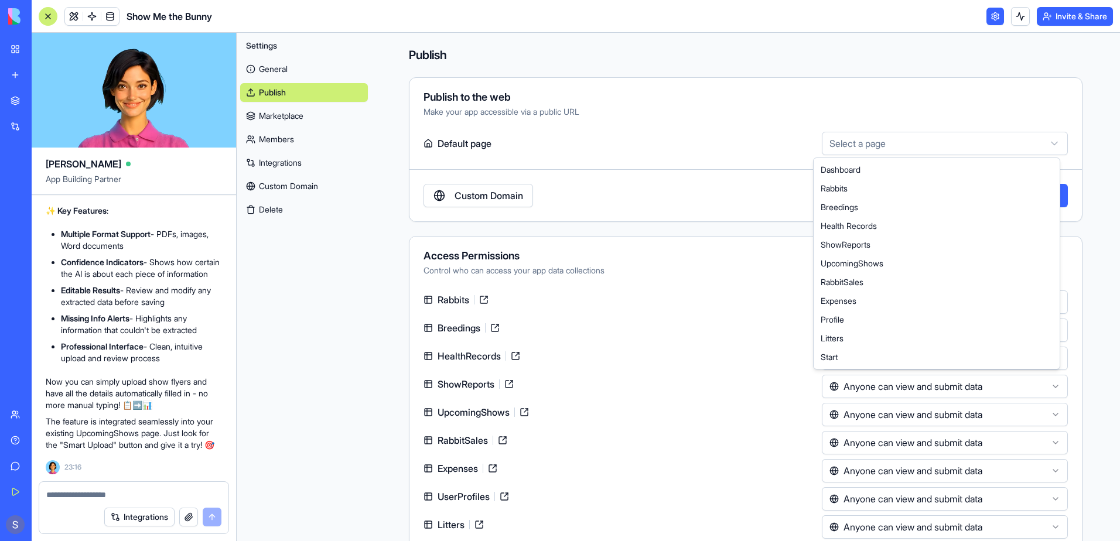
select select "**********"
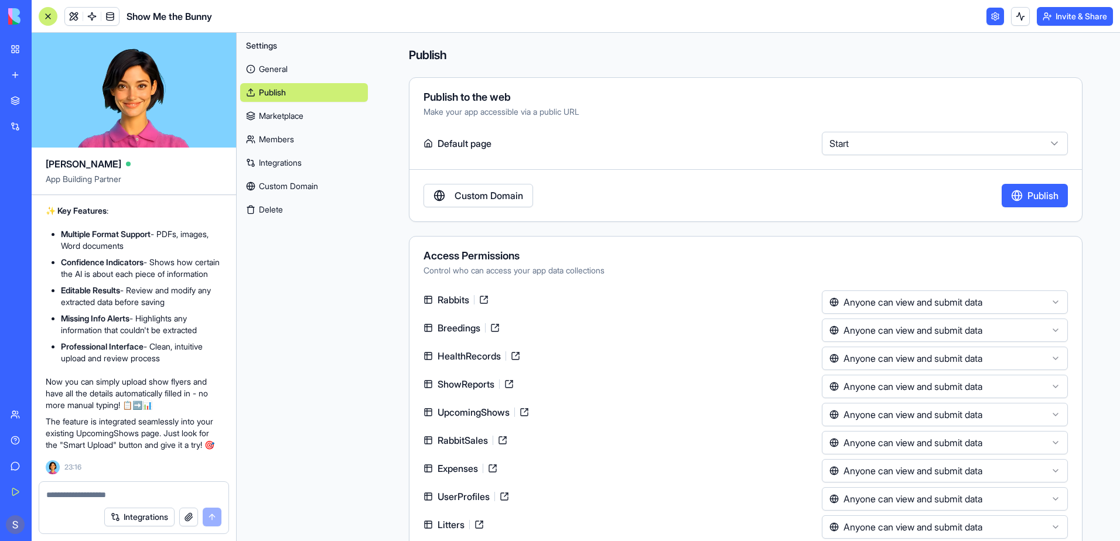
click at [470, 202] on link "Custom Domain" at bounding box center [478, 195] width 110 height 23
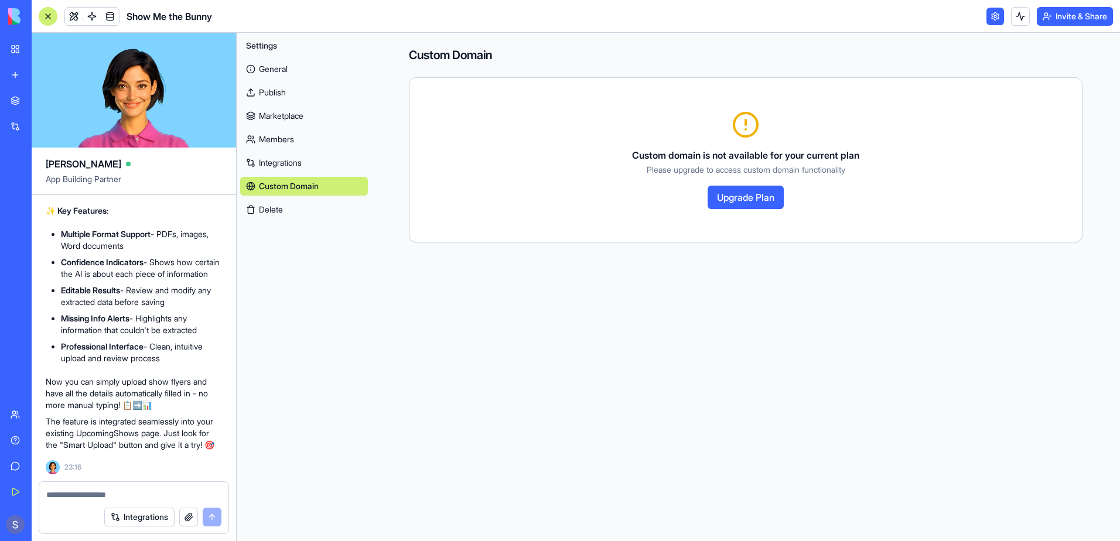
click at [275, 97] on link "Publish" at bounding box center [304, 92] width 128 height 19
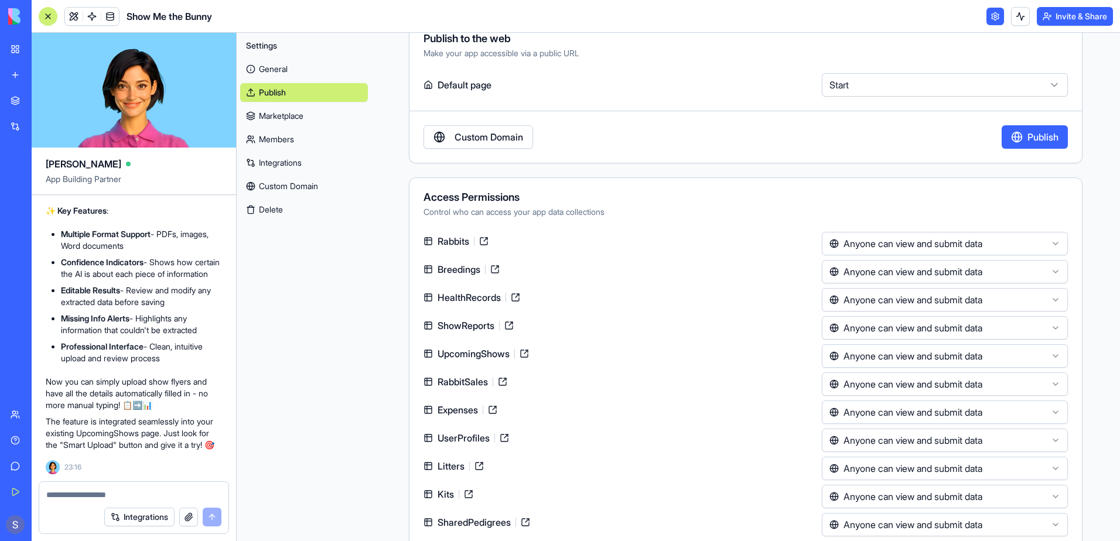
scroll to position [83, 0]
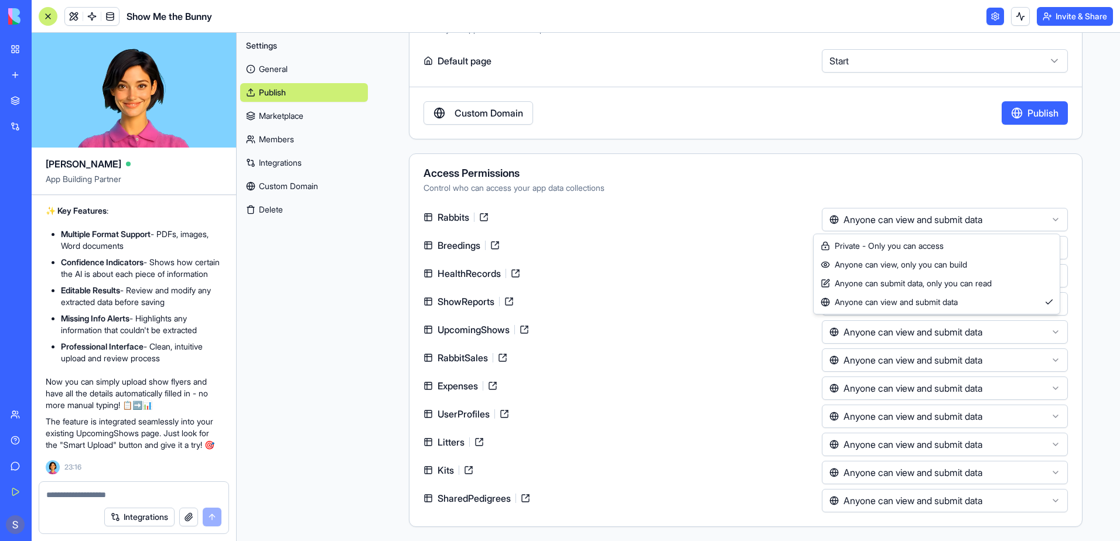
click at [1044, 220] on html "BETA My Workspace New app Marketplace Integrations Recent Rabbit Friends Show M…" at bounding box center [560, 270] width 1120 height 541
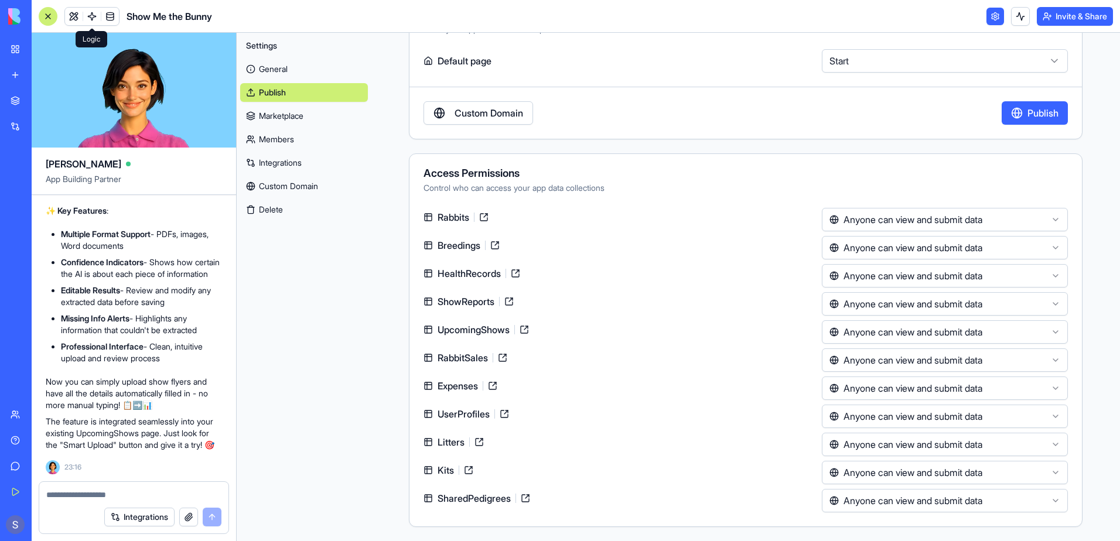
click at [93, 14] on span at bounding box center [92, 16] width 33 height 33
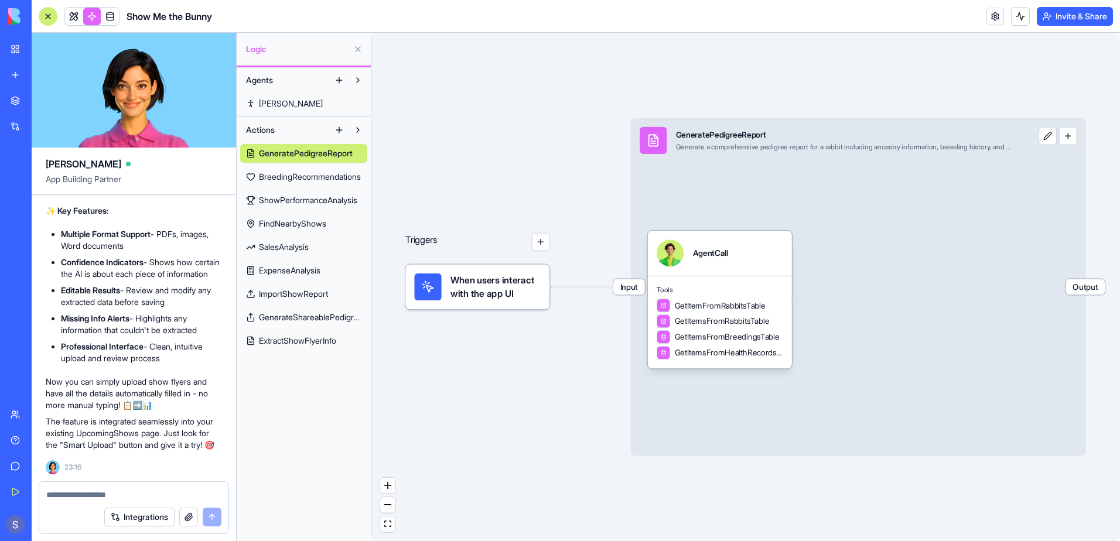
click at [333, 175] on span "BreedingRecommendations" at bounding box center [310, 177] width 102 height 12
click at [328, 197] on span "ShowPerformanceAnalysis" at bounding box center [308, 200] width 98 height 12
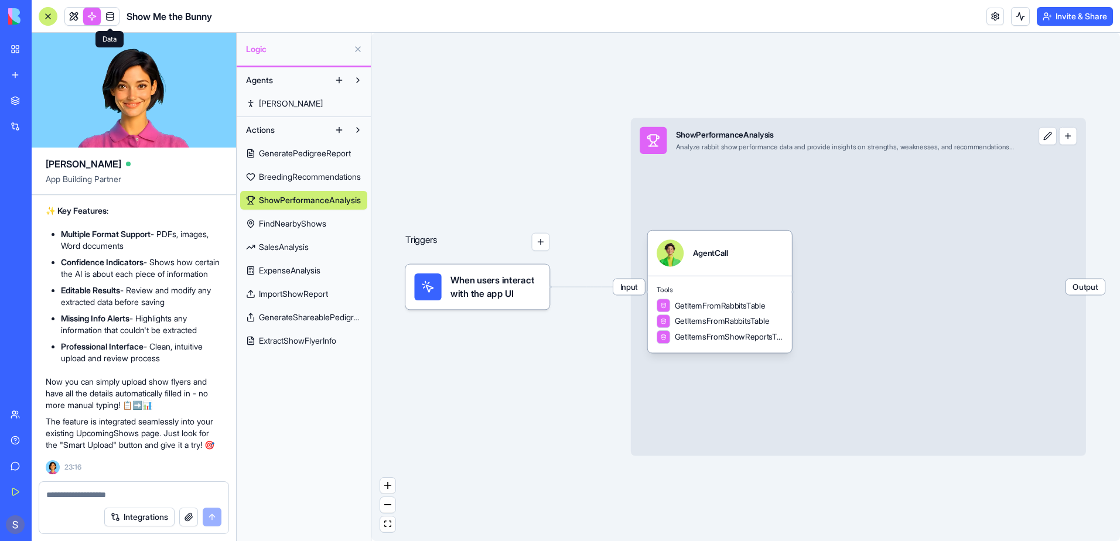
click at [109, 15] on span at bounding box center [110, 16] width 33 height 33
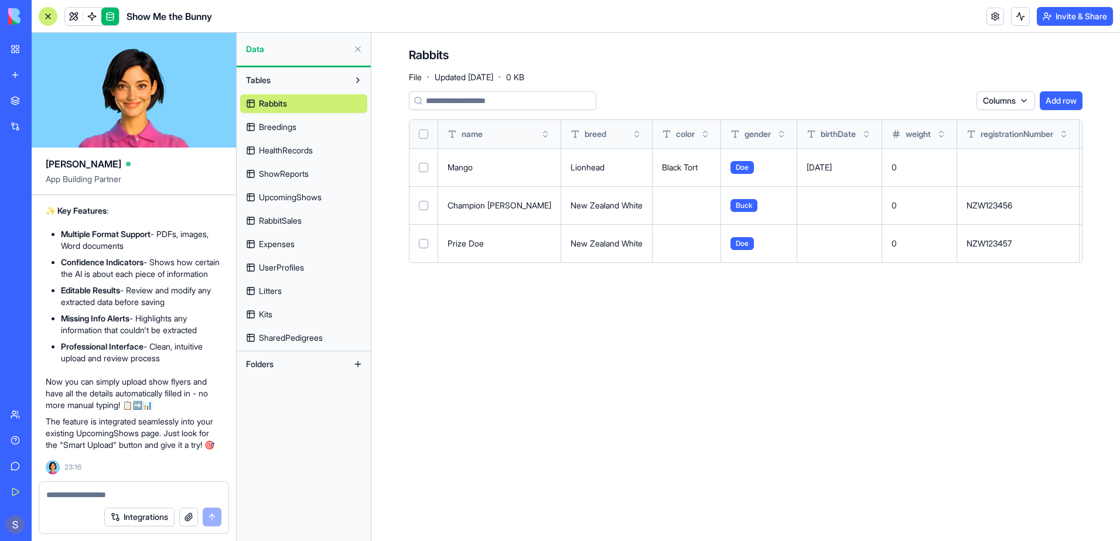
click at [353, 360] on button at bounding box center [357, 364] width 19 height 19
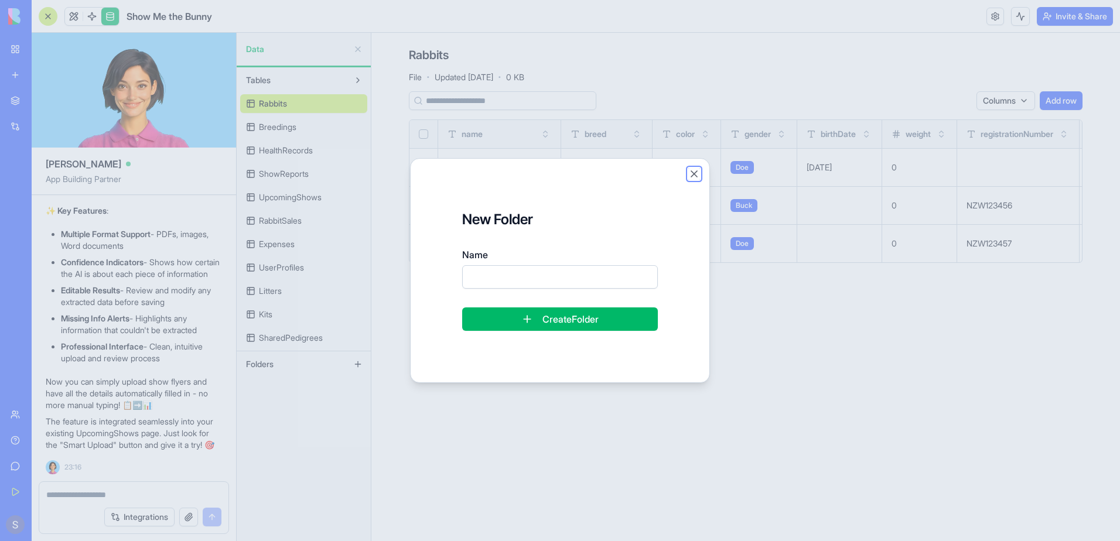
click at [692, 174] on button "Close" at bounding box center [694, 174] width 12 height 12
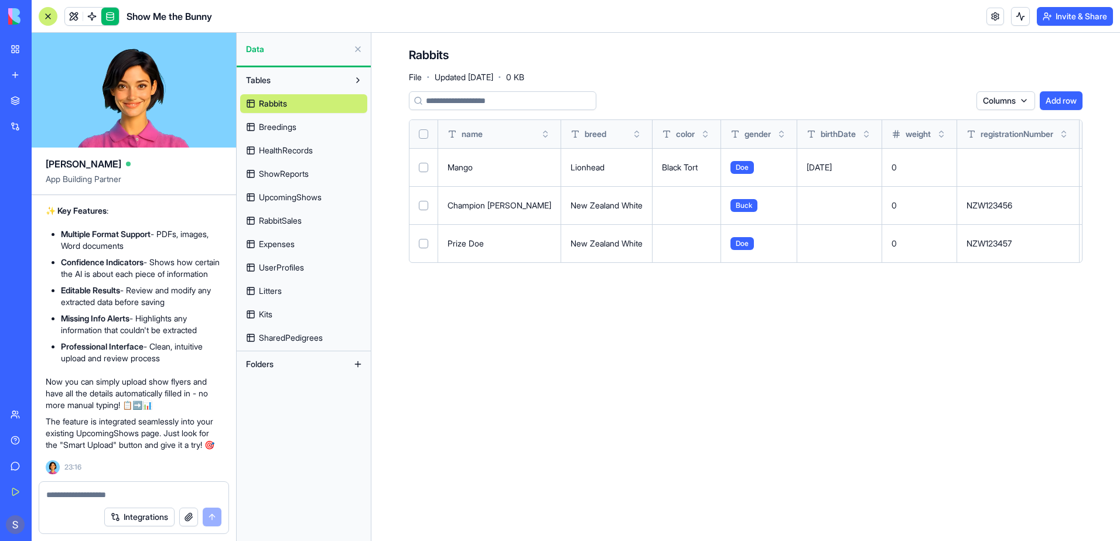
click at [42, 525] on button at bounding box center [45, 524] width 19 height 19
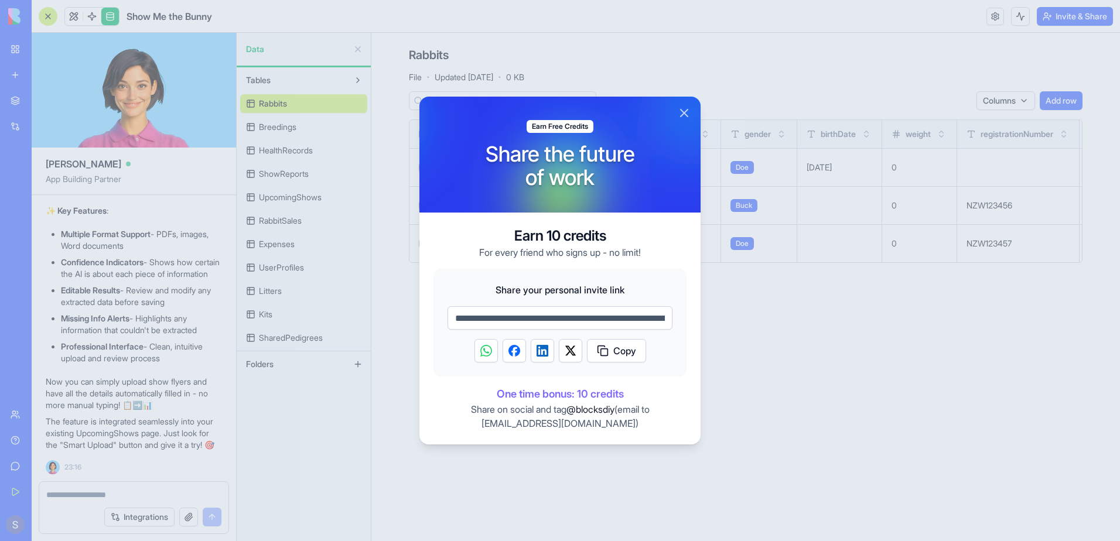
click at [690, 114] on button "Close" at bounding box center [684, 113] width 14 height 14
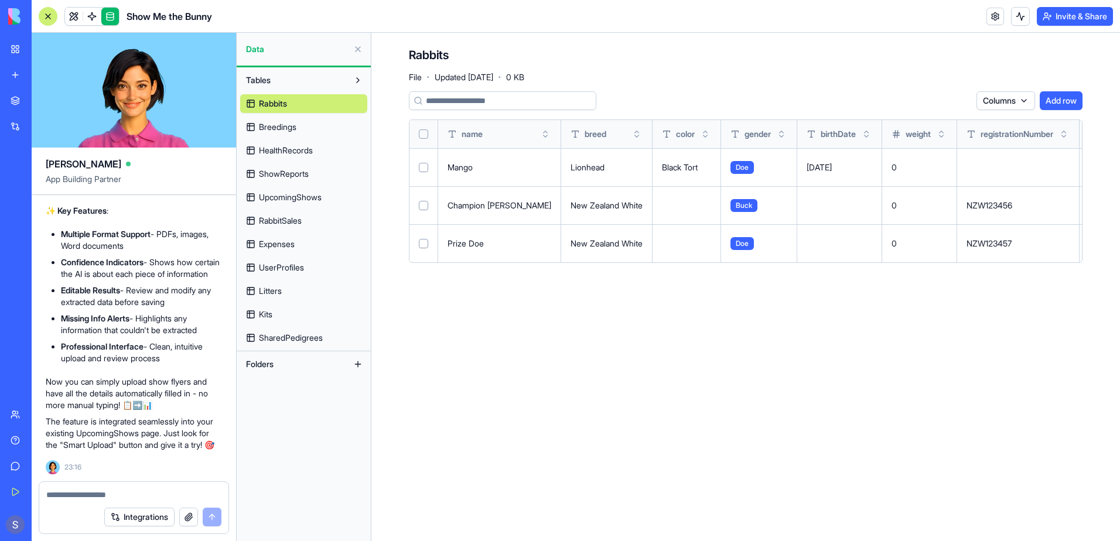
click at [22, 416] on link "Team" at bounding box center [27, 414] width 47 height 23
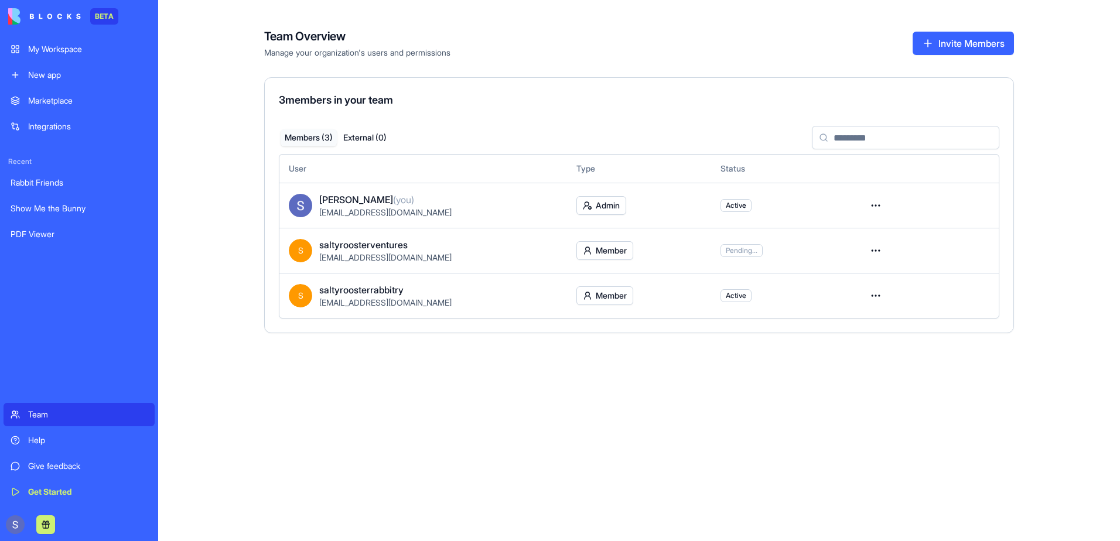
click at [59, 43] on div "My Workspace" at bounding box center [87, 49] width 119 height 12
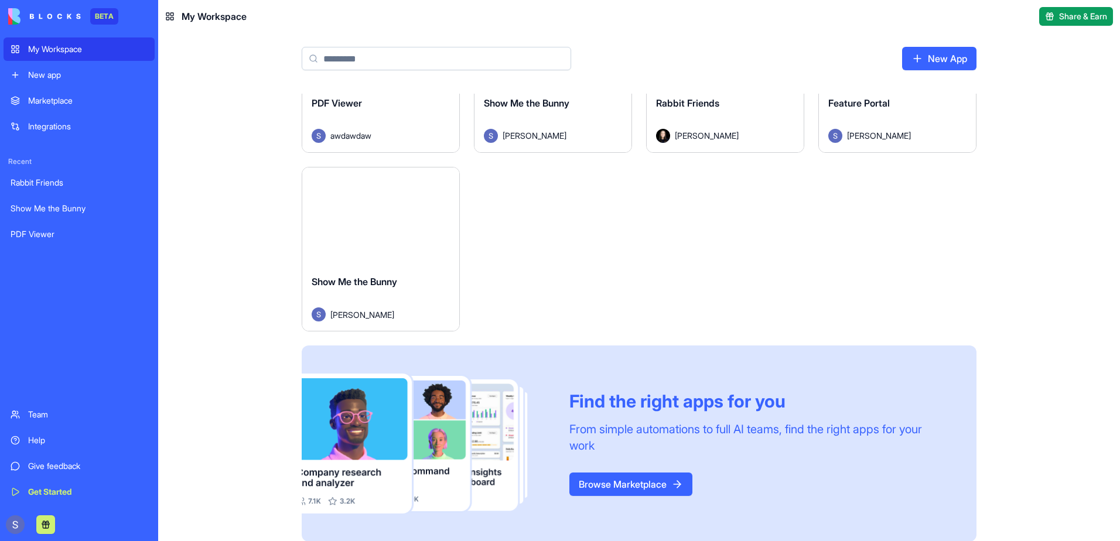
scroll to position [117, 0]
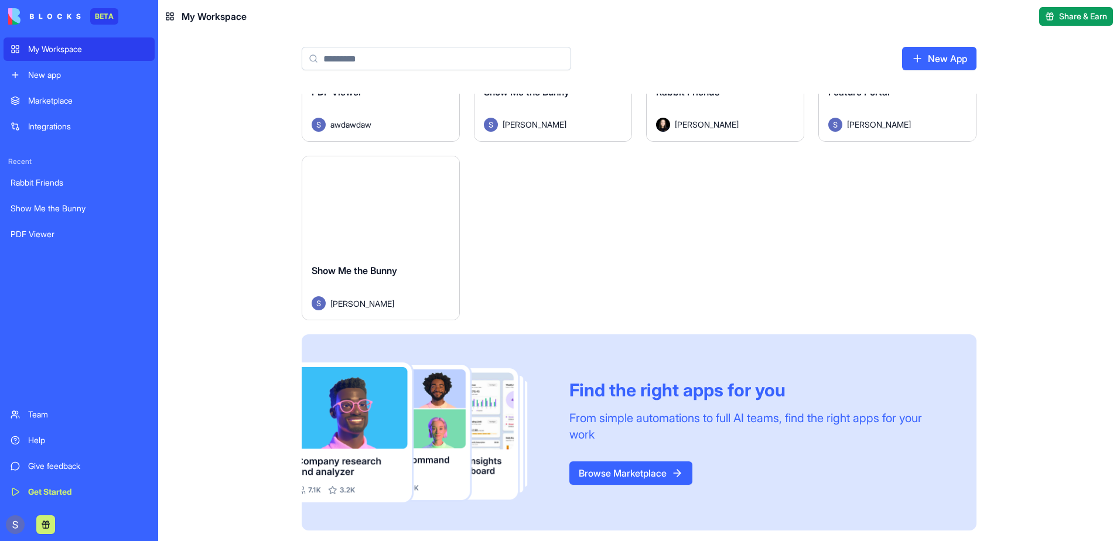
click at [366, 274] on span "Show Me the Bunny" at bounding box center [355, 271] width 86 height 12
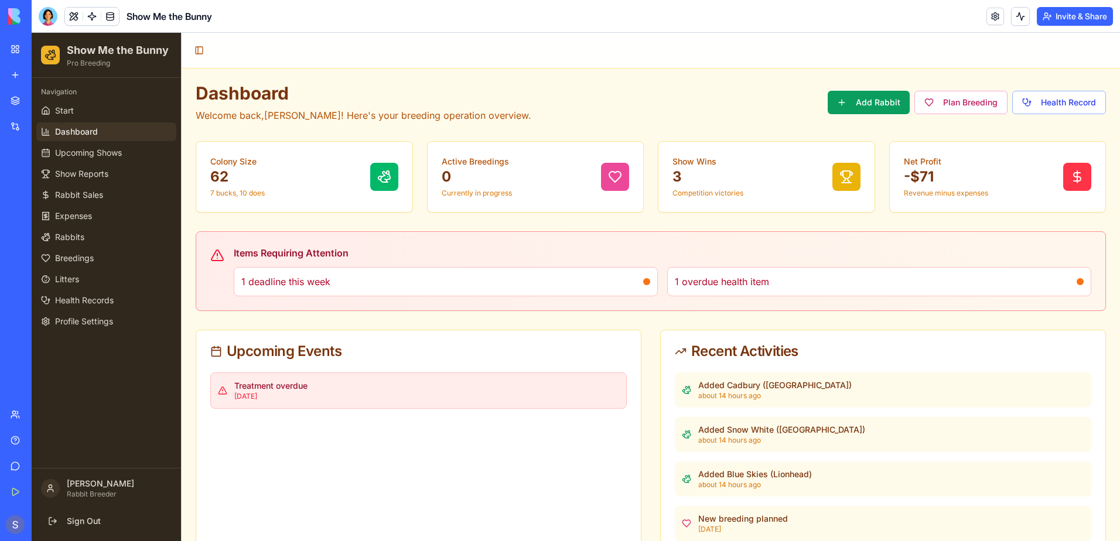
click at [17, 128] on link "Integrations" at bounding box center [27, 126] width 47 height 23
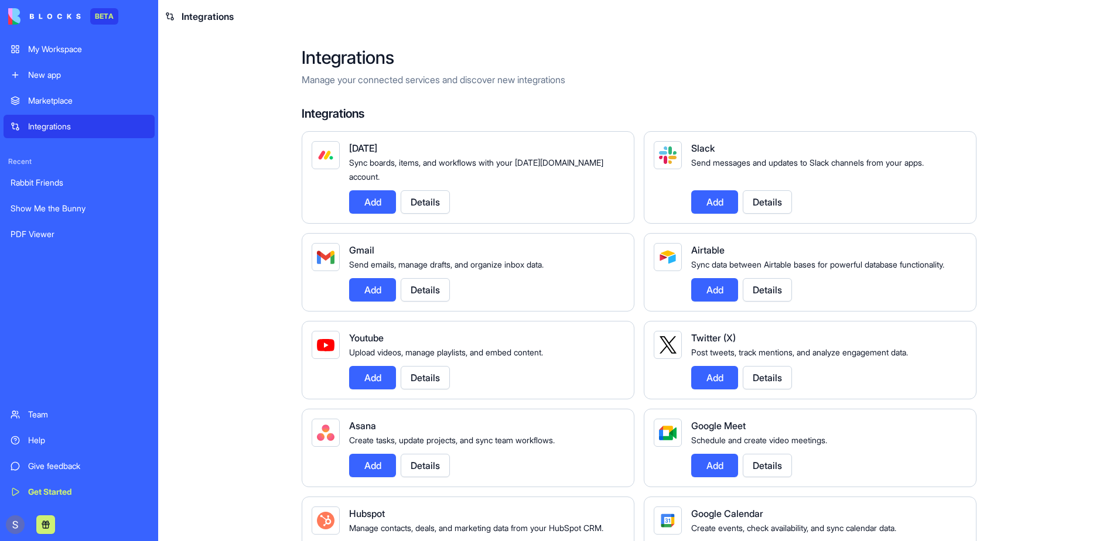
click at [97, 14] on div "BETA" at bounding box center [104, 16] width 28 height 16
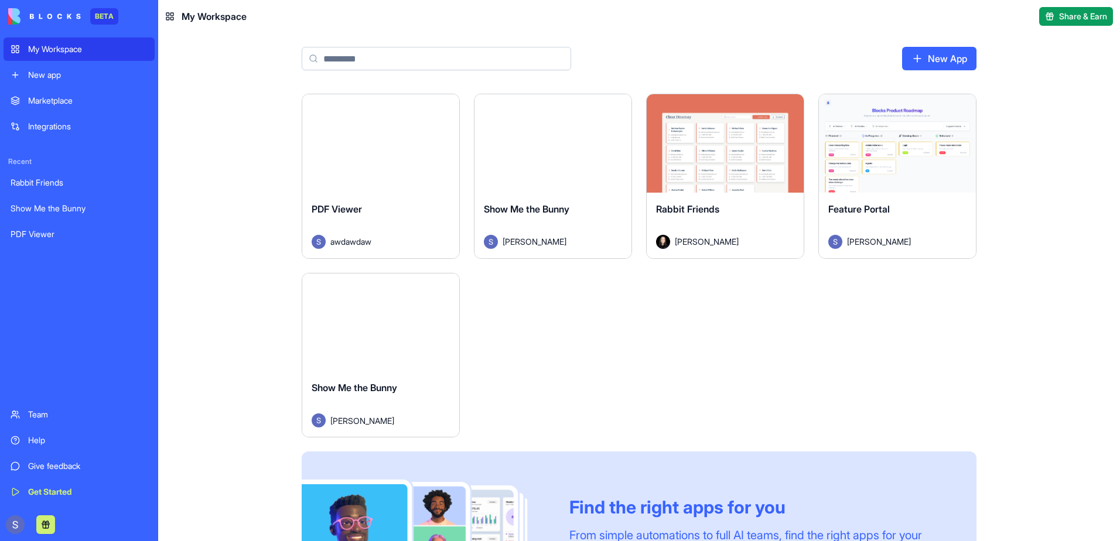
click at [385, 394] on div "Show Me the Bunny" at bounding box center [381, 397] width 138 height 33
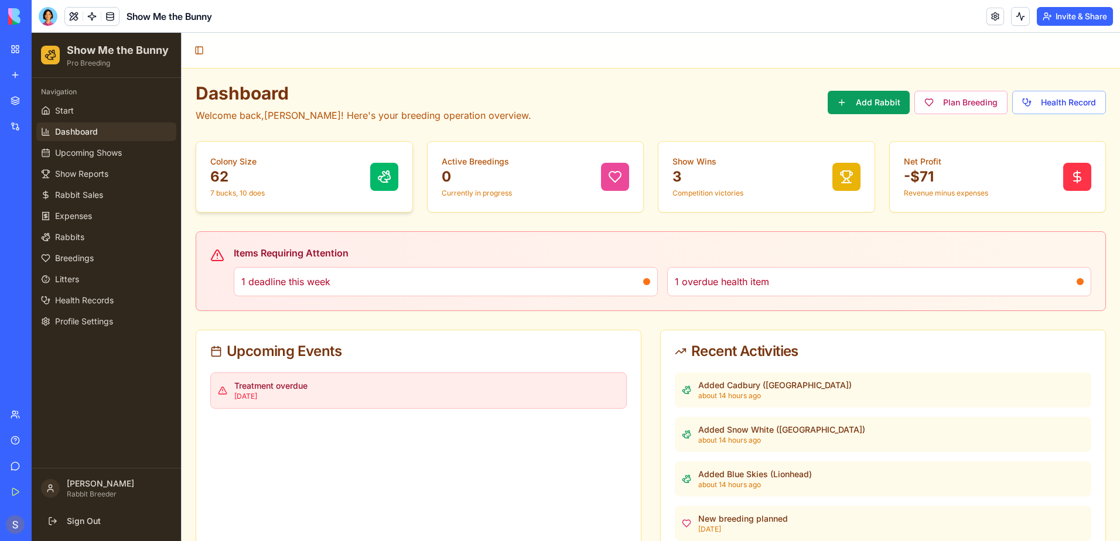
click at [216, 174] on p "62" at bounding box center [237, 176] width 54 height 19
drag, startPoint x: 216, startPoint y: 174, endPoint x: 434, endPoint y: 81, distance: 237.2
click at [434, 81] on div "Dashboard Welcome back, Sheila ! Here's your breeding operation overview. Add R…" at bounding box center [651, 342] width 938 height 546
click at [45, 19] on img at bounding box center [44, 16] width 73 height 16
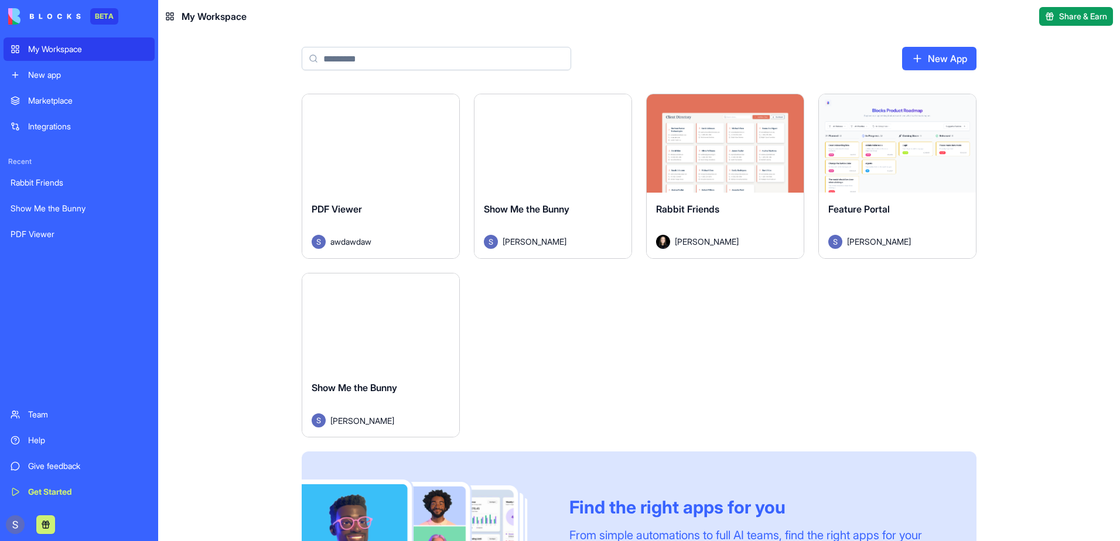
click at [87, 102] on div "Marketplace" at bounding box center [87, 101] width 119 height 12
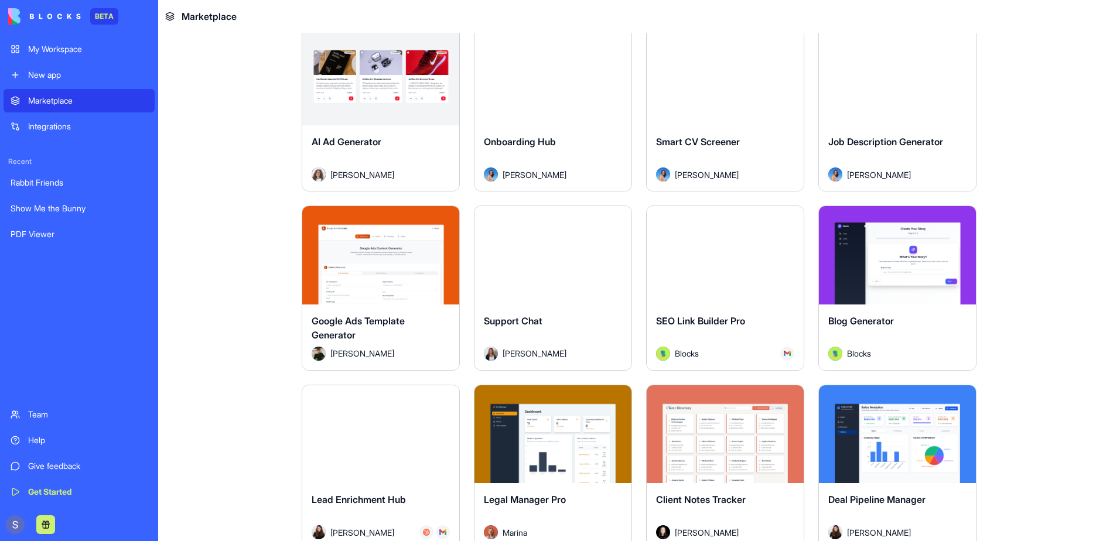
scroll to position [2910, 0]
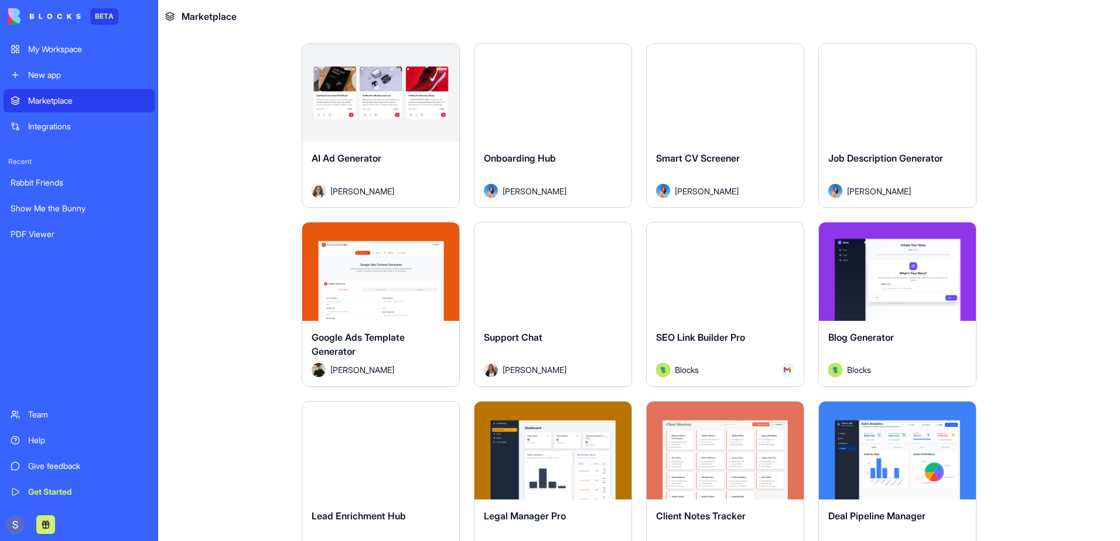
click at [60, 50] on div "My Workspace" at bounding box center [87, 49] width 119 height 12
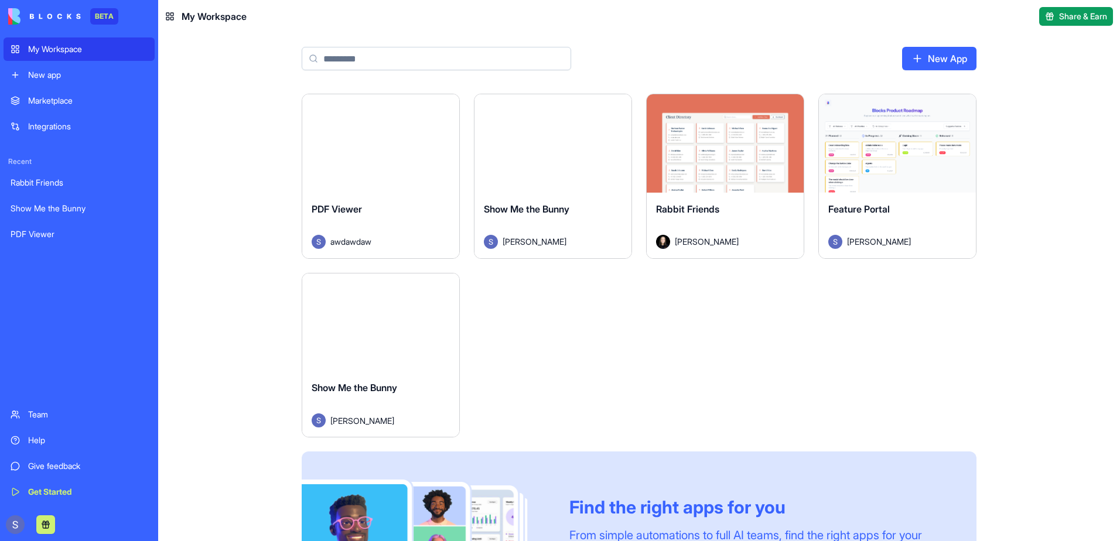
click at [572, 146] on button "Launch" at bounding box center [553, 143] width 88 height 23
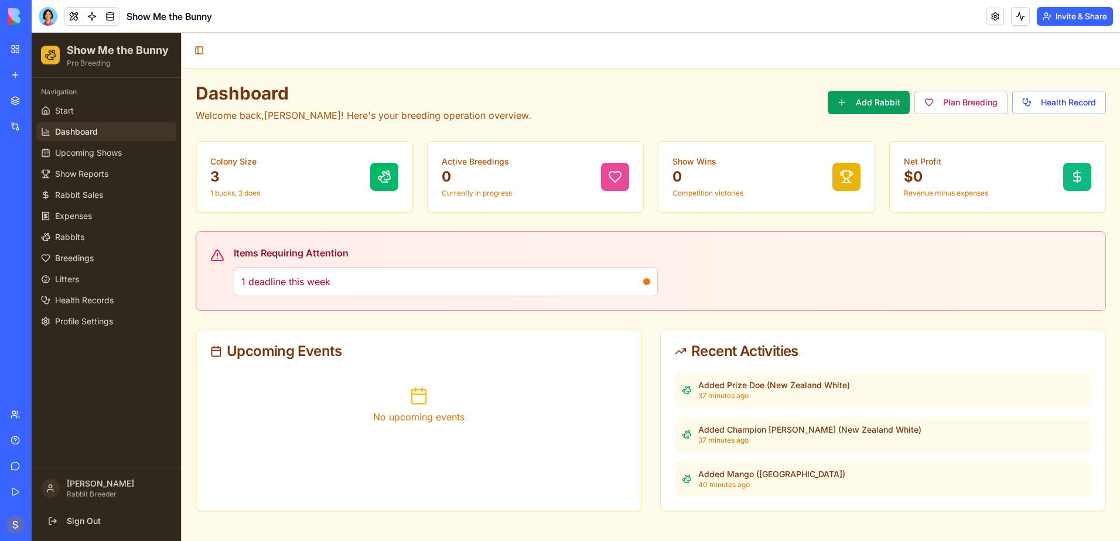
click at [1117, 56] on div "Toggle Sidebar" at bounding box center [651, 51] width 938 height 36
click at [1072, 21] on button "Invite & Share" at bounding box center [1075, 16] width 76 height 19
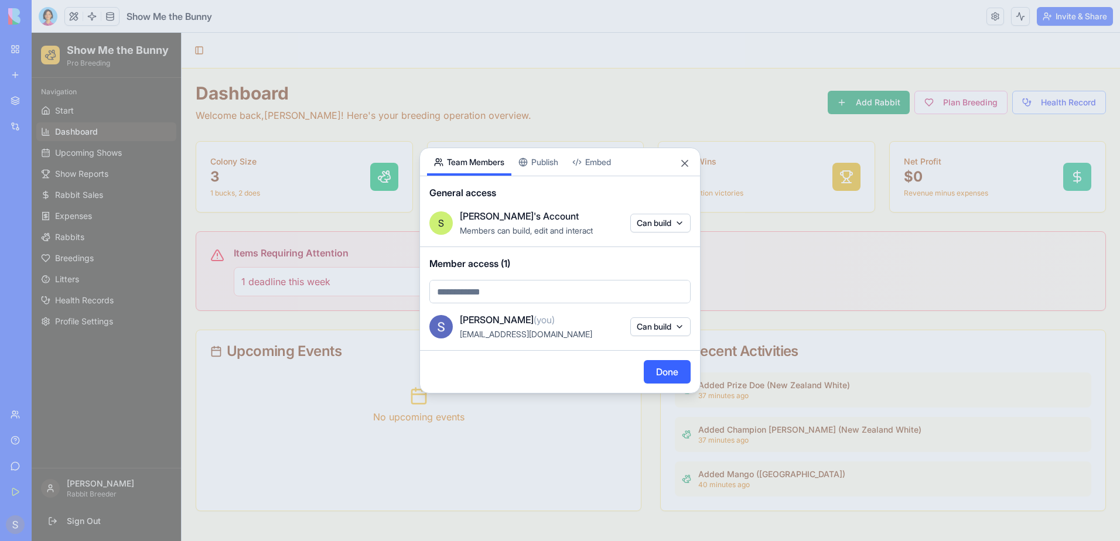
click at [530, 167] on div "Share App Team Members Publish Embed General access S Sheila's Account Members …" at bounding box center [559, 271] width 281 height 246
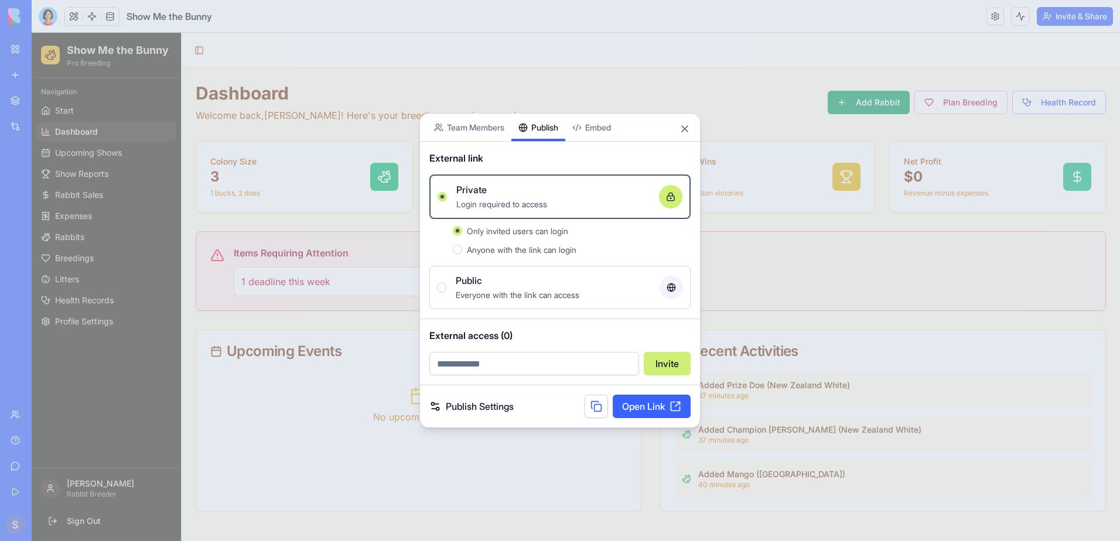
click at [587, 406] on button at bounding box center [595, 406] width 23 height 23
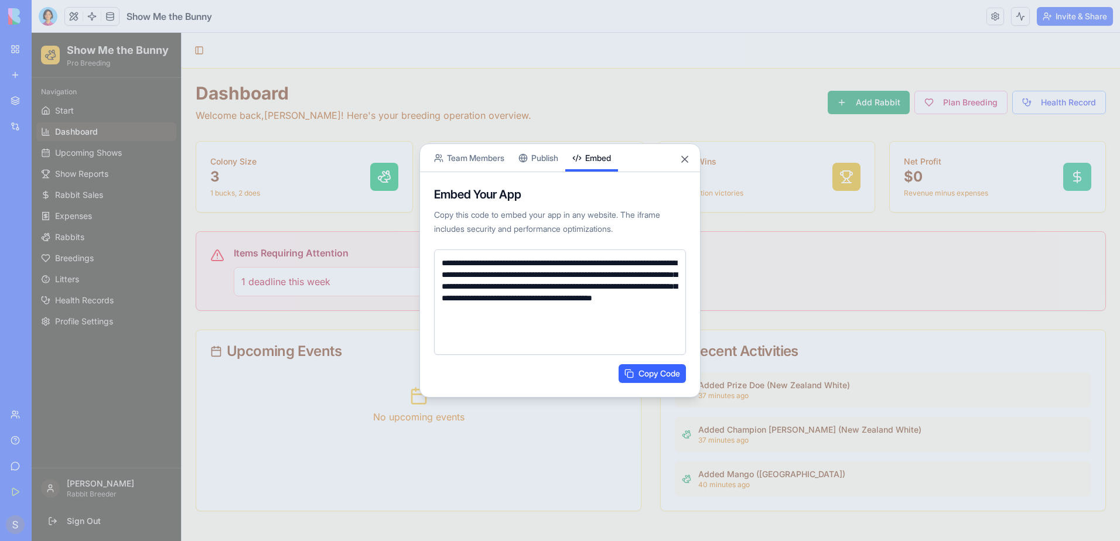
click at [607, 131] on body "**********" at bounding box center [560, 270] width 1120 height 541
drag, startPoint x: 439, startPoint y: 257, endPoint x: 682, endPoint y: 358, distance: 263.5
click at [682, 358] on div "**********" at bounding box center [560, 316] width 252 height 134
drag, startPoint x: 682, startPoint y: 358, endPoint x: 671, endPoint y: 374, distance: 18.9
click at [671, 374] on button "Copy Code" at bounding box center [651, 373] width 67 height 19
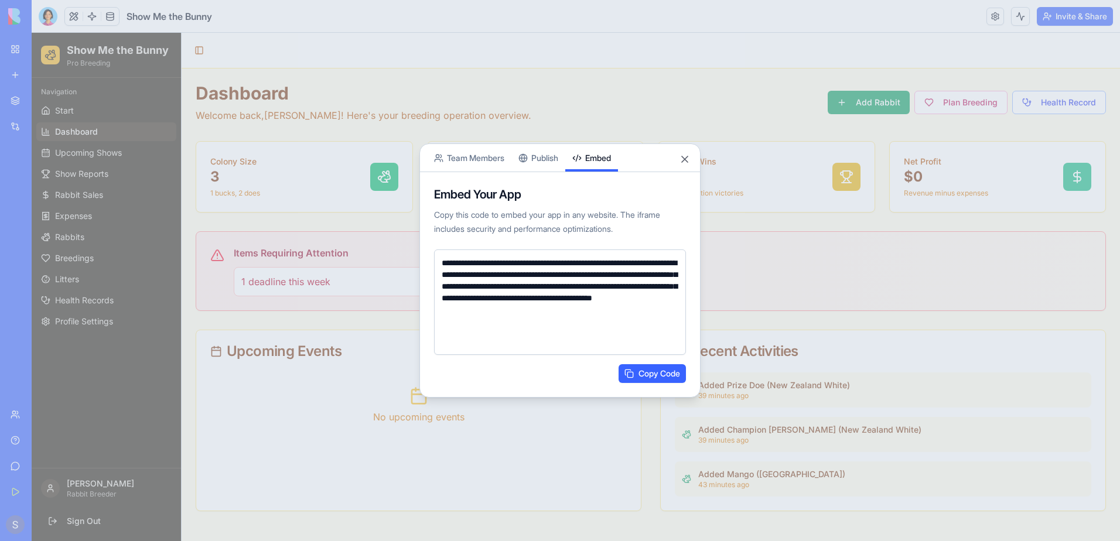
click at [651, 372] on button "Copy Code" at bounding box center [651, 373] width 67 height 19
click at [642, 371] on button "Copy Code" at bounding box center [651, 373] width 67 height 19
click at [655, 377] on button "Copy Code" at bounding box center [651, 373] width 67 height 19
click at [685, 159] on button "Close" at bounding box center [685, 159] width 12 height 12
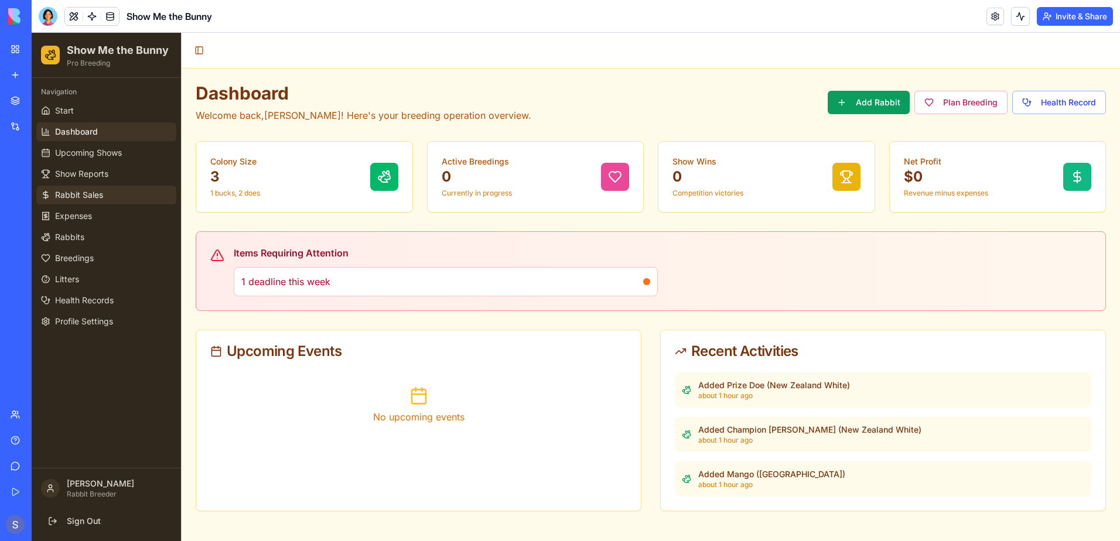
click at [102, 192] on span "Rabbit Sales" at bounding box center [79, 195] width 48 height 12
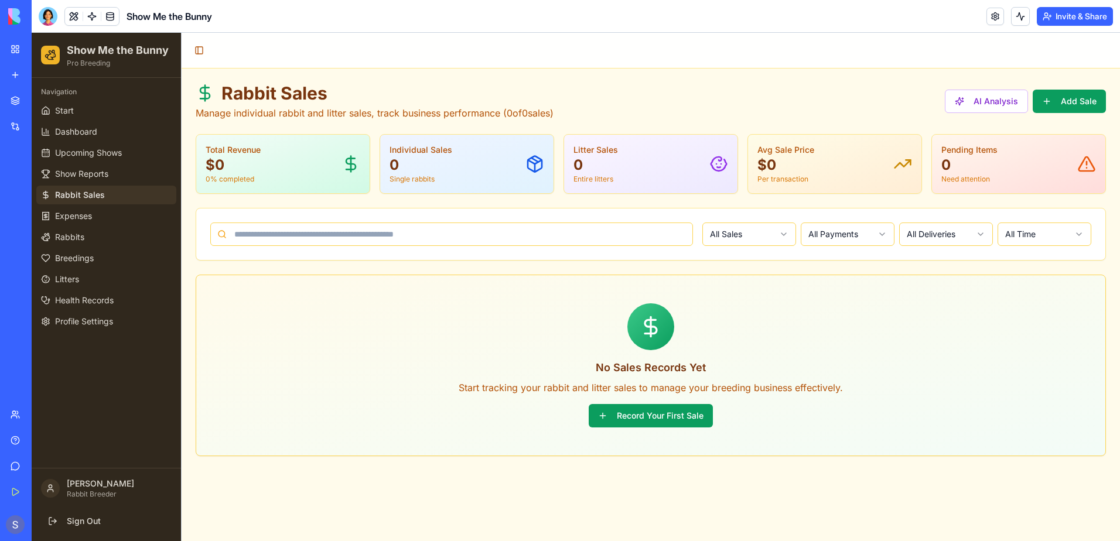
click at [12, 102] on link "Marketplace" at bounding box center [27, 100] width 47 height 23
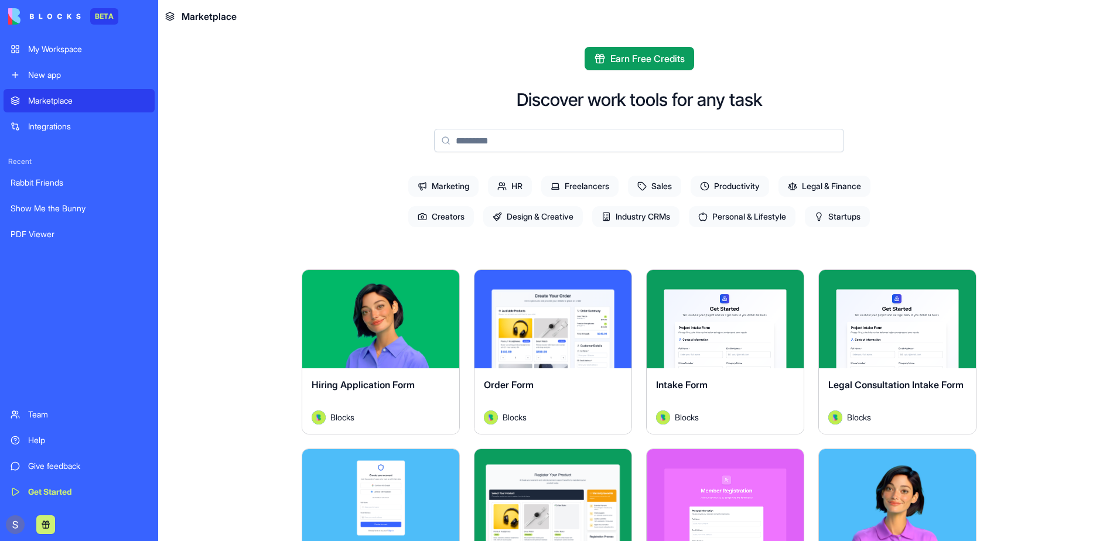
click at [25, 15] on img at bounding box center [44, 16] width 73 height 16
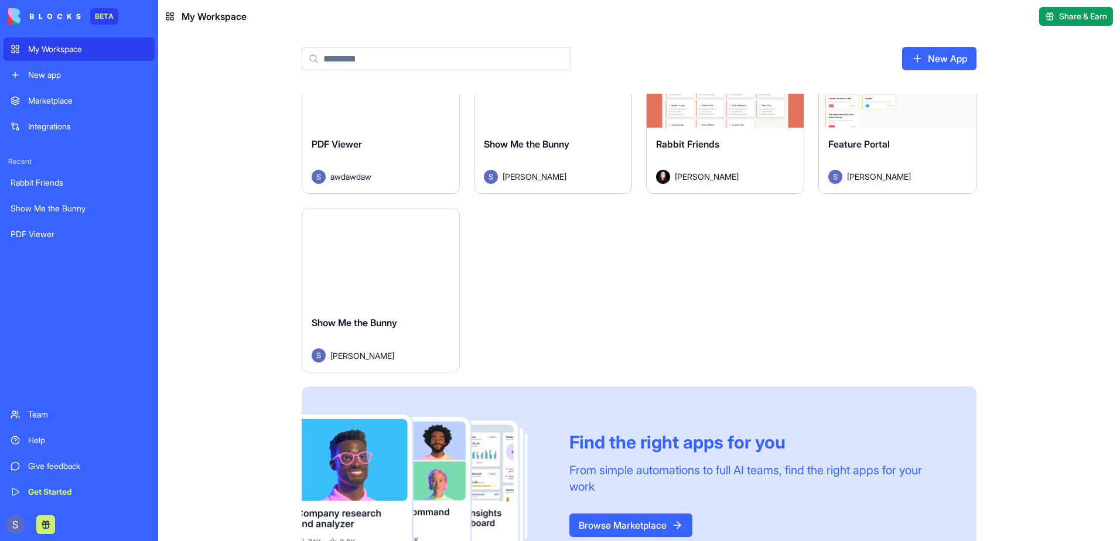
scroll to position [117, 0]
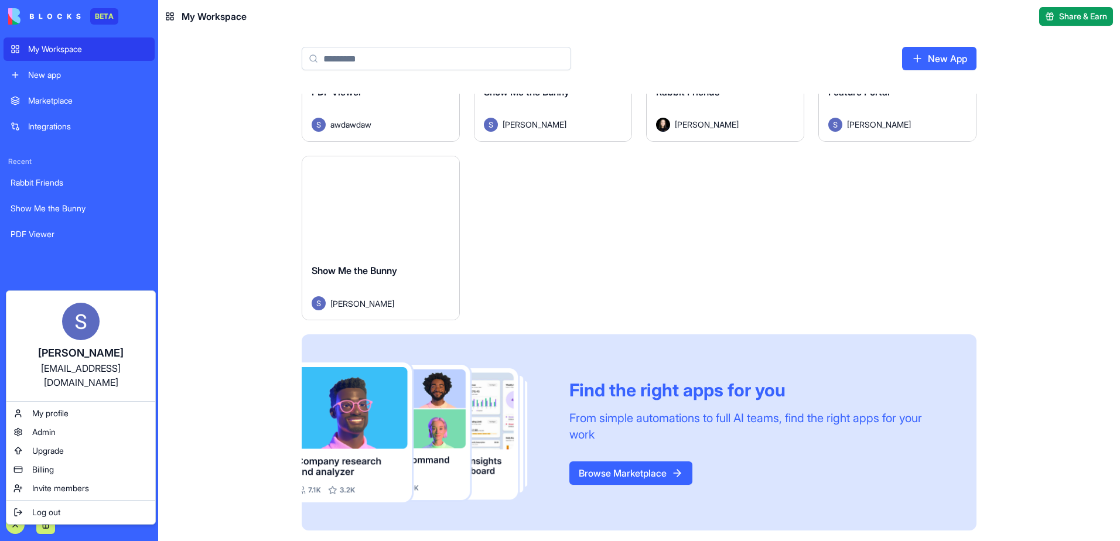
click at [184, 520] on html "BETA My Workspace New app Marketplace Integrations Recent Rabbit Friends Show M…" at bounding box center [560, 270] width 1120 height 541
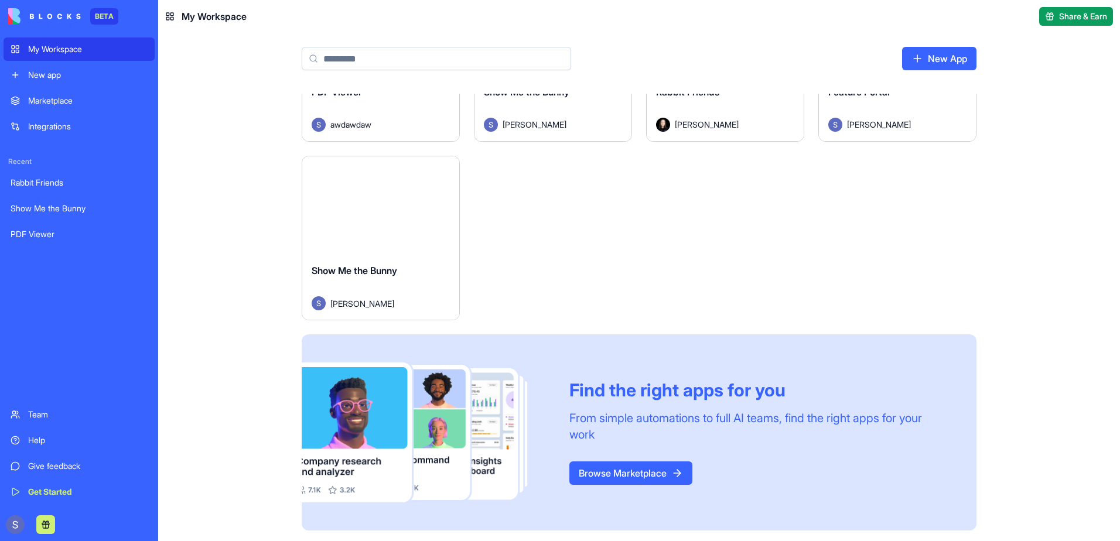
click at [60, 8] on div "BETA" at bounding box center [79, 16] width 151 height 33
click at [59, 12] on img at bounding box center [44, 16] width 73 height 16
click at [18, 16] on img at bounding box center [44, 16] width 73 height 16
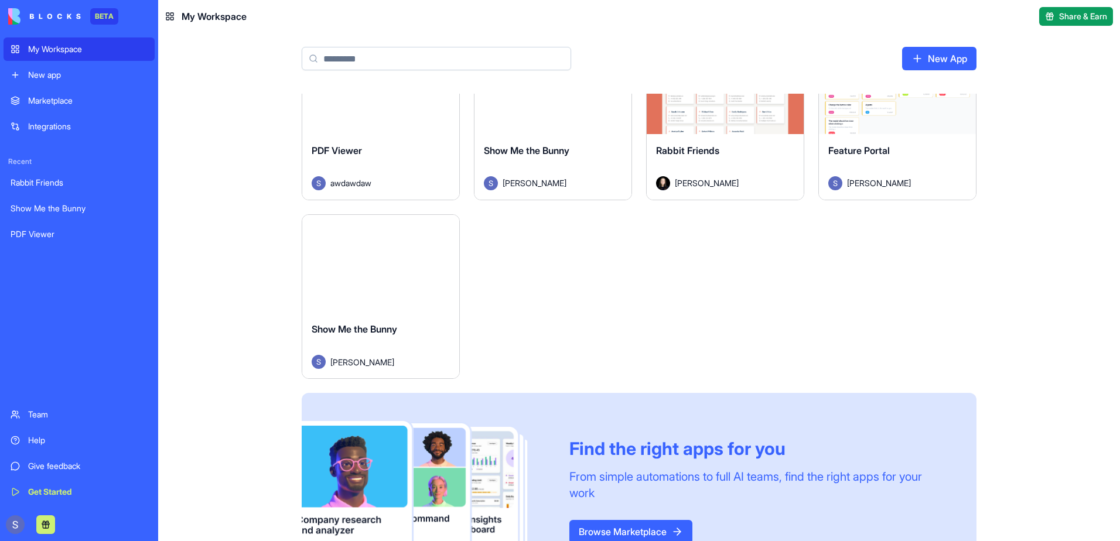
scroll to position [0, 0]
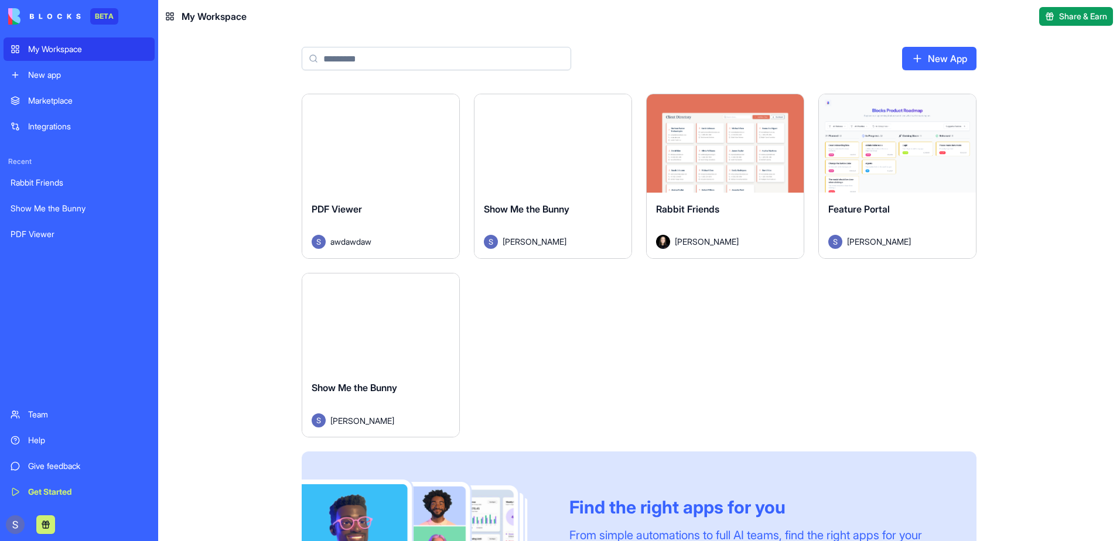
click at [843, 172] on div "Launch" at bounding box center [897, 143] width 157 height 98
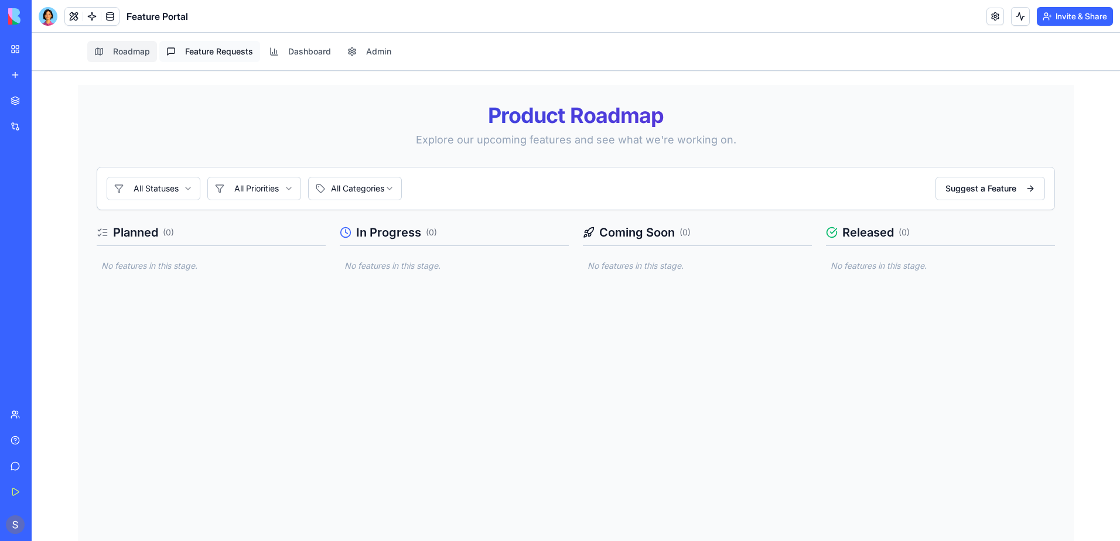
click at [204, 51] on button "Feature Requests" at bounding box center [209, 51] width 101 height 21
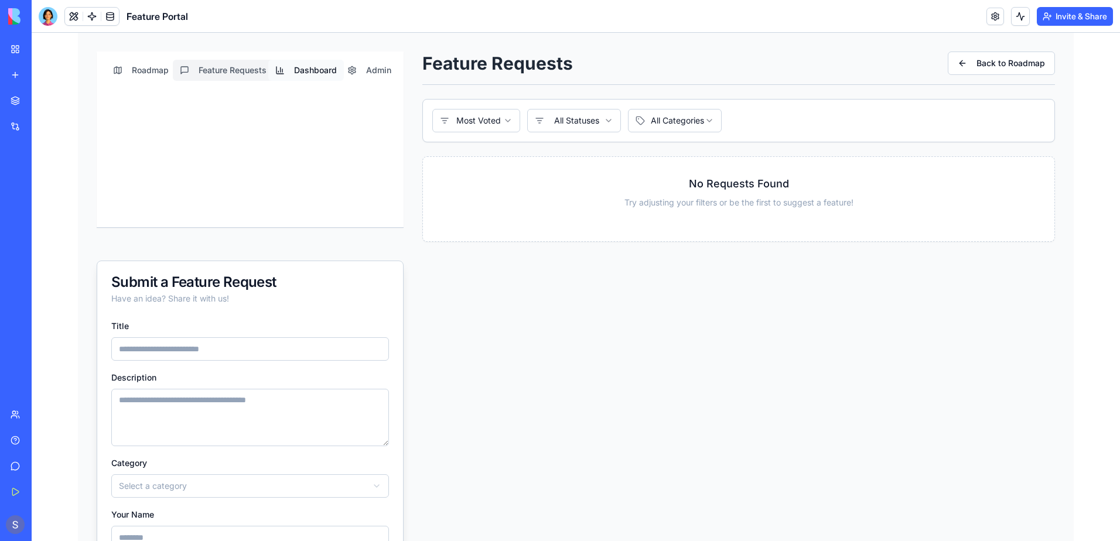
click at [295, 70] on button "Dashboard" at bounding box center [306, 70] width 76 height 21
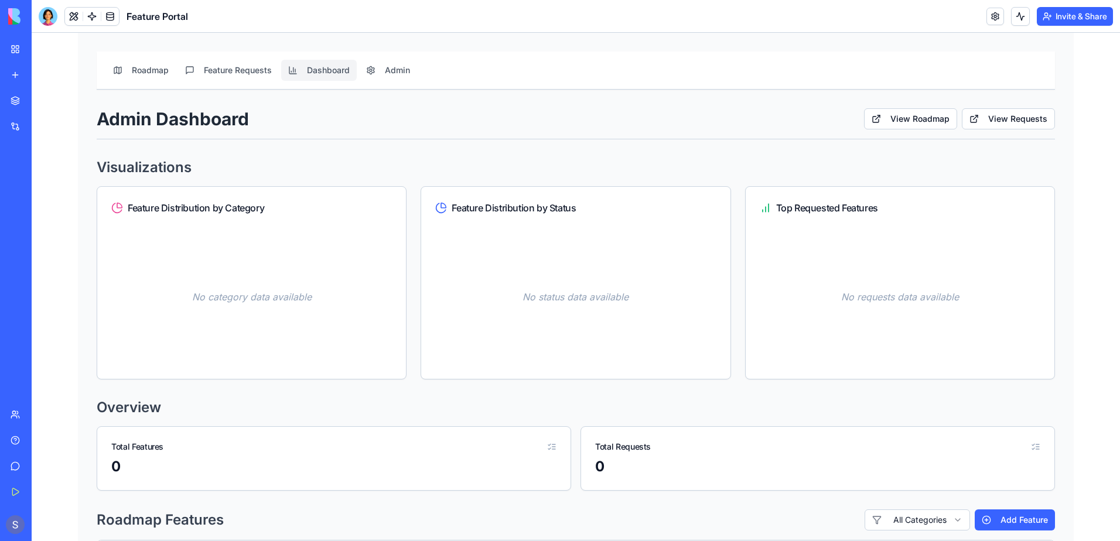
click at [11, 16] on img at bounding box center [44, 16] width 73 height 16
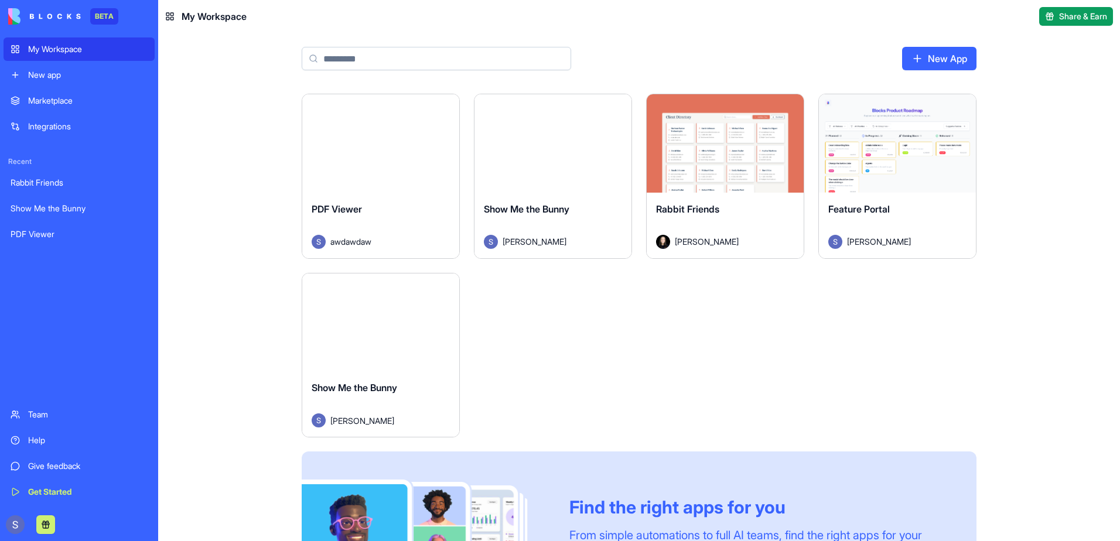
click at [33, 18] on img at bounding box center [44, 16] width 73 height 16
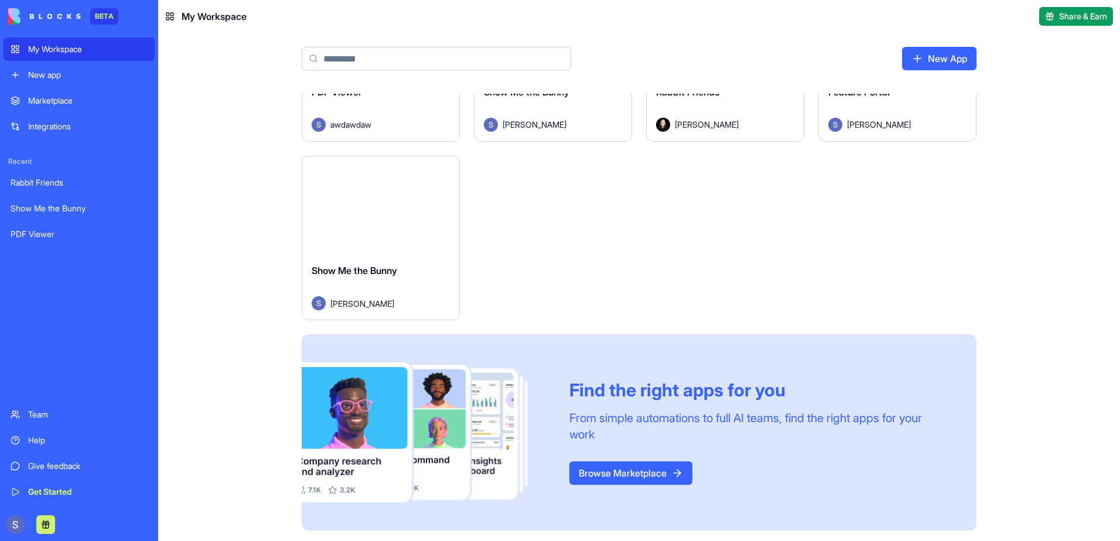
click at [614, 474] on link "Browse Marketplace" at bounding box center [630, 472] width 123 height 23
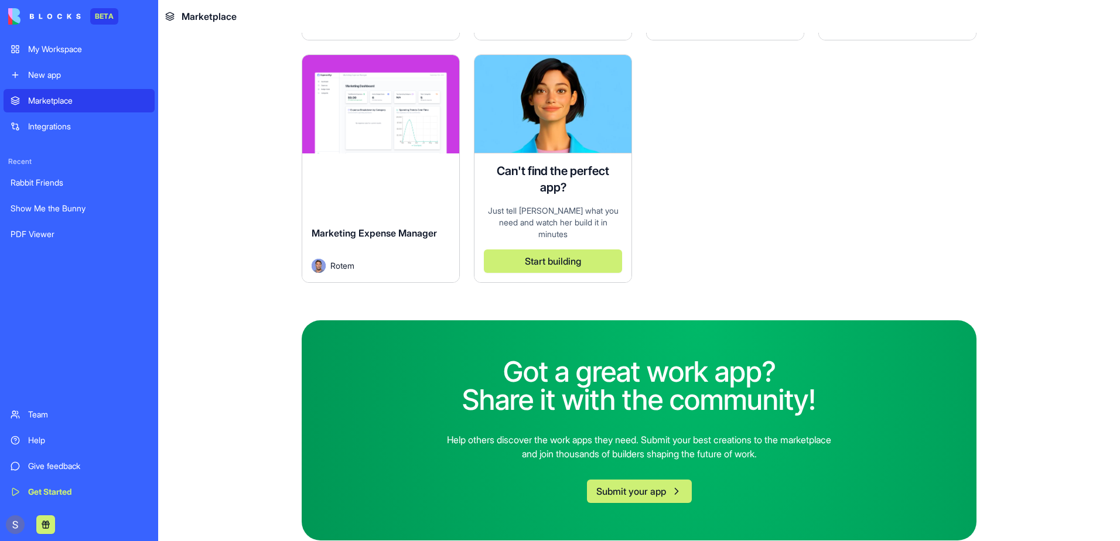
scroll to position [3437, 0]
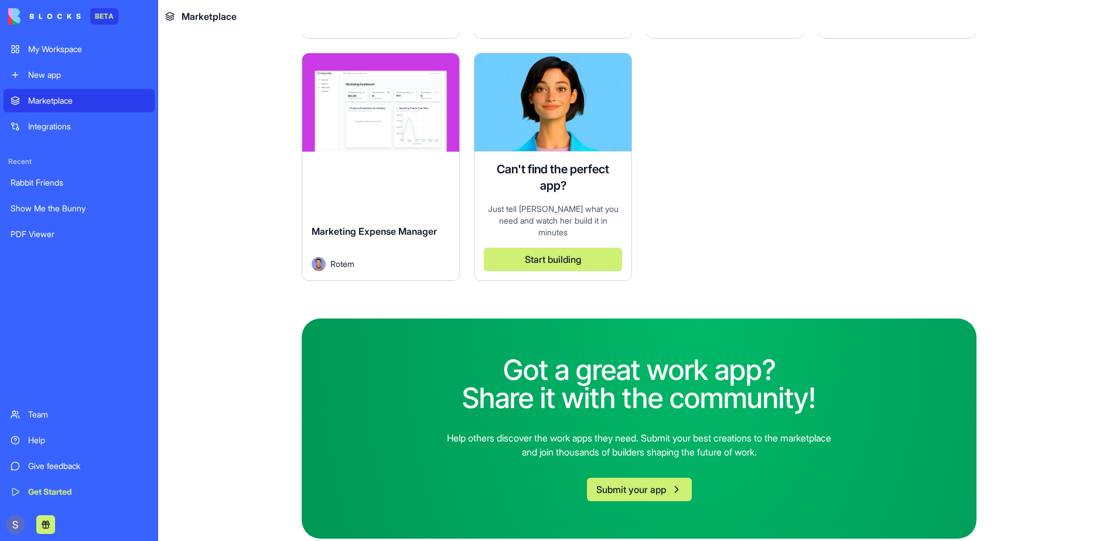
click at [59, 51] on div "My Workspace" at bounding box center [87, 49] width 119 height 12
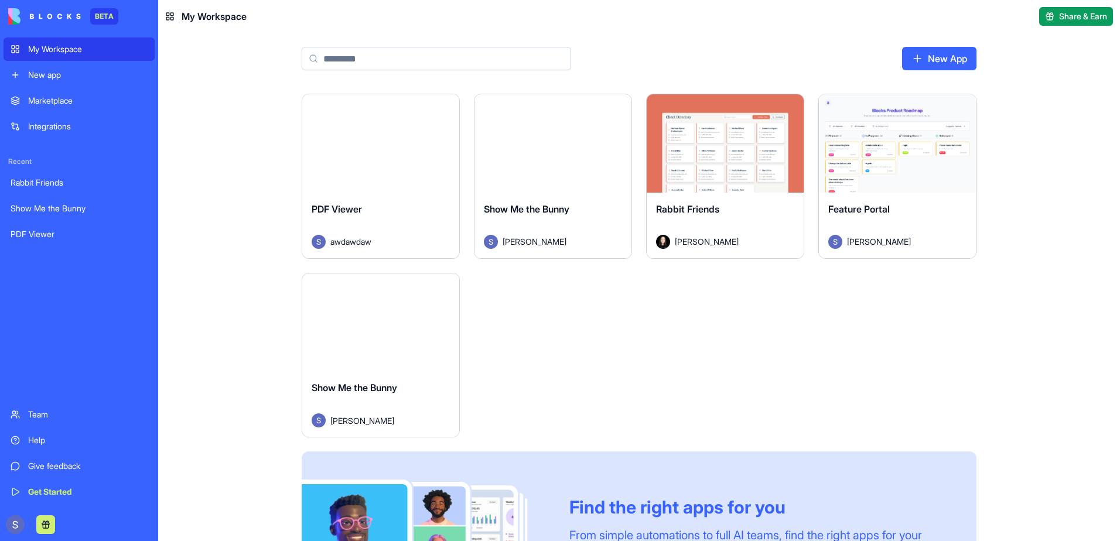
click at [543, 213] on span "Show Me the Bunny" at bounding box center [527, 209] width 86 height 12
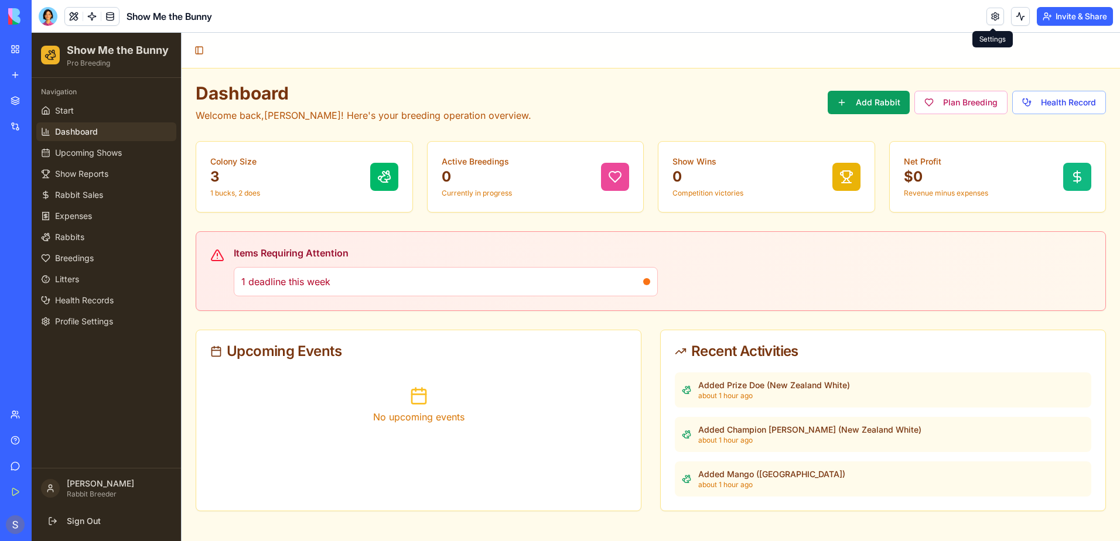
click at [996, 17] on link at bounding box center [995, 17] width 18 height 18
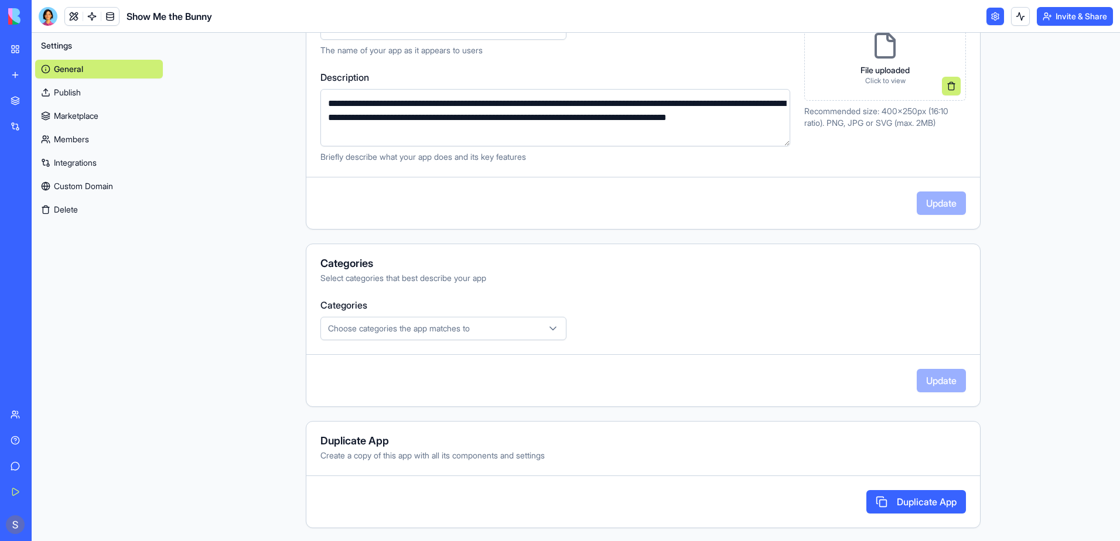
scroll to position [186, 0]
click at [553, 329] on icon "button" at bounding box center [553, 328] width 12 height 12
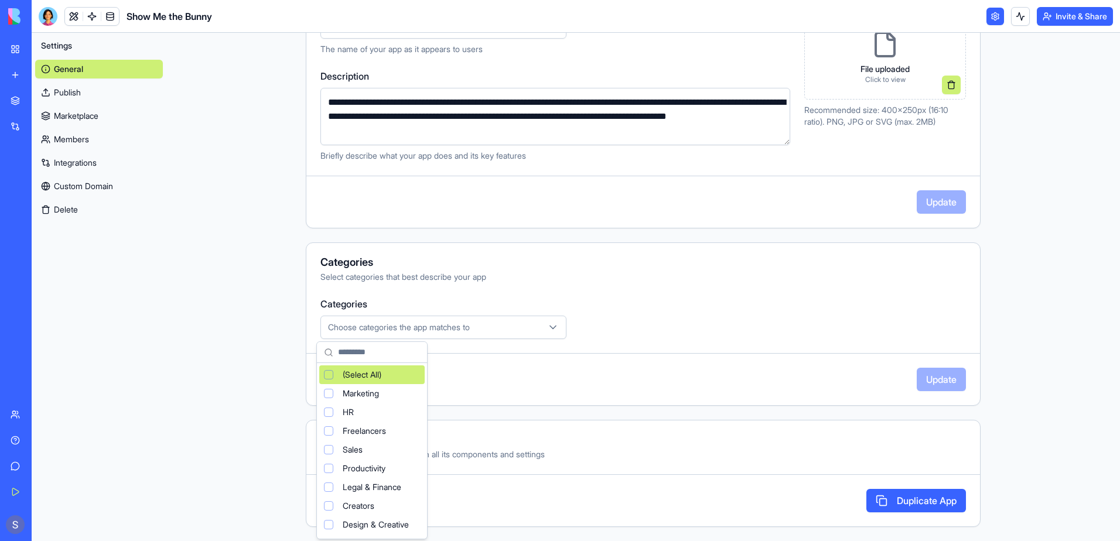
click at [553, 329] on icon "button" at bounding box center [553, 328] width 12 height 12
click at [785, 313] on html "**********" at bounding box center [560, 270] width 1120 height 541
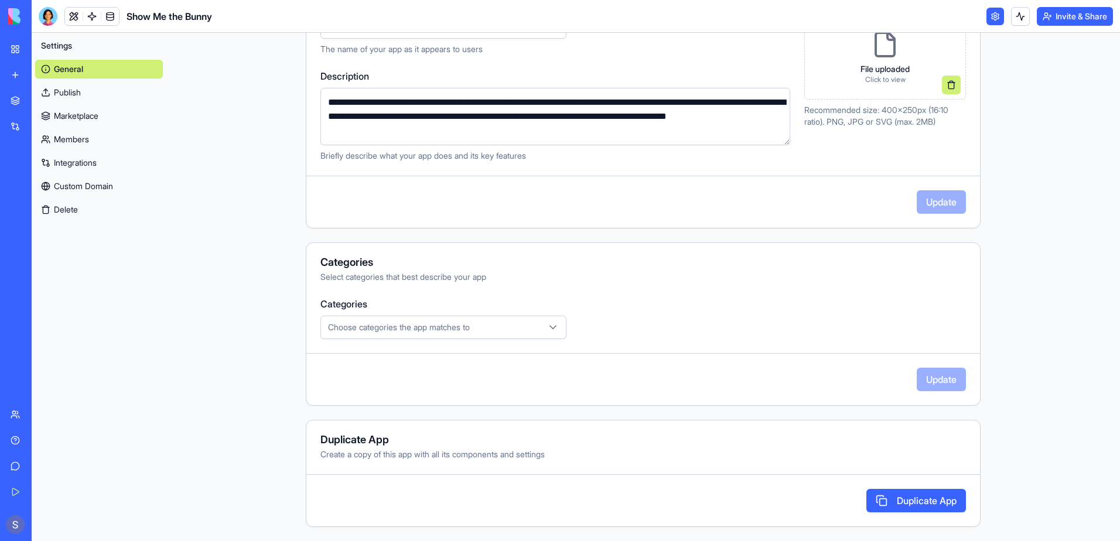
click at [894, 502] on button "Duplicate App" at bounding box center [916, 500] width 100 height 23
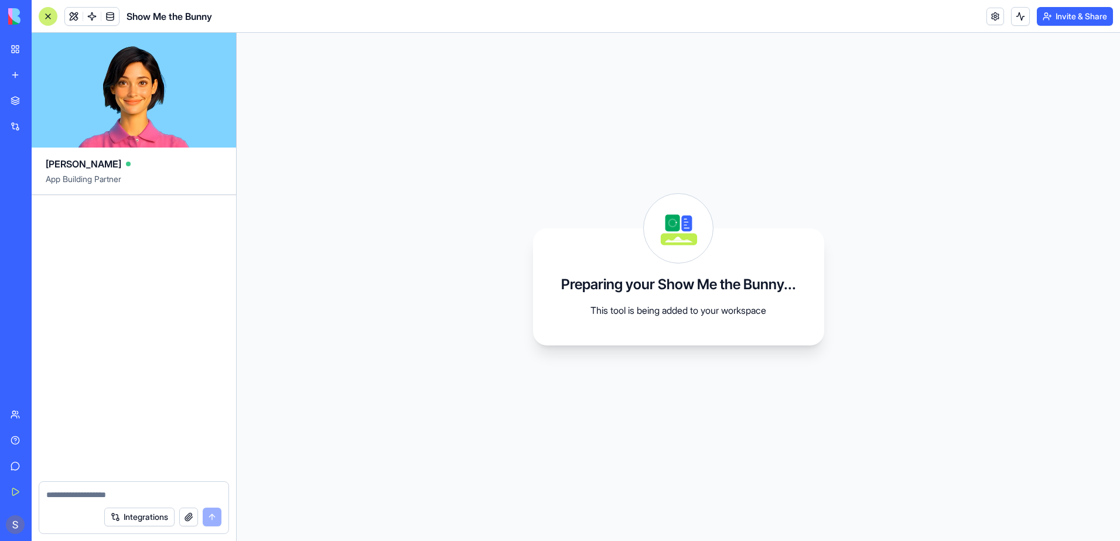
click at [13, 442] on link "Help" at bounding box center [27, 440] width 47 height 23
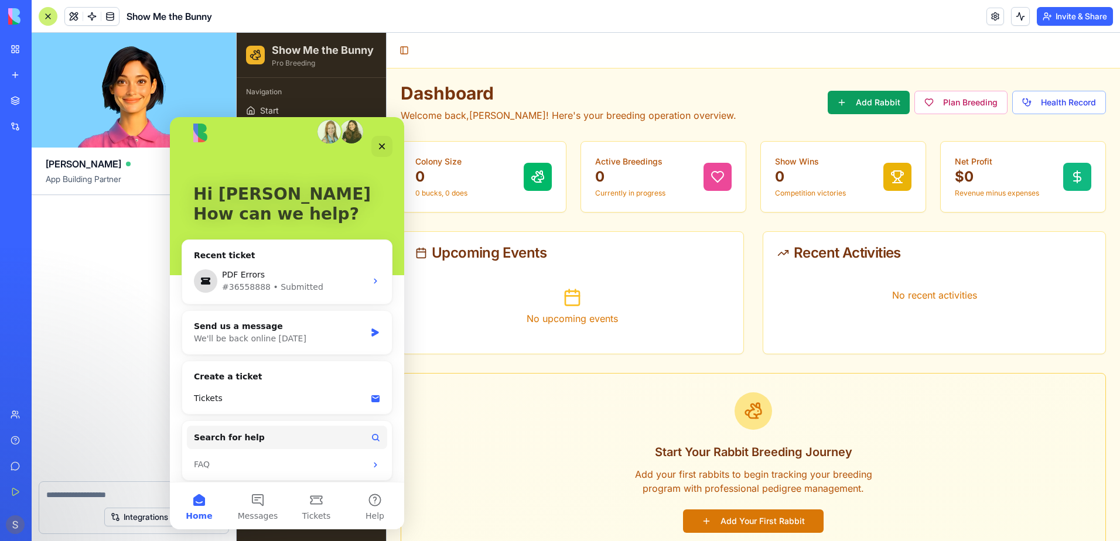
scroll to position [20, 0]
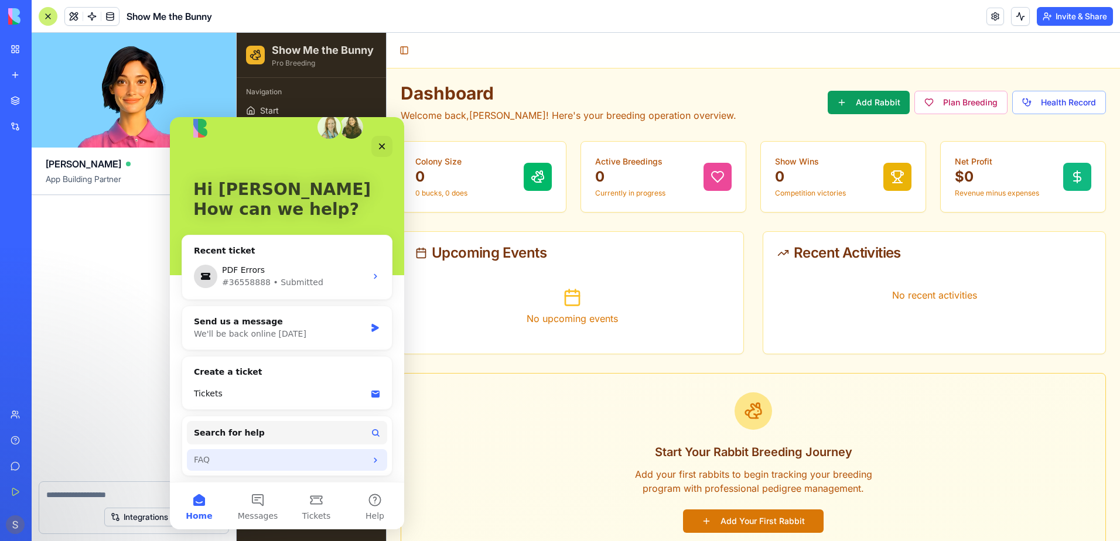
click at [202, 461] on div "FAQ" at bounding box center [280, 460] width 172 height 12
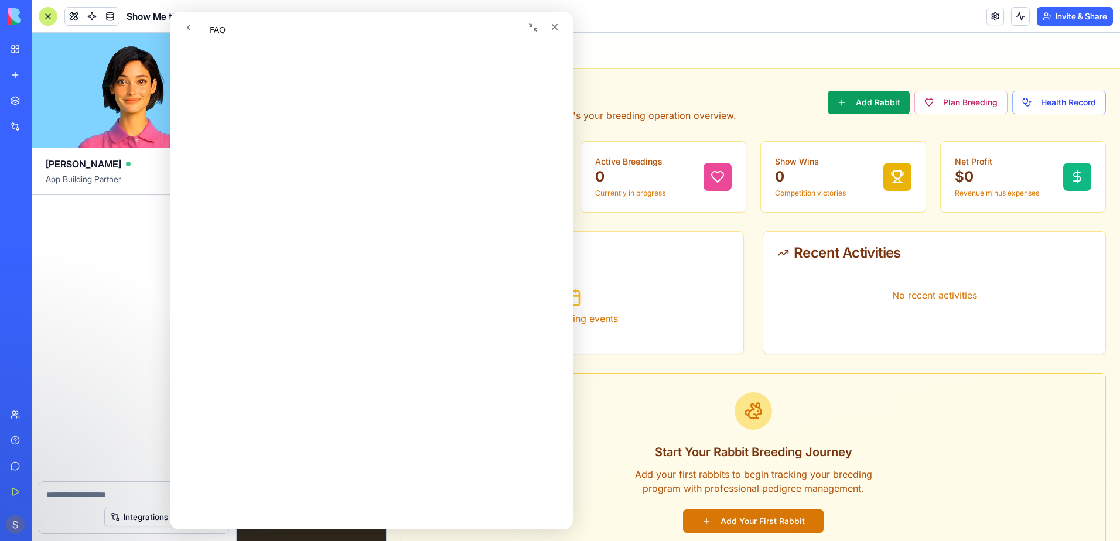
scroll to position [186, 0]
click at [558, 31] on icon "Close" at bounding box center [554, 26] width 9 height 9
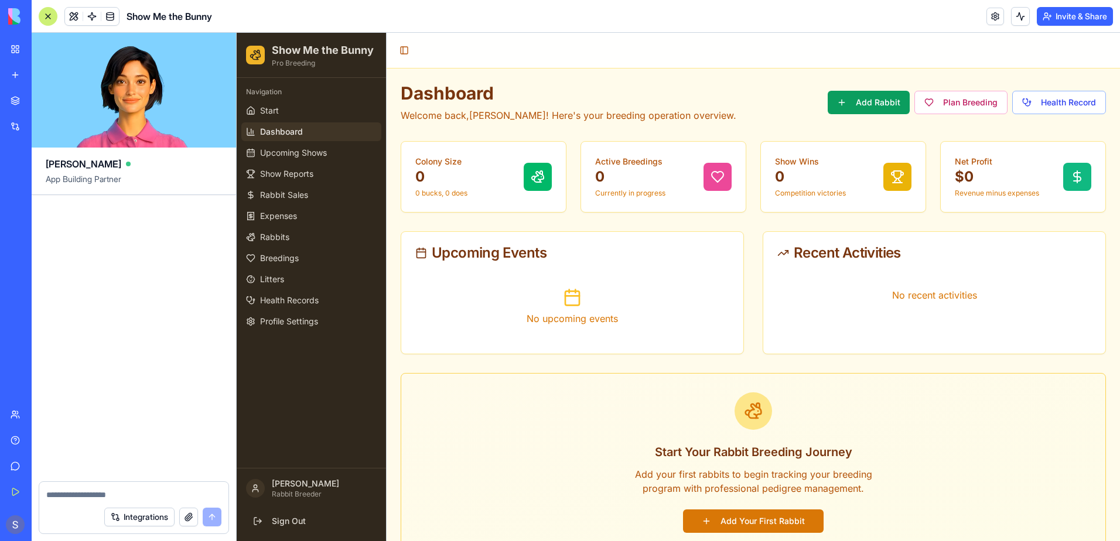
scroll to position [0, 0]
